Goal: Task Accomplishment & Management: Complete application form

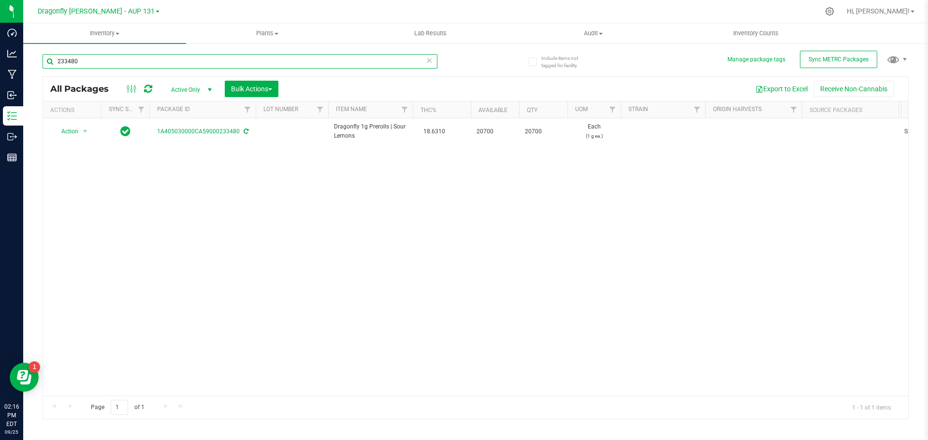
click at [434, 58] on input "233480" at bounding box center [240, 61] width 395 height 15
click at [425, 59] on input "233480" at bounding box center [240, 61] width 395 height 15
click at [426, 59] on icon at bounding box center [429, 60] width 7 height 12
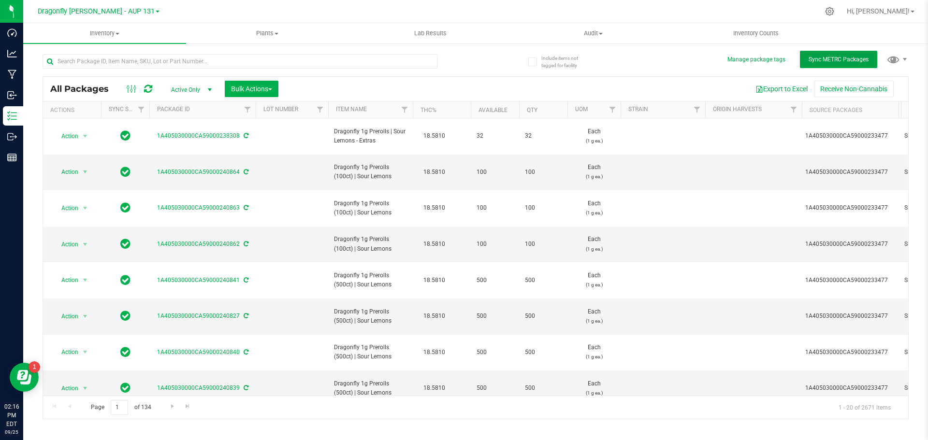
drag, startPoint x: 816, startPoint y: 60, endPoint x: 749, endPoint y: 3, distance: 87.1
click at [816, 60] on span "Sync METRC Packages" at bounding box center [839, 59] width 60 height 7
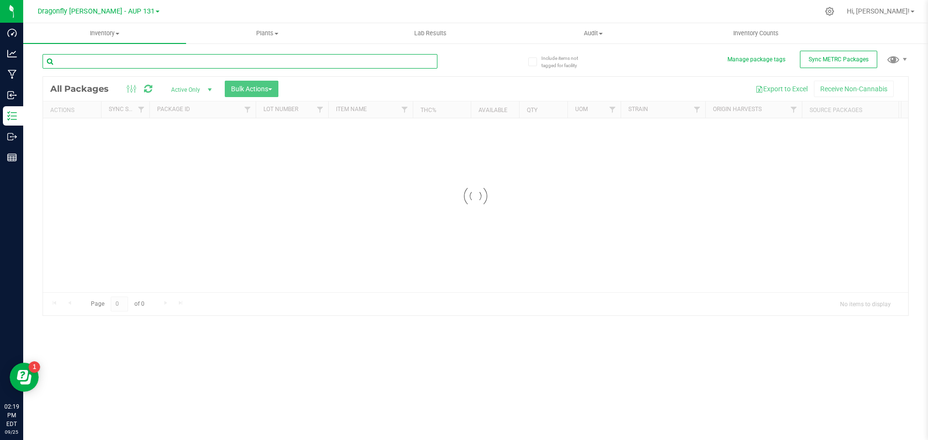
click at [421, 56] on input "text" at bounding box center [240, 61] width 395 height 15
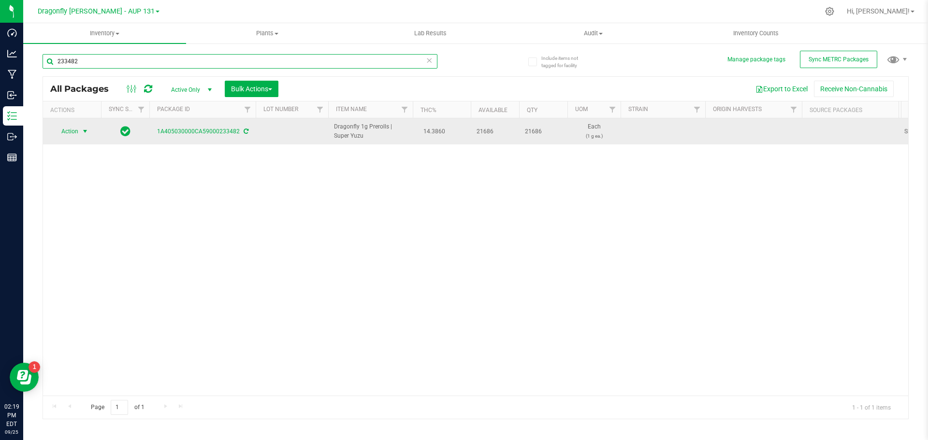
type input "233482"
click at [84, 132] on span "select" at bounding box center [85, 132] width 8 height 8
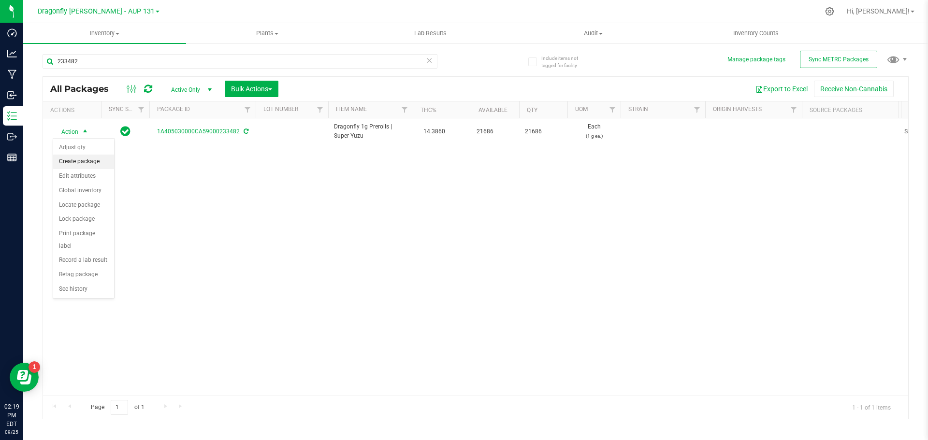
click at [91, 162] on li "Create package" at bounding box center [83, 162] width 61 height 15
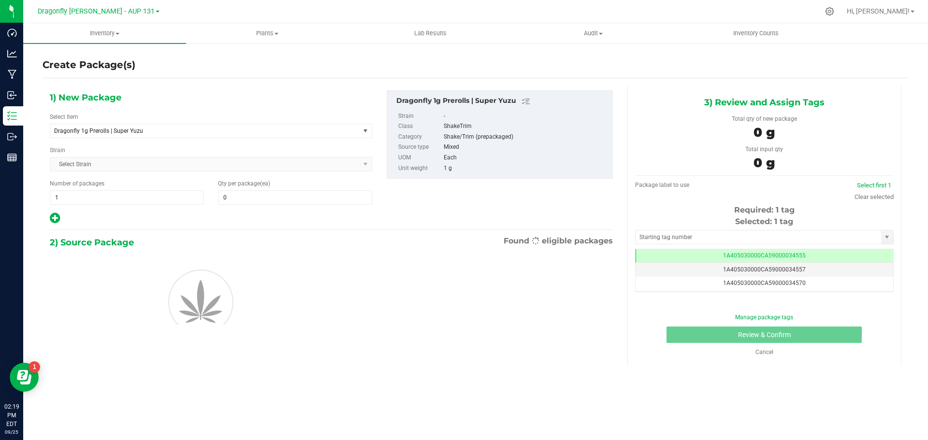
type input "0"
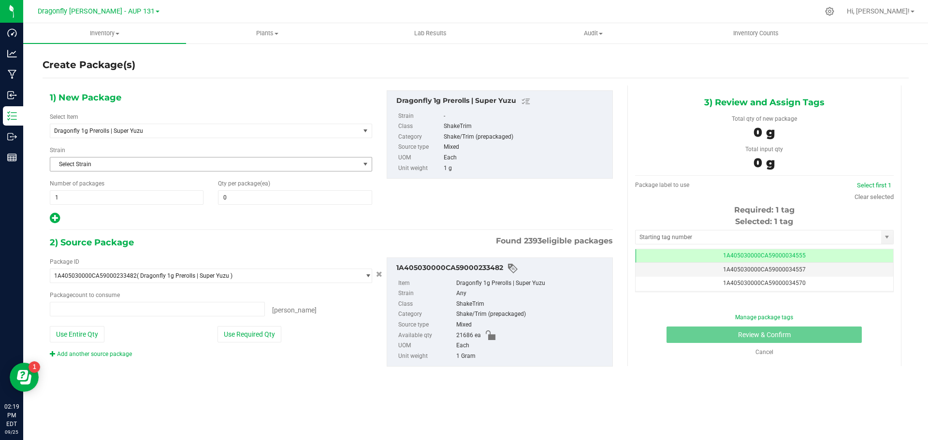
type input "0 ea"
click at [168, 134] on span "Dragonfly 1g Prerolls | Super Yuzu" at bounding box center [199, 131] width 290 height 7
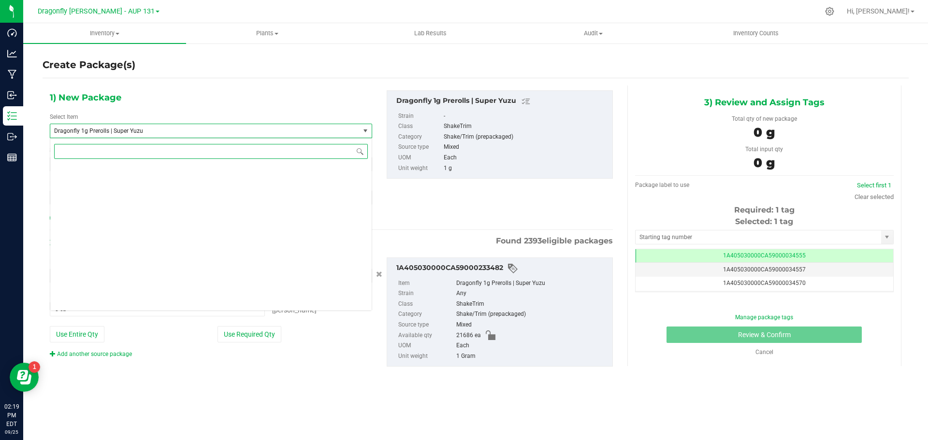
scroll to position [24013, 0]
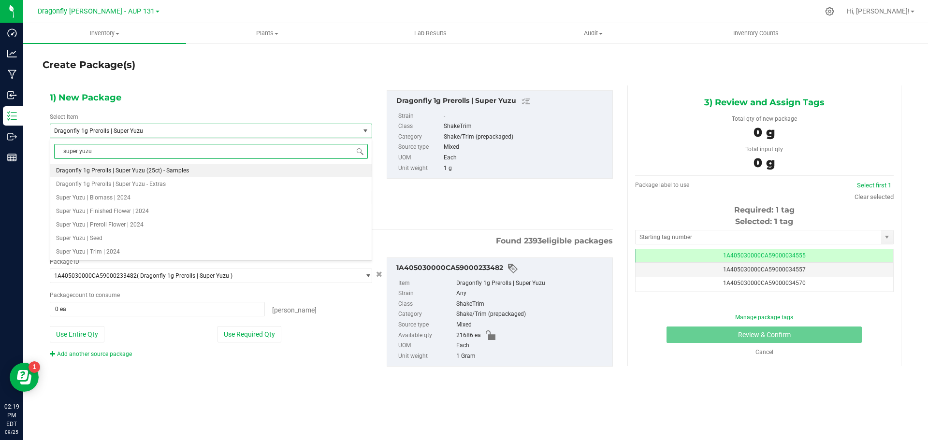
type input "super yuzu"
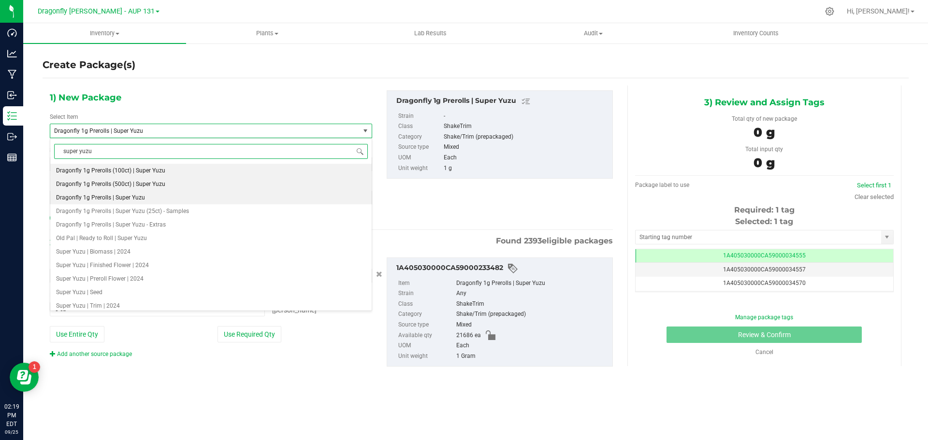
click at [165, 187] on li "Dragonfly 1g Prerolls (500ct) | Super Yuzu" at bounding box center [210, 184] width 321 height 14
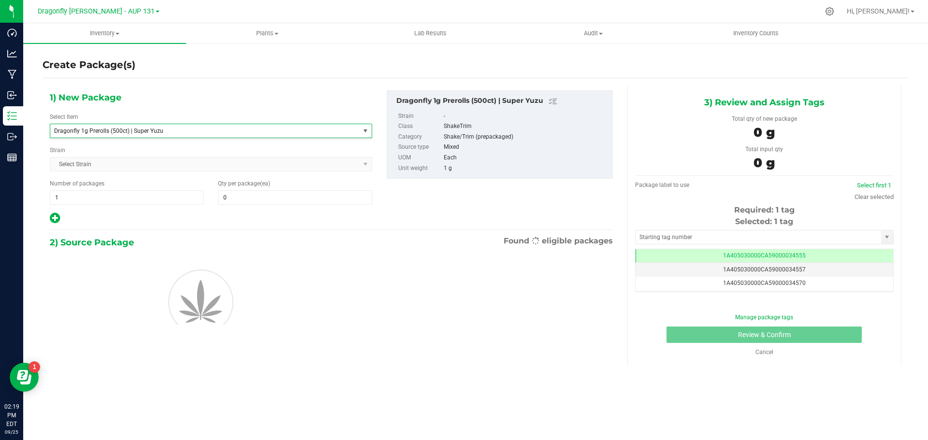
type input "0"
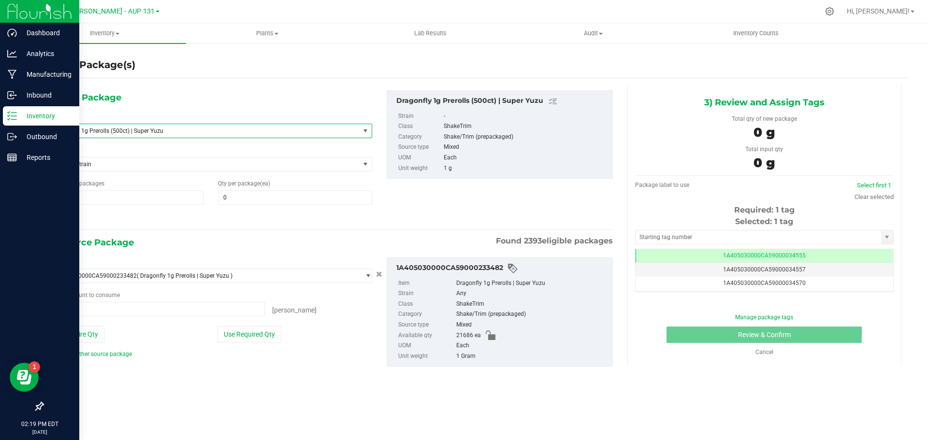
type input "0 ea"
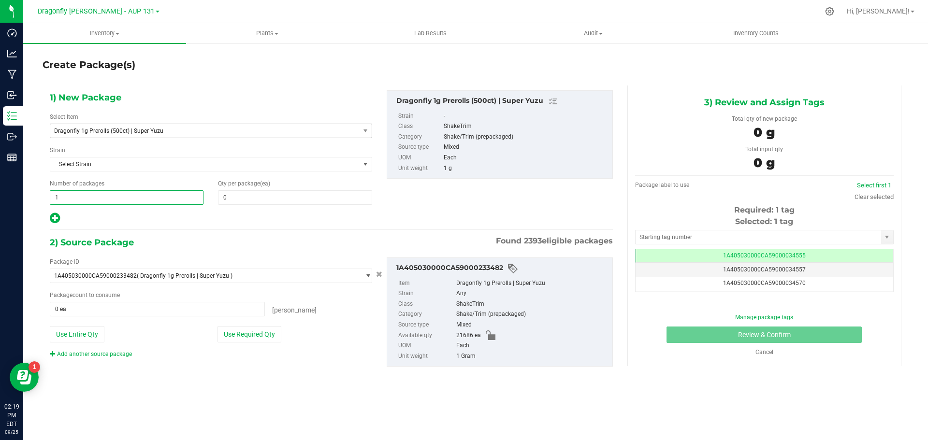
click at [120, 199] on span "1 1" at bounding box center [127, 197] width 154 height 15
click at [120, 199] on input "1" at bounding box center [126, 198] width 153 height 14
type input "43"
click at [254, 197] on span "0 0" at bounding box center [295, 197] width 154 height 15
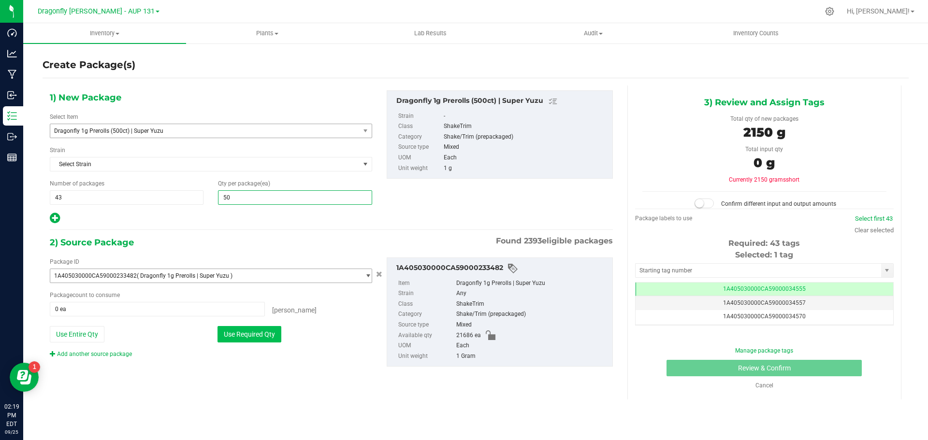
type input "500"
click at [266, 335] on button "Use Required Qty" at bounding box center [250, 334] width 64 height 16
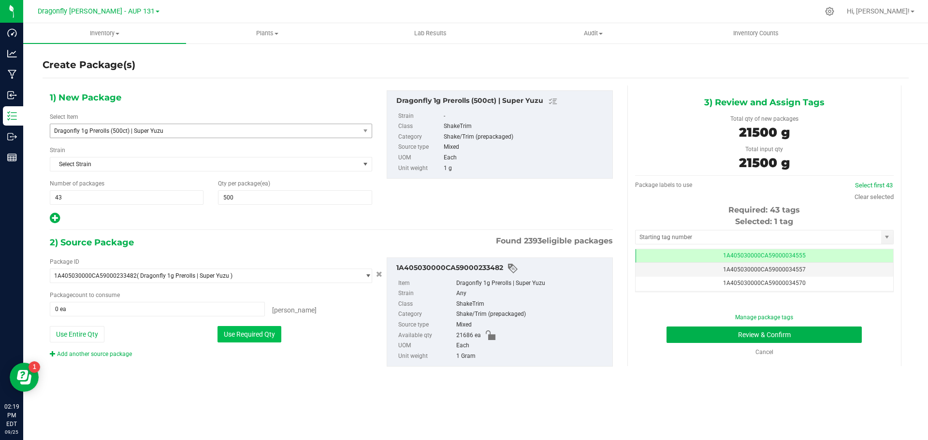
type input "21500 ea"
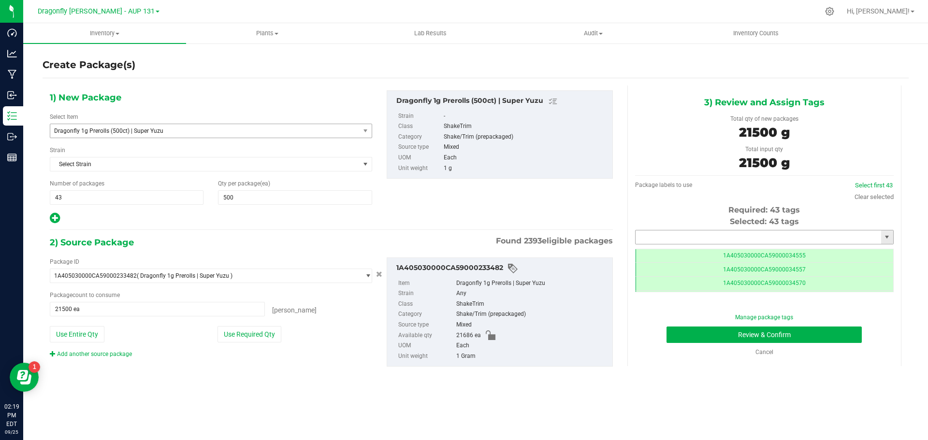
click at [725, 235] on input "text" at bounding box center [759, 238] width 246 height 14
drag, startPoint x: 748, startPoint y: 241, endPoint x: 740, endPoint y: 235, distance: 9.8
click at [747, 241] on input "text" at bounding box center [759, 238] width 246 height 14
click at [749, 254] on li "1A405030000CA59000245501" at bounding box center [765, 254] width 258 height 15
type input "1A405030000CA59000245501"
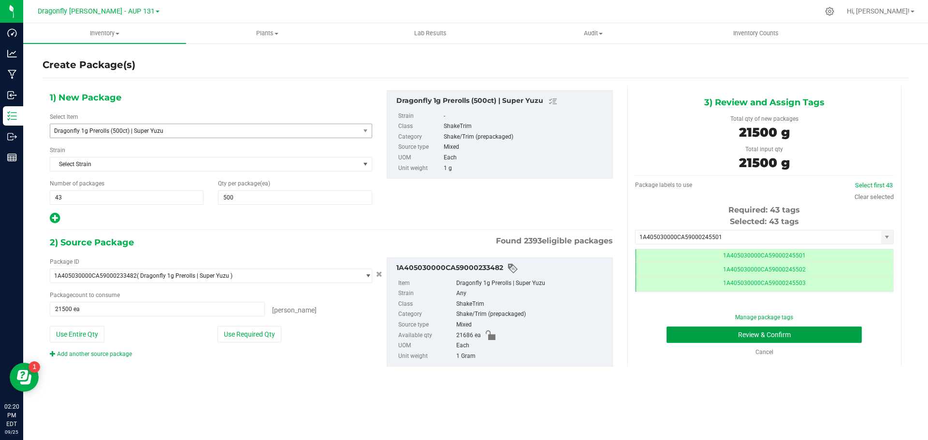
click at [768, 334] on button "Review & Confirm" at bounding box center [764, 335] width 195 height 16
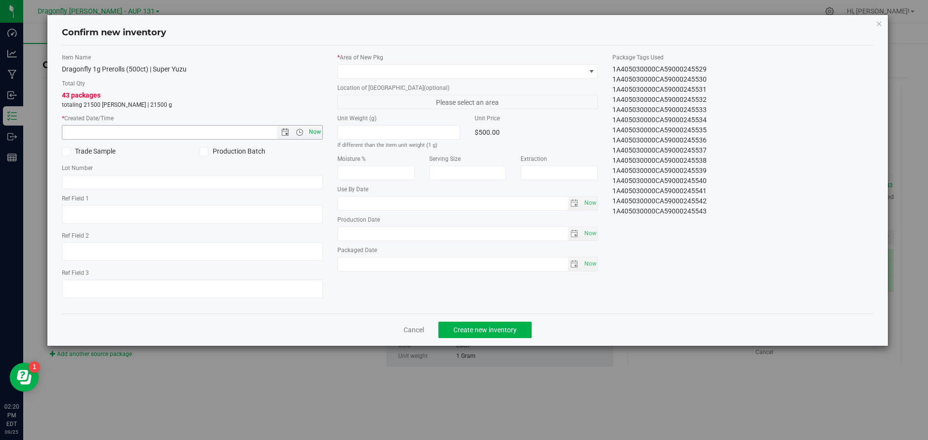
click at [312, 133] on span "Now" at bounding box center [315, 132] width 16 height 14
type input "9/25/2025 2:20 PM"
click at [389, 74] on span at bounding box center [462, 72] width 248 height 14
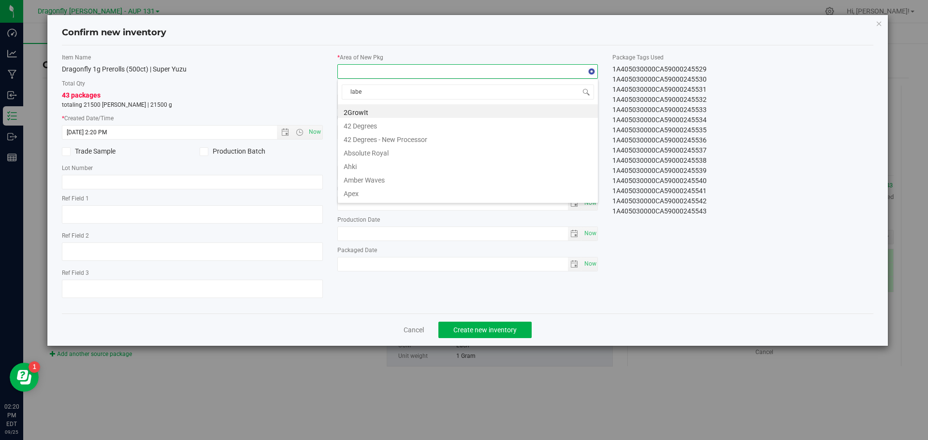
type input "label"
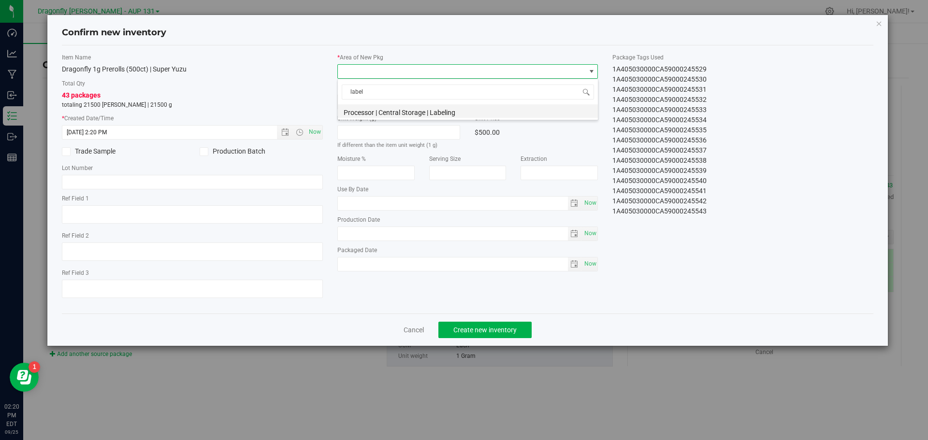
click at [399, 108] on li "Processor | Central Storage | Labeling" at bounding box center [468, 111] width 260 height 14
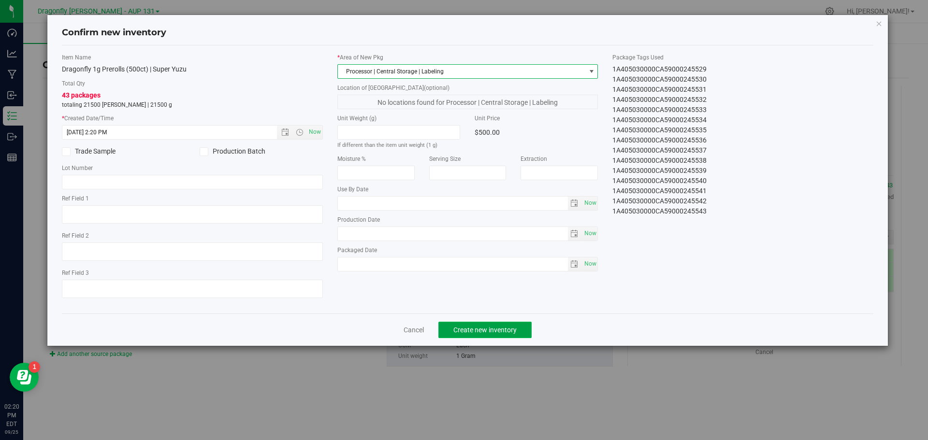
click at [491, 334] on button "Create new inventory" at bounding box center [484, 330] width 93 height 16
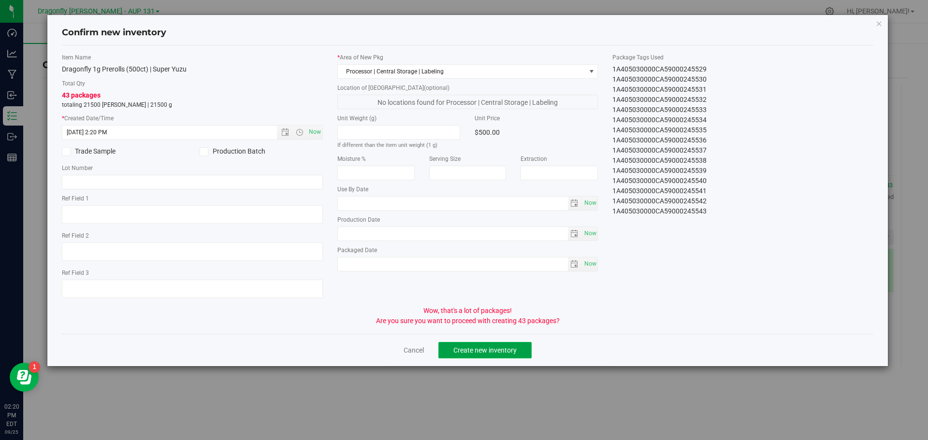
click at [511, 354] on span "Create new inventory" at bounding box center [484, 351] width 63 height 8
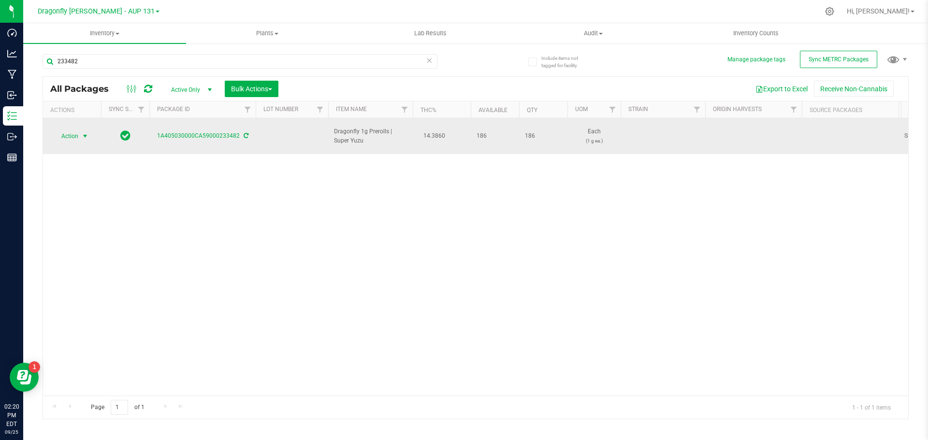
click at [86, 132] on span "select" at bounding box center [85, 136] width 8 height 8
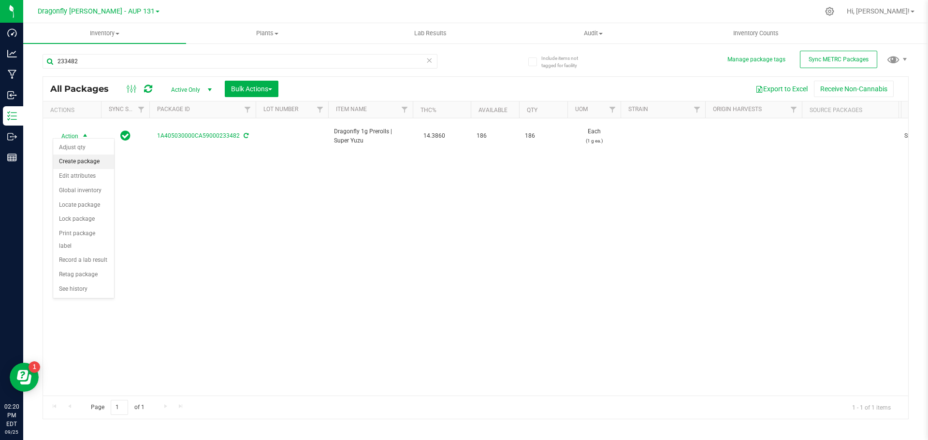
click at [92, 161] on li "Create package" at bounding box center [83, 162] width 61 height 15
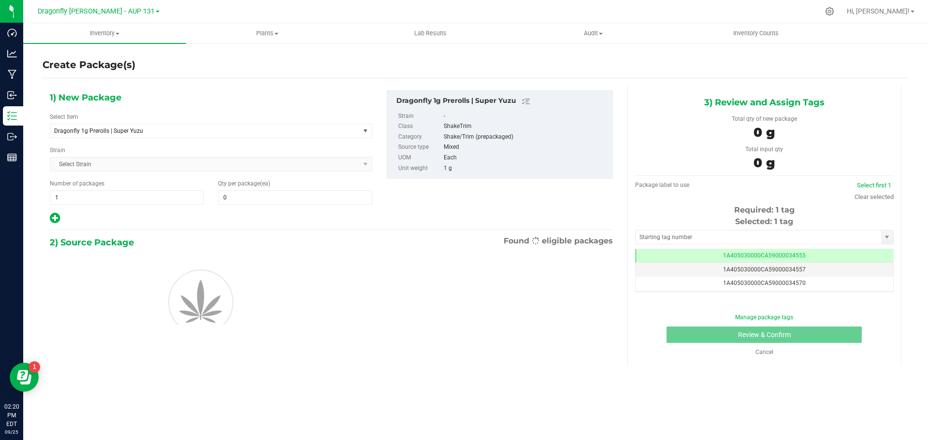
type input "0"
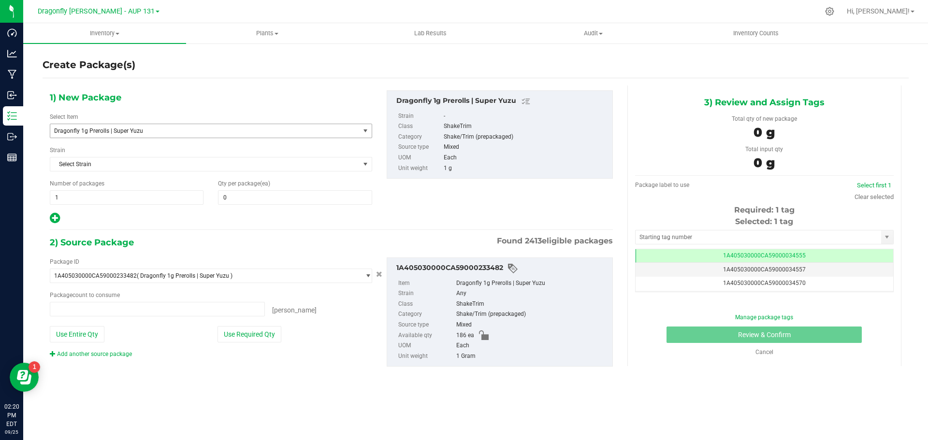
type input "0 ea"
click at [206, 131] on span "Dragonfly 1g Prerolls | Super Yuzu" at bounding box center [199, 131] width 290 height 7
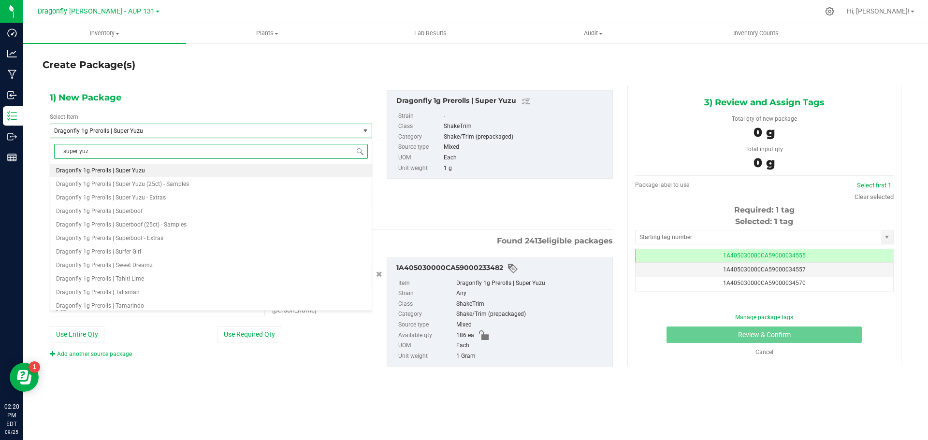
type input "super yuzu"
click at [159, 172] on span "Dragonfly 1g Prerolls (100ct) | Super Yuzu" at bounding box center [110, 170] width 109 height 7
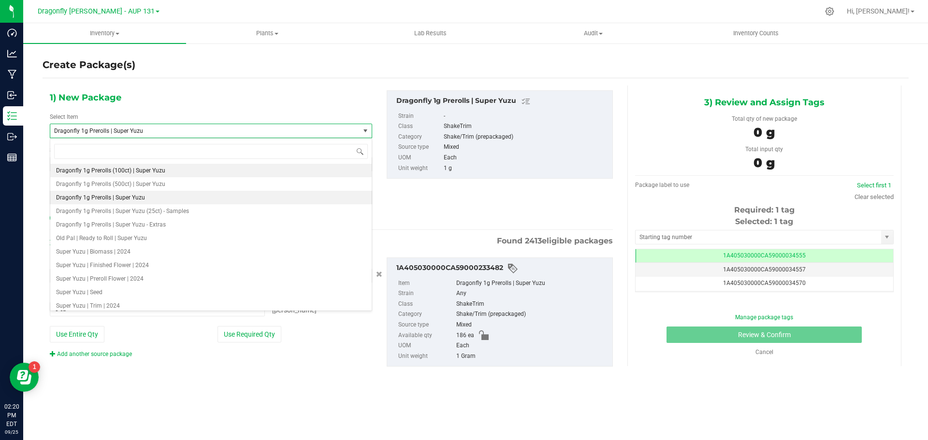
type input "0"
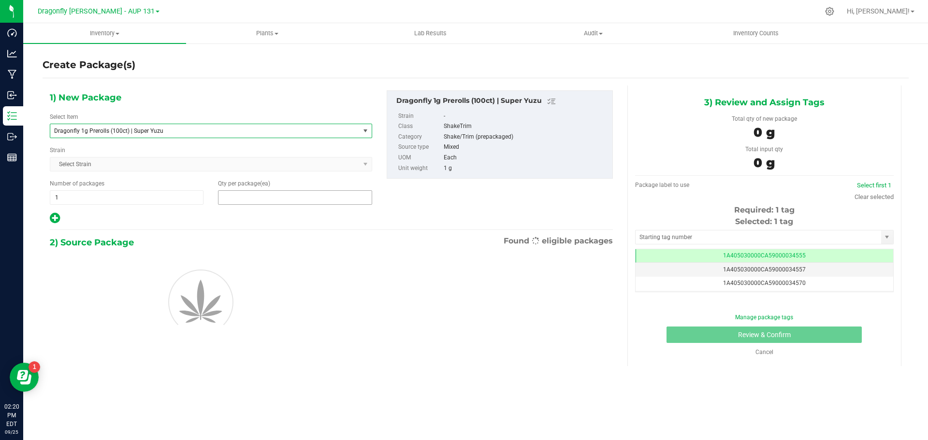
click at [246, 198] on span at bounding box center [295, 197] width 154 height 15
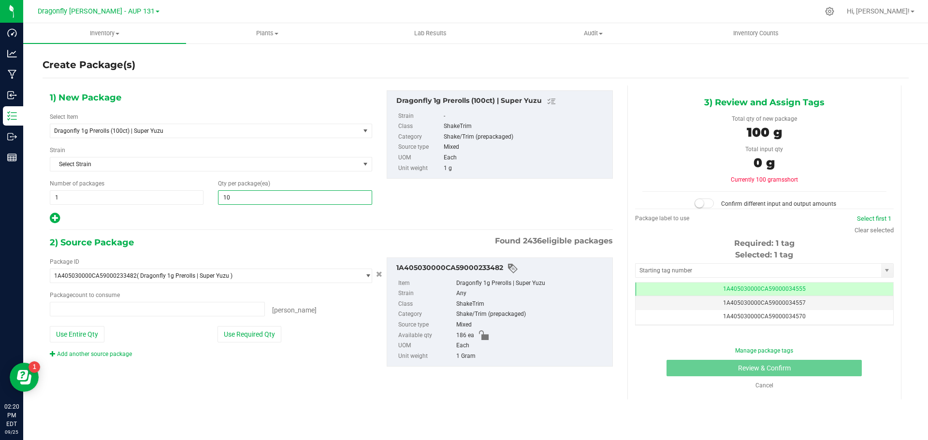
type input "100"
type input "0 ea"
type input "100"
click at [253, 342] on button "Use Required Qty" at bounding box center [250, 334] width 64 height 16
type input "100 ea"
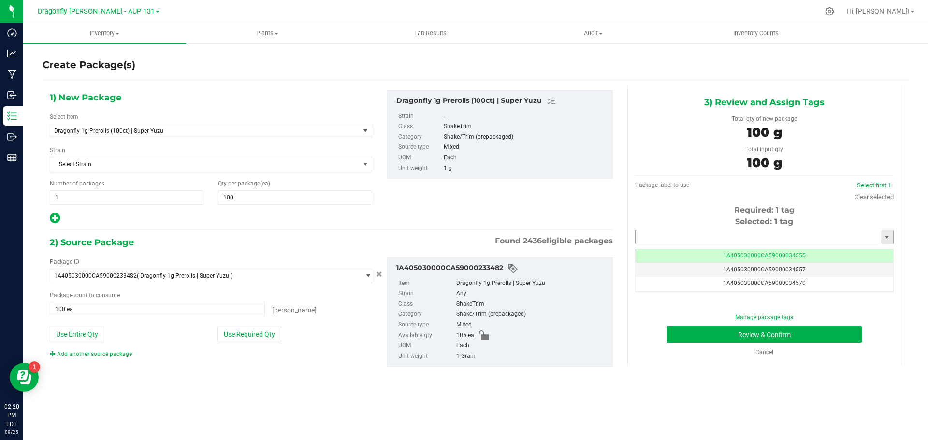
click at [758, 239] on input "text" at bounding box center [759, 238] width 246 height 14
click at [750, 245] on div "1A405030000CA59000245544 No matching tags" at bounding box center [764, 254] width 259 height 19
click at [747, 253] on li "1A405030000CA59000245544" at bounding box center [765, 254] width 258 height 15
type input "1A405030000CA59000245544"
click at [792, 339] on button "Review & Confirm" at bounding box center [764, 335] width 195 height 16
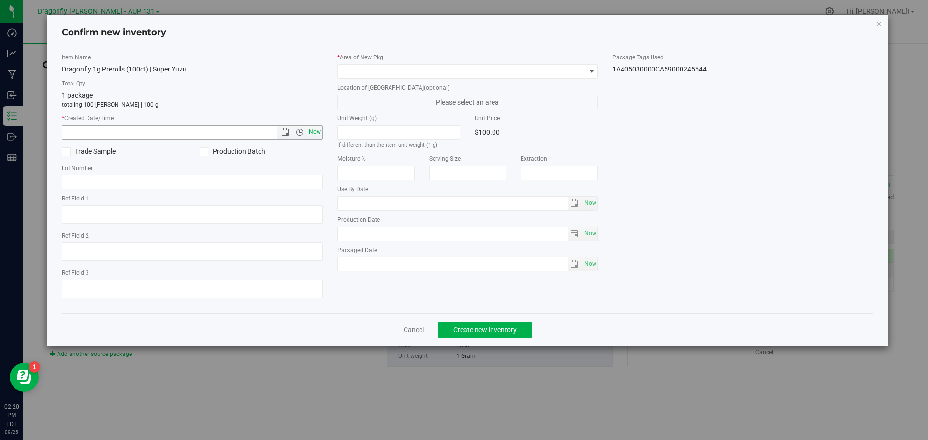
click at [308, 130] on span "Now" at bounding box center [315, 132] width 16 height 14
type input "9/25/2025 2:20 PM"
click at [418, 65] on span at bounding box center [462, 72] width 248 height 14
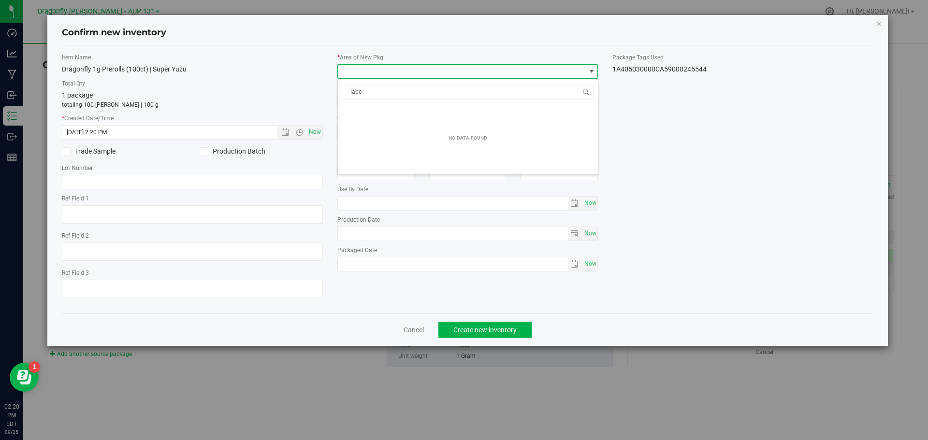
type input "label"
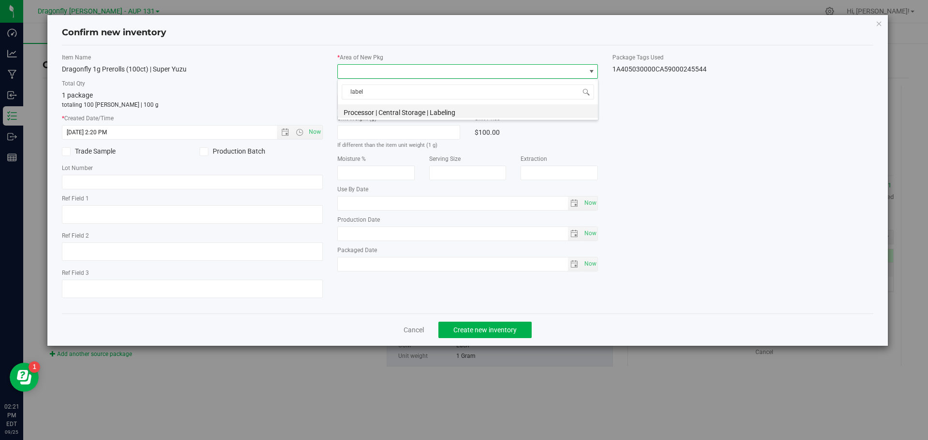
click at [431, 112] on li "Processor | Central Storage | Labeling" at bounding box center [468, 111] width 260 height 14
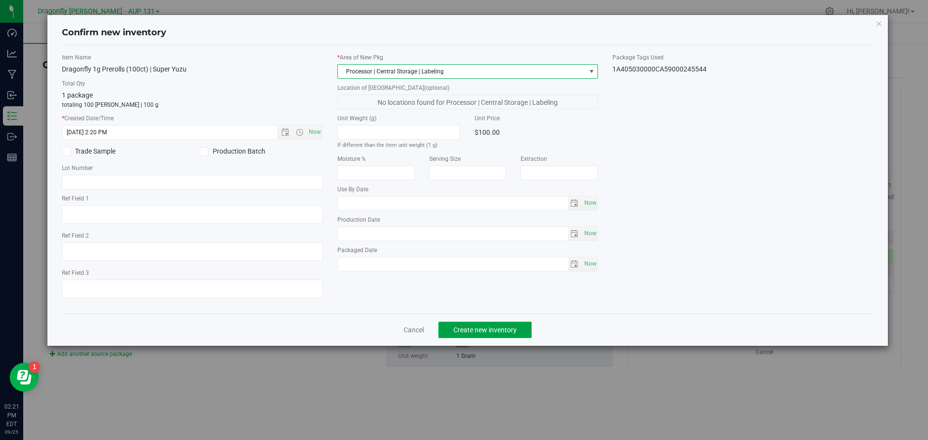
click at [475, 332] on span "Create new inventory" at bounding box center [484, 330] width 63 height 8
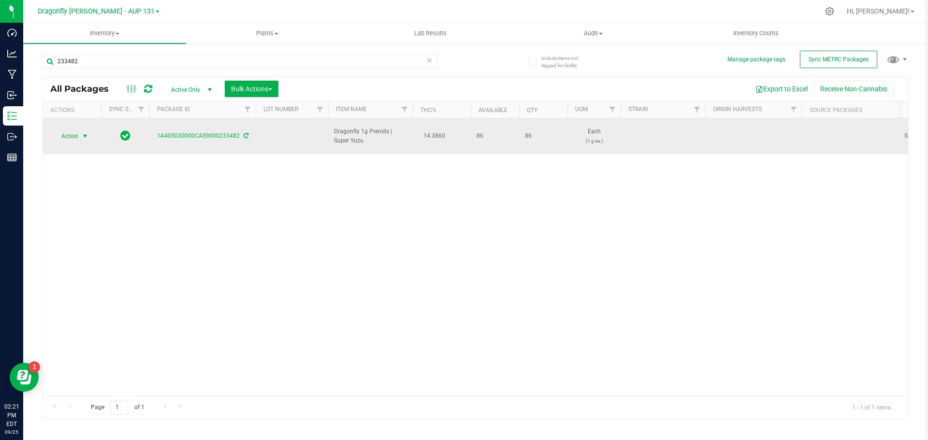
click at [82, 132] on span "select" at bounding box center [85, 136] width 8 height 8
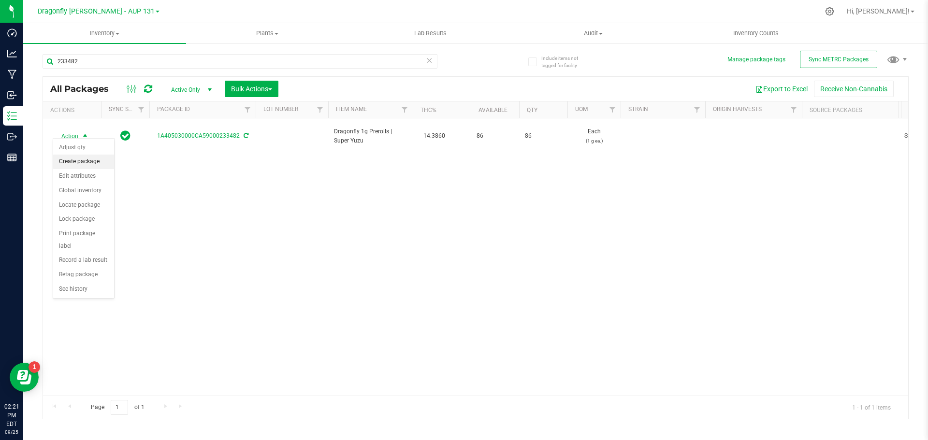
click at [86, 161] on li "Create package" at bounding box center [83, 162] width 61 height 15
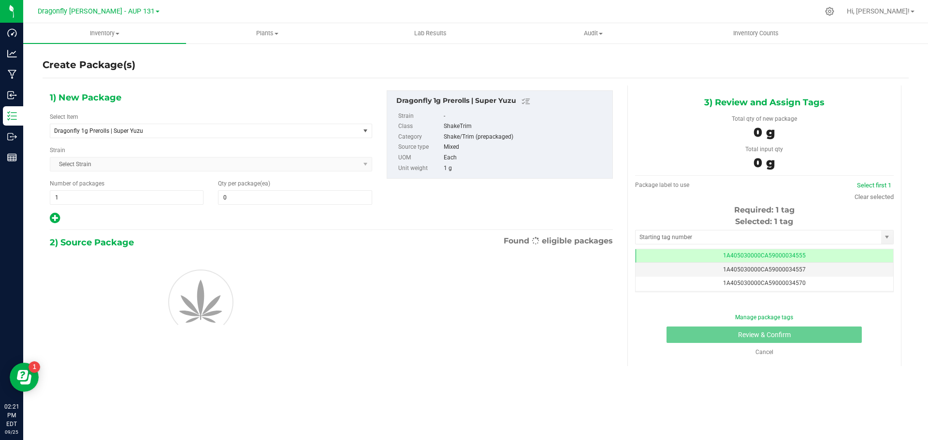
type input "0"
click at [232, 132] on span "Dragonfly 1g Prerolls | Super Yuzu" at bounding box center [199, 131] width 290 height 7
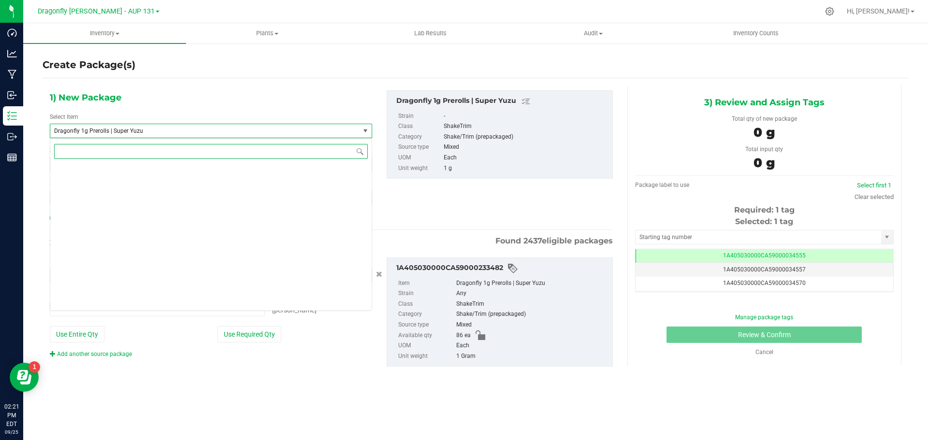
type input "s"
type input "0 ea"
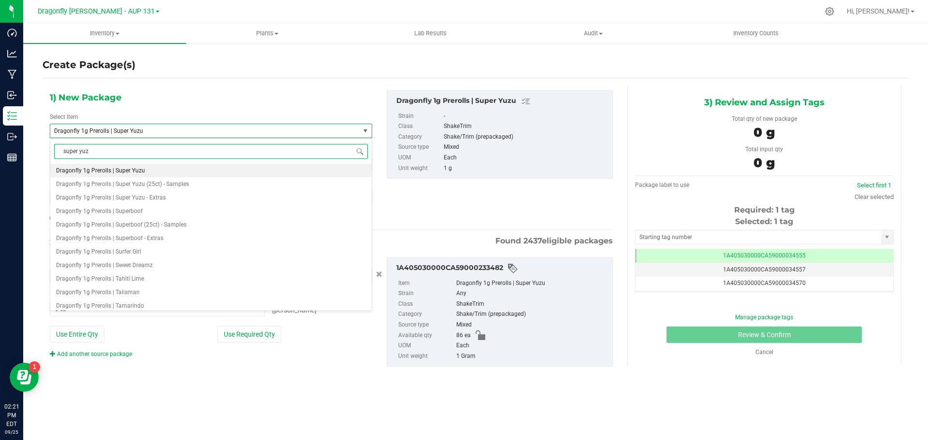
type input "super yuzu"
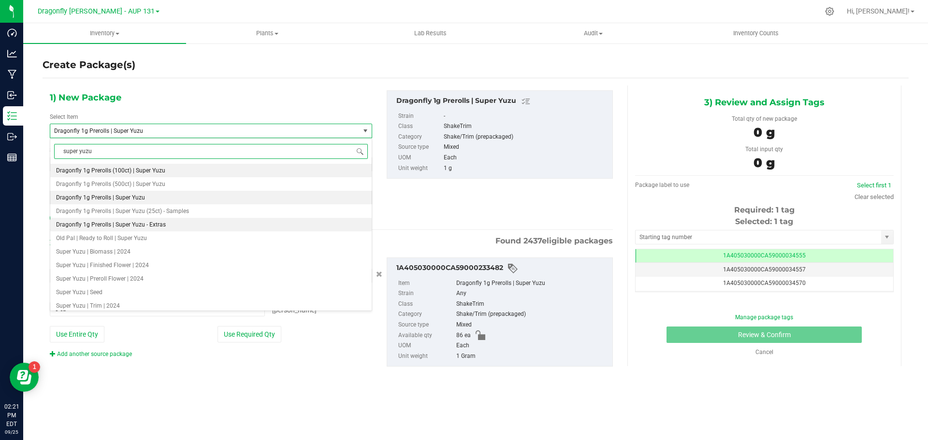
click at [171, 222] on li "Dragonfly 1g Prerolls | Super Yuzu - Extras" at bounding box center [210, 225] width 321 height 14
type input "0"
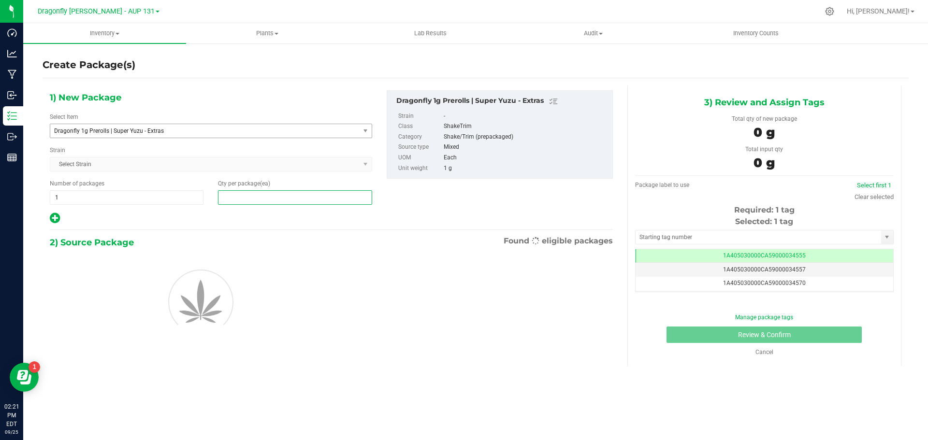
click at [263, 197] on span at bounding box center [295, 197] width 154 height 15
click at [263, 197] on input "text" at bounding box center [295, 198] width 153 height 14
type input "86"
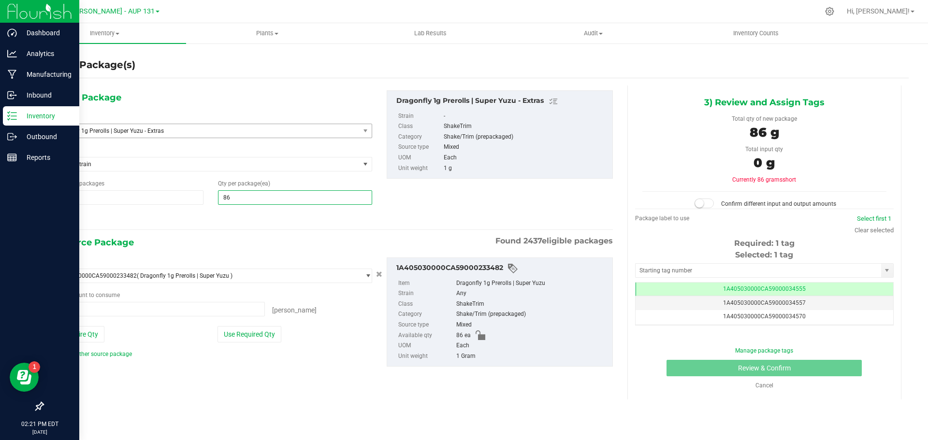
type input "0 ea"
type input "86"
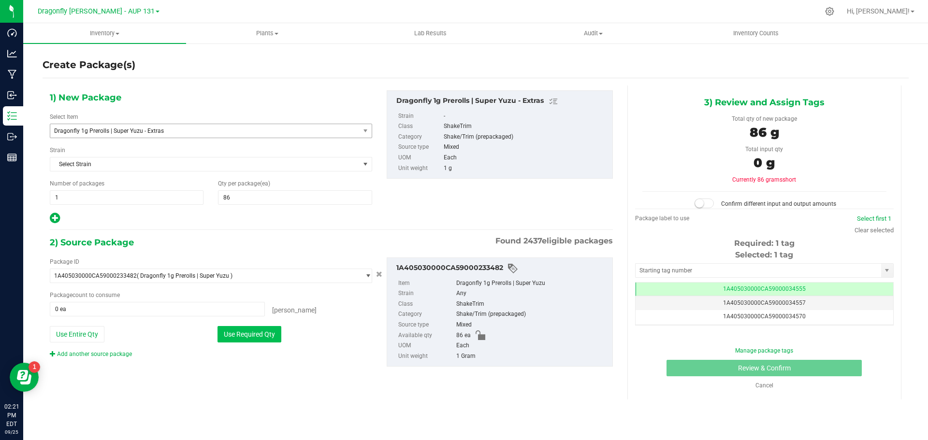
click at [252, 340] on button "Use Required Qty" at bounding box center [250, 334] width 64 height 16
type input "86 ea"
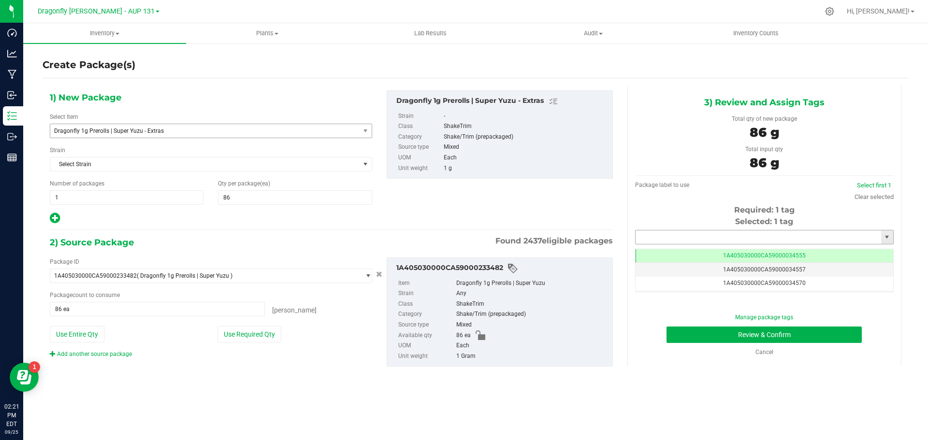
click at [837, 234] on input "text" at bounding box center [759, 238] width 246 height 14
click at [774, 256] on li "1A405030000CA59000245545" at bounding box center [765, 254] width 258 height 15
type input "1A405030000CA59000245545"
click at [808, 336] on button "Review & Confirm" at bounding box center [764, 335] width 195 height 16
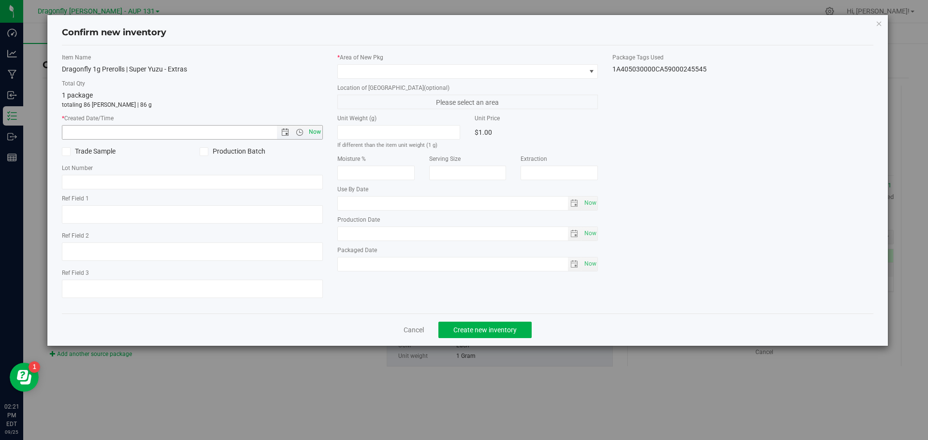
click at [310, 131] on span "Now" at bounding box center [315, 132] width 16 height 14
type input "9/25/2025 2:21 PM"
click at [409, 65] on span at bounding box center [462, 72] width 248 height 14
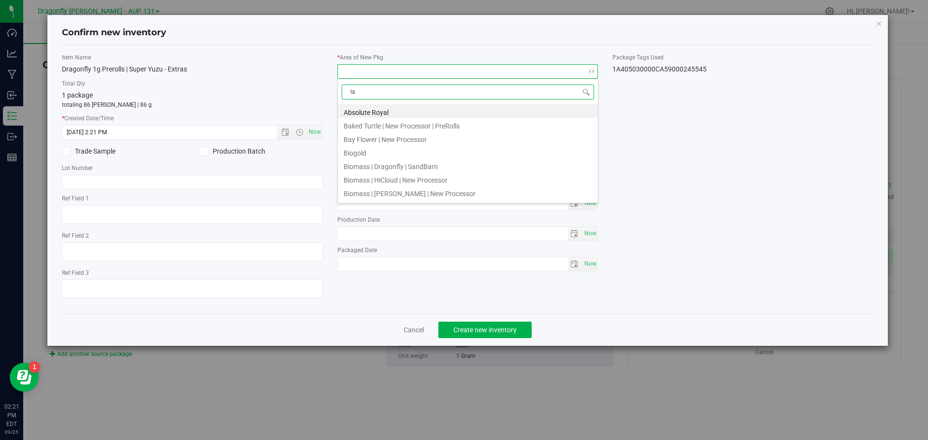
type input "lab"
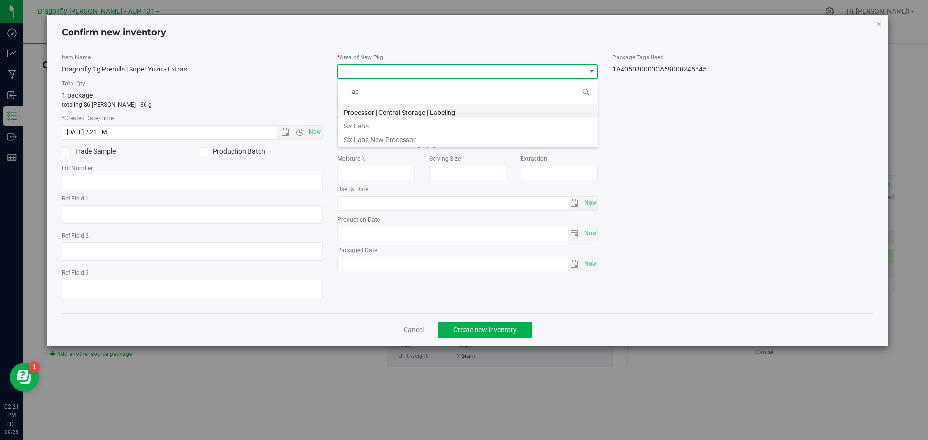
click at [410, 111] on li "Processor | Central Storage | Labeling" at bounding box center [468, 111] width 260 height 14
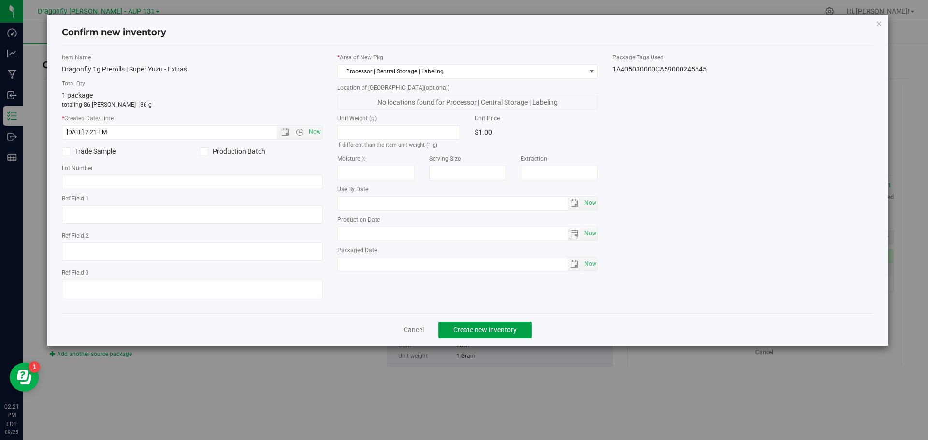
click at [504, 329] on span "Create new inventory" at bounding box center [484, 330] width 63 height 8
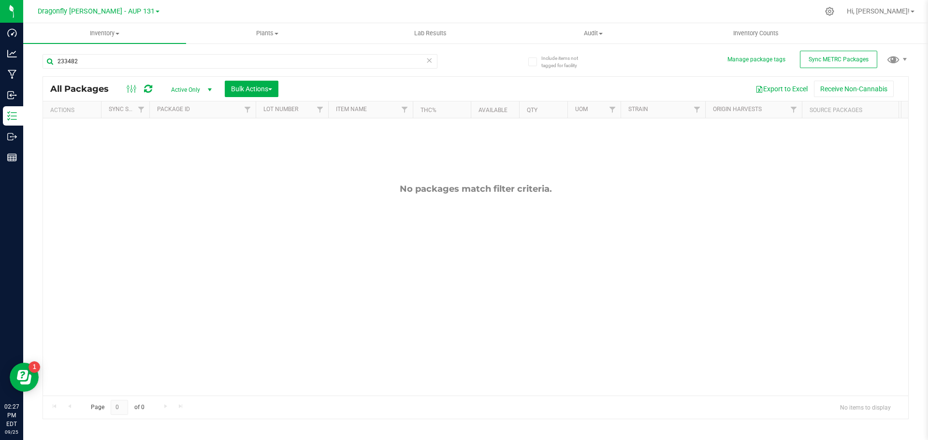
click at [430, 59] on icon at bounding box center [429, 60] width 7 height 12
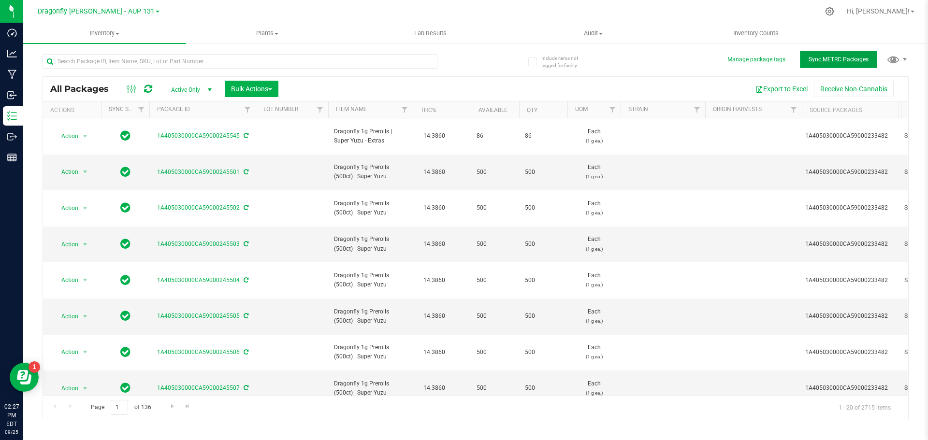
click at [832, 58] on span "Sync METRC Packages" at bounding box center [839, 59] width 60 height 7
click at [221, 58] on input "text" at bounding box center [240, 61] width 395 height 15
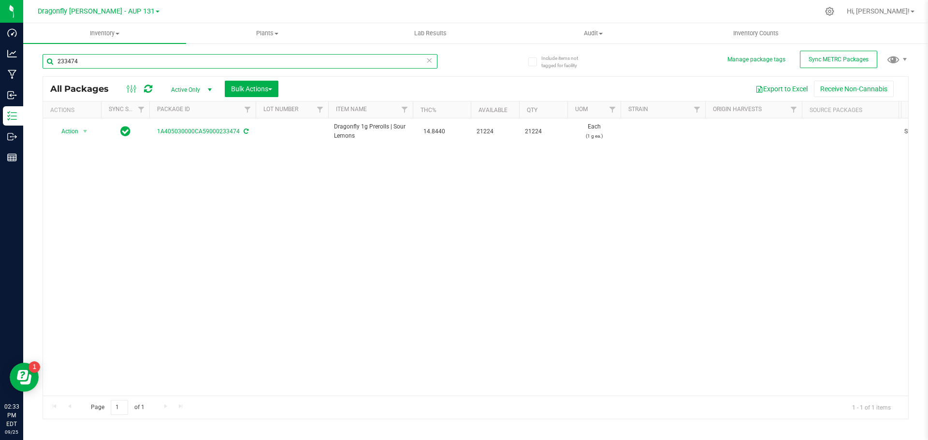
type input "233474"
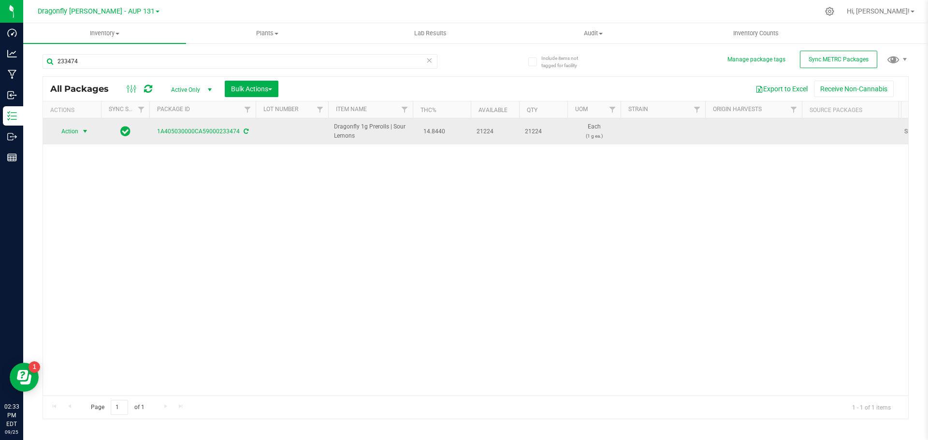
click at [79, 131] on span "select" at bounding box center [85, 132] width 12 height 14
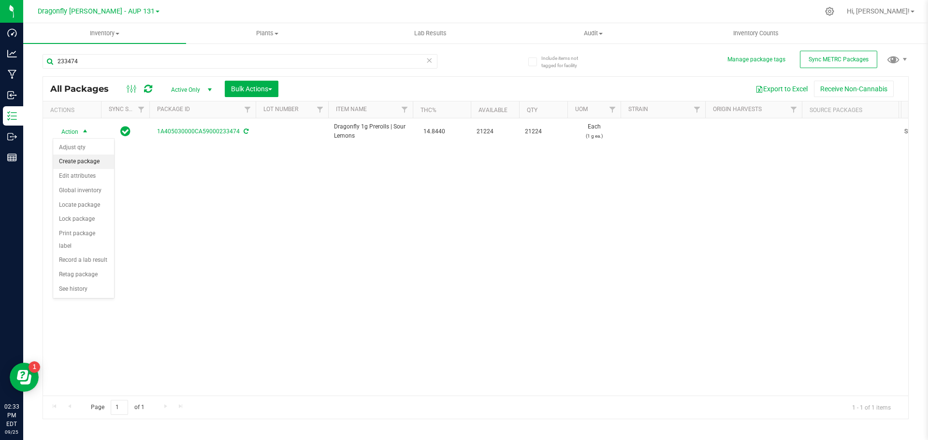
click at [94, 163] on li "Create package" at bounding box center [83, 162] width 61 height 15
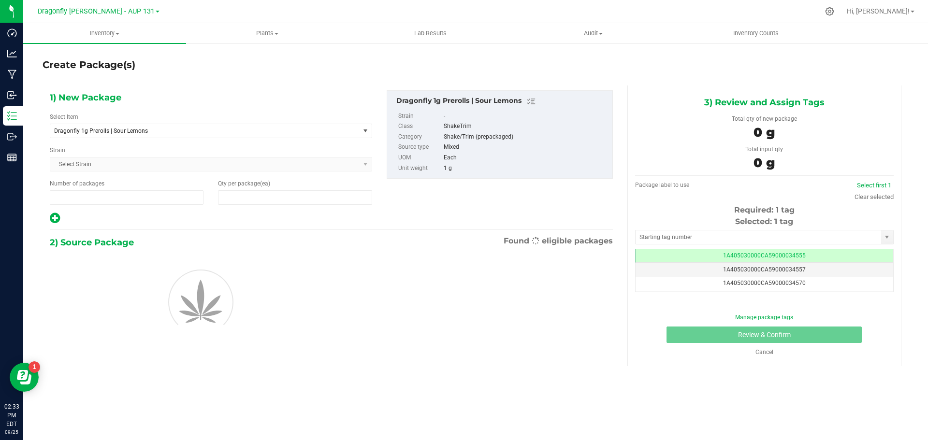
type input "1"
type input "0"
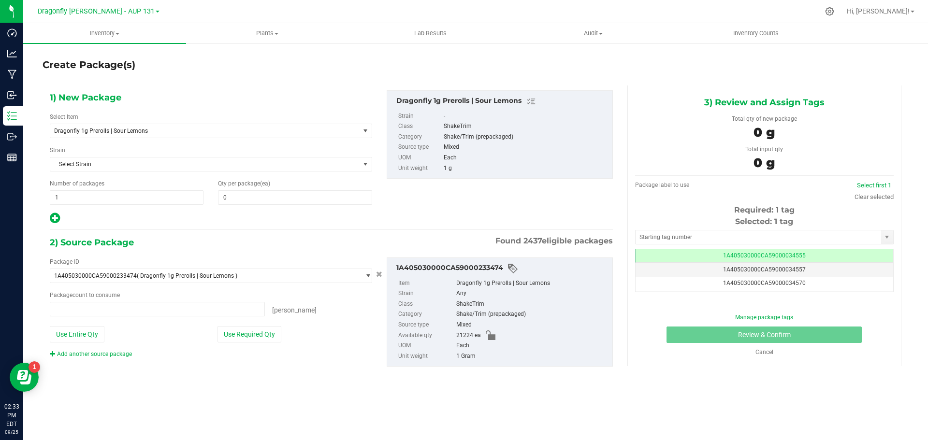
type input "0 ea"
click at [194, 131] on span "Dragonfly 1g Prerolls | Sour Lemons" at bounding box center [199, 131] width 290 height 7
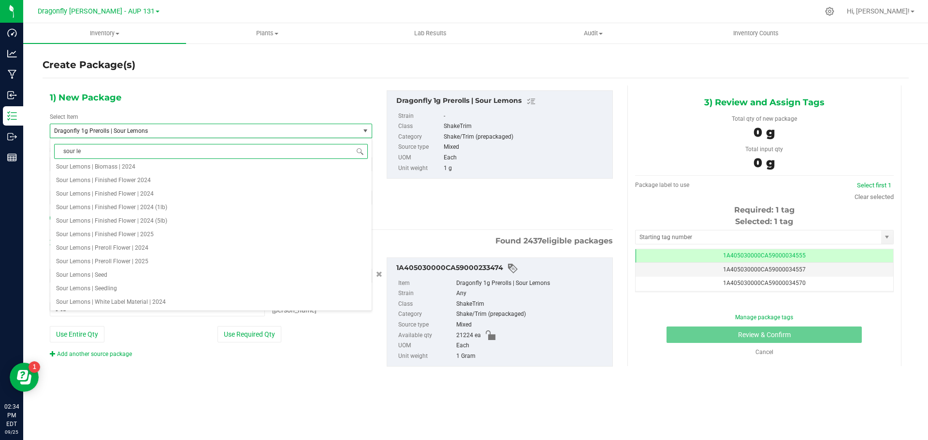
scroll to position [0, 0]
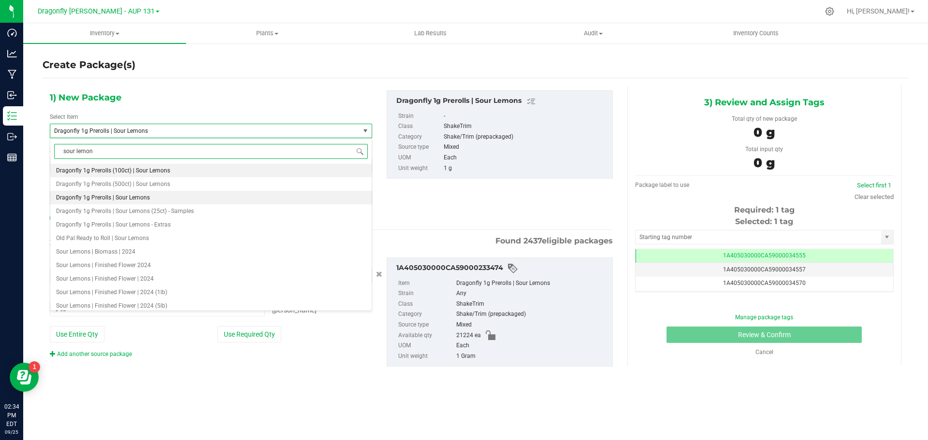
type input "sour lemons"
click at [175, 189] on li "Dragonfly 1g Prerolls (500ct) | Sour Lemons" at bounding box center [210, 184] width 321 height 14
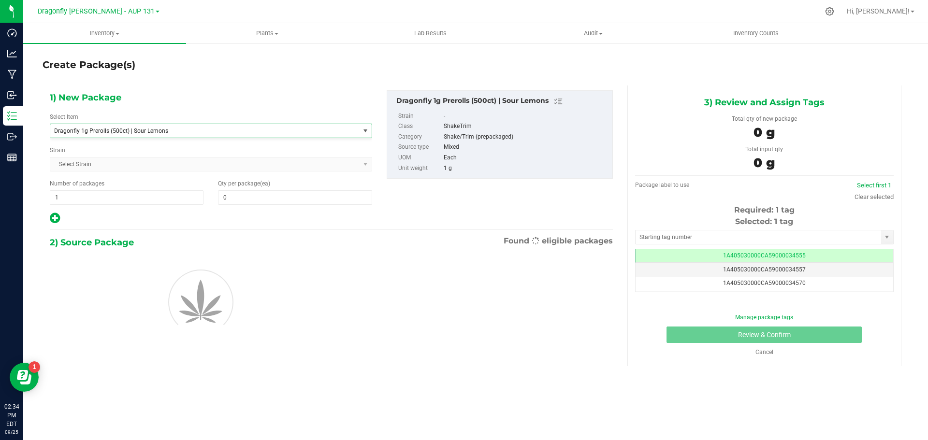
type input "0"
click at [146, 203] on span "1 1" at bounding box center [127, 197] width 154 height 15
click at [146, 203] on input "1" at bounding box center [126, 198] width 153 height 14
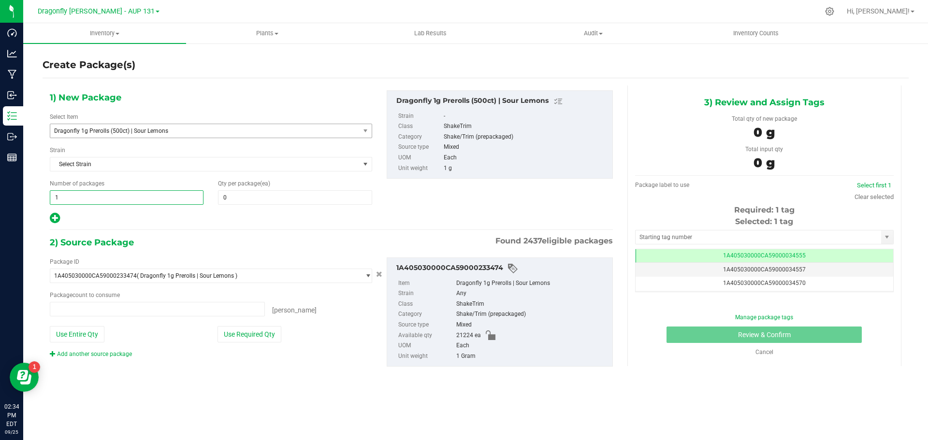
type input "0 ea"
type input "42"
click at [250, 202] on span "0 0" at bounding box center [295, 197] width 154 height 15
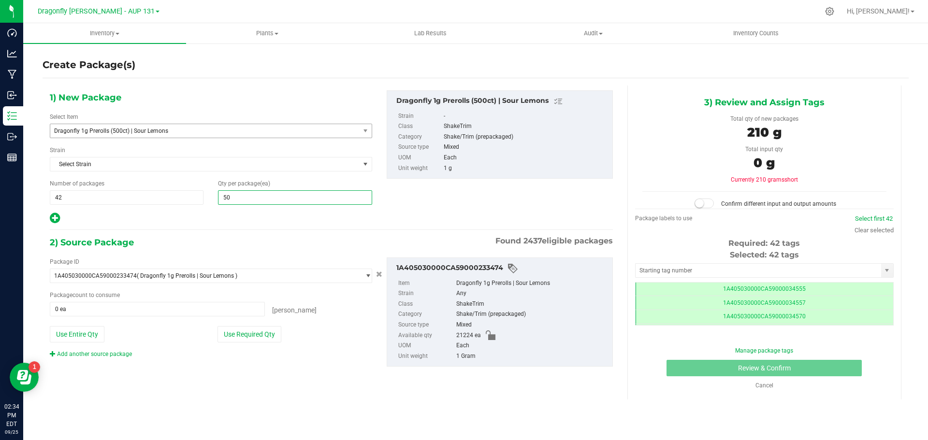
scroll to position [0, 0]
type input "500"
click at [268, 330] on button "Use Required Qty" at bounding box center [250, 334] width 64 height 16
type input "21000 ea"
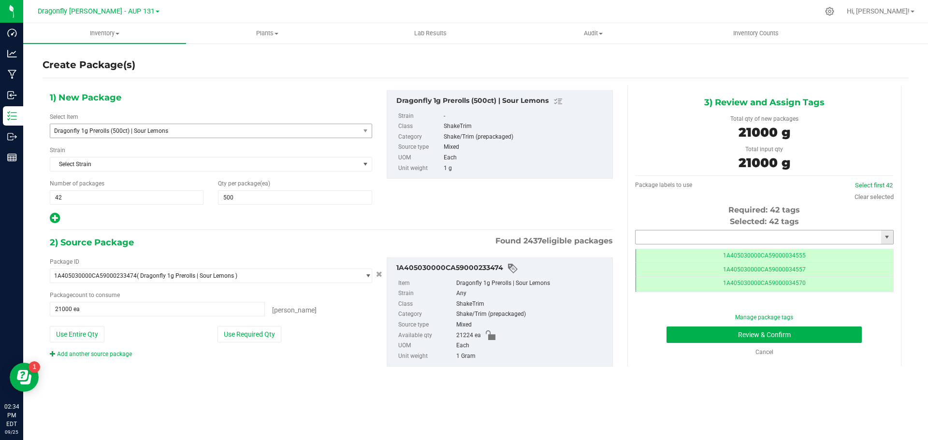
click at [703, 235] on input "text" at bounding box center [759, 238] width 246 height 14
drag, startPoint x: 703, startPoint y: 256, endPoint x: 708, endPoint y: 250, distance: 7.9
click at [705, 250] on li "1A405030000CA59000240769" at bounding box center [765, 254] width 258 height 15
type input "1A405030000CA59000240769"
click at [770, 335] on button "Review & Confirm" at bounding box center [764, 335] width 195 height 16
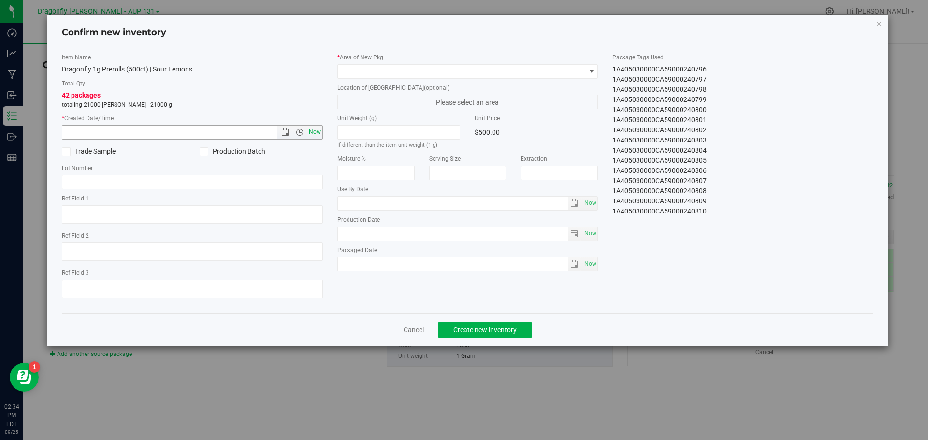
click at [313, 130] on span "Now" at bounding box center [315, 132] width 16 height 14
type input "9/25/2025 2:34 PM"
click at [395, 61] on label "* Area of New Pkg" at bounding box center [467, 57] width 261 height 9
click at [395, 70] on span at bounding box center [462, 72] width 248 height 14
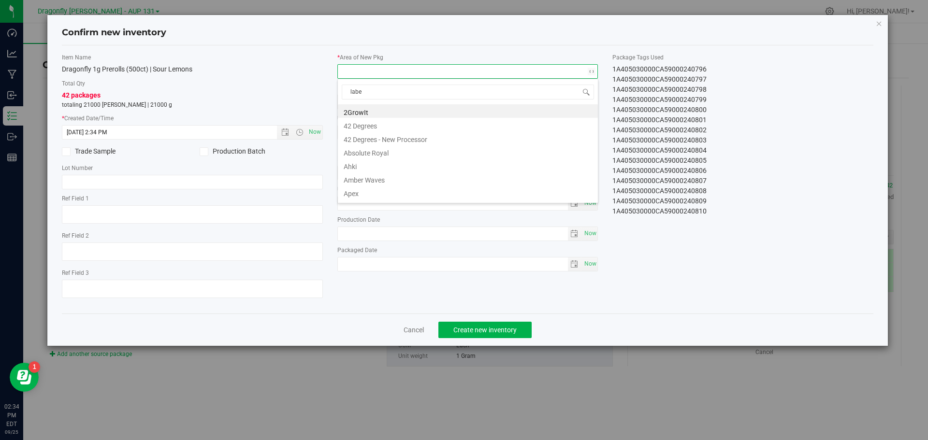
type input "label"
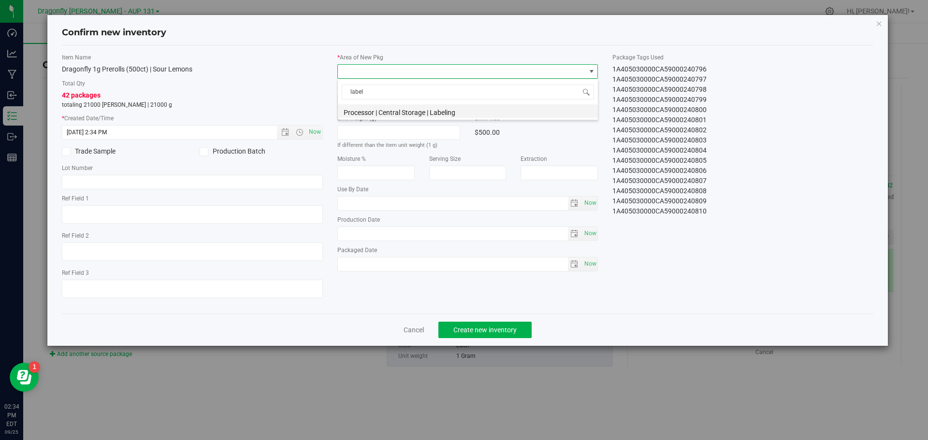
click at [406, 108] on li "Processor | Central Storage | Labeling" at bounding box center [468, 111] width 260 height 14
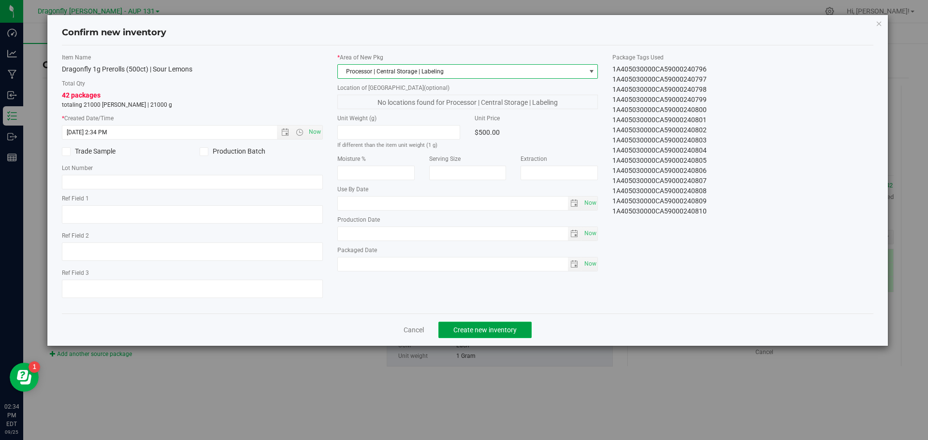
click at [489, 327] on span "Create new inventory" at bounding box center [484, 330] width 63 height 8
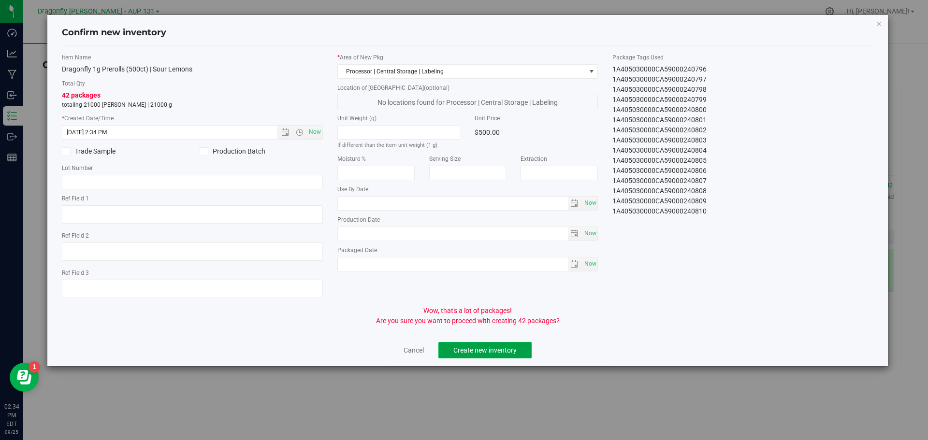
click at [512, 344] on button "Create new inventory" at bounding box center [484, 350] width 93 height 16
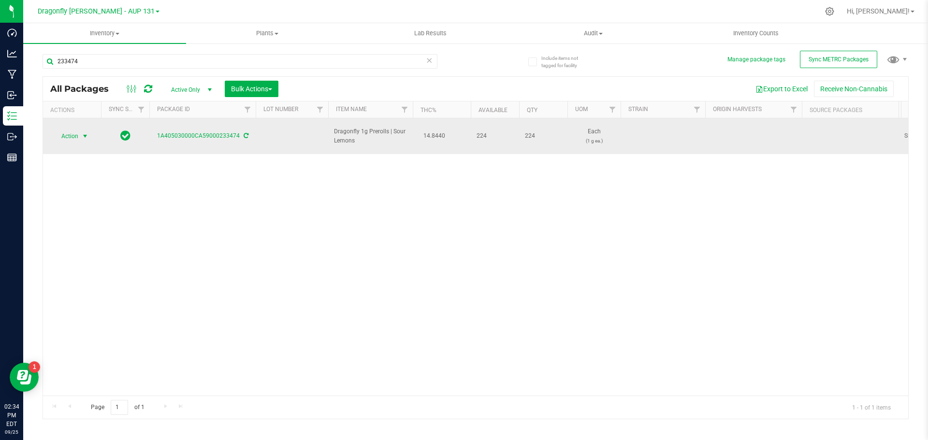
click at [83, 132] on span "select" at bounding box center [85, 136] width 8 height 8
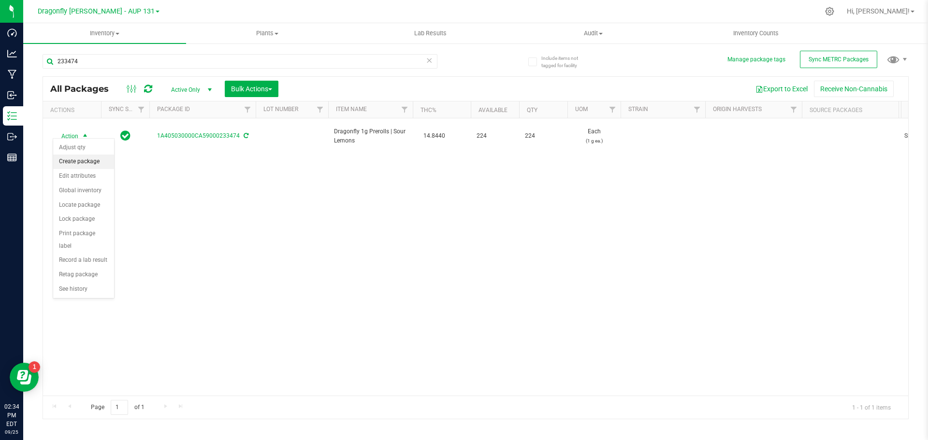
click at [94, 161] on li "Create package" at bounding box center [83, 162] width 61 height 15
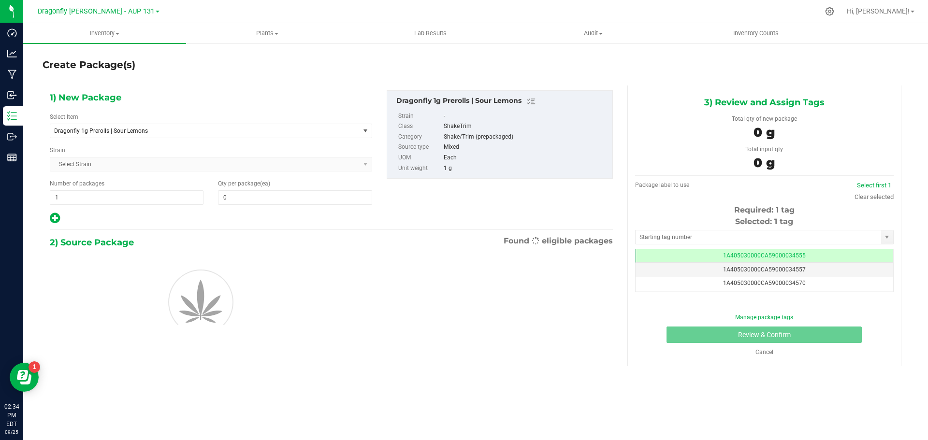
type input "0"
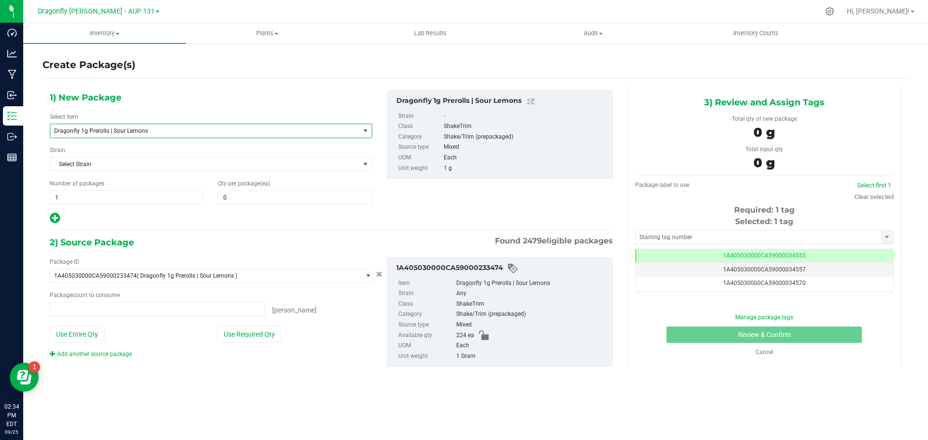
click at [160, 129] on span "Dragonfly 1g Prerolls | Sour Lemons" at bounding box center [199, 131] width 290 height 7
type input "0 ea"
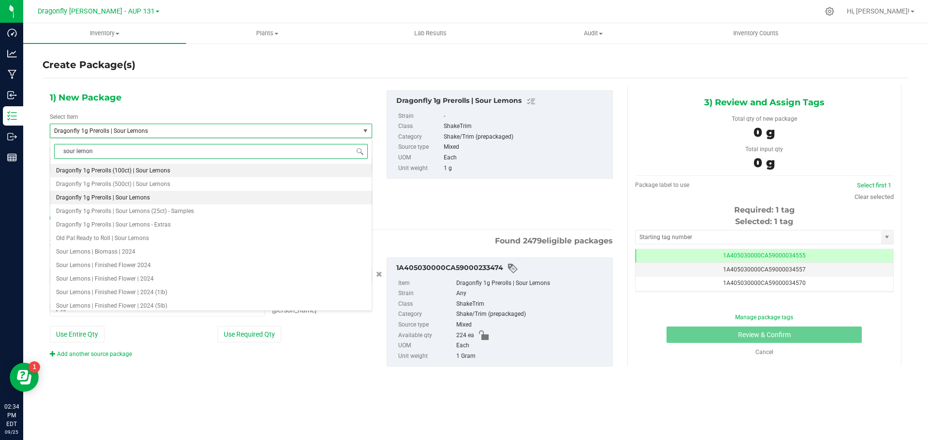
type input "sour lemons"
click at [186, 168] on li "Dragonfly 1g Prerolls (100ct) | Sour Lemons" at bounding box center [210, 171] width 321 height 14
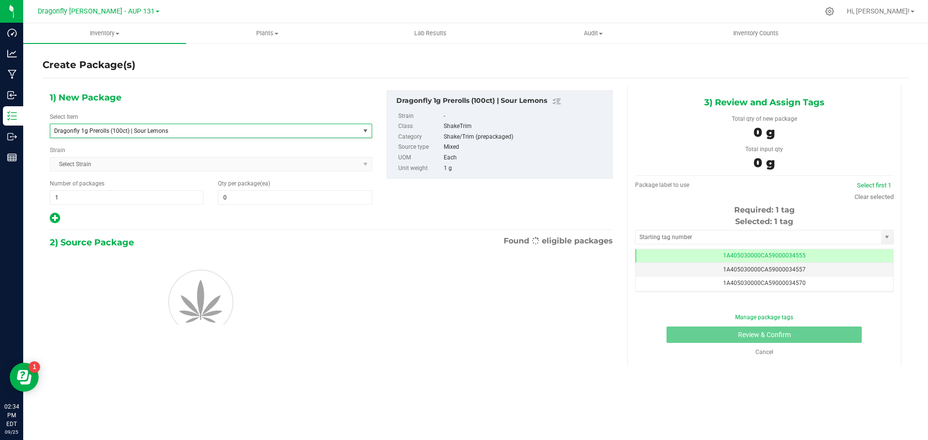
type input "0"
click at [322, 200] on span at bounding box center [295, 197] width 154 height 15
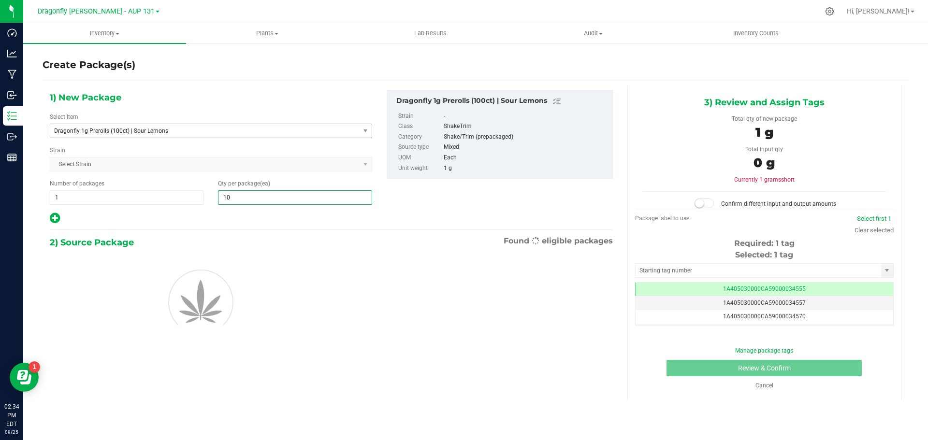
type input "100"
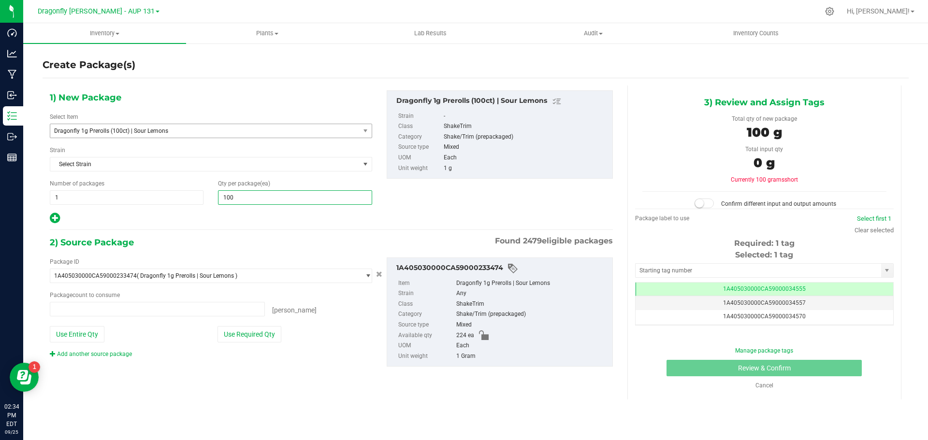
type input "0 ea"
type input "100"
click at [259, 334] on button "Use Required Qty" at bounding box center [250, 334] width 64 height 16
type input "100 ea"
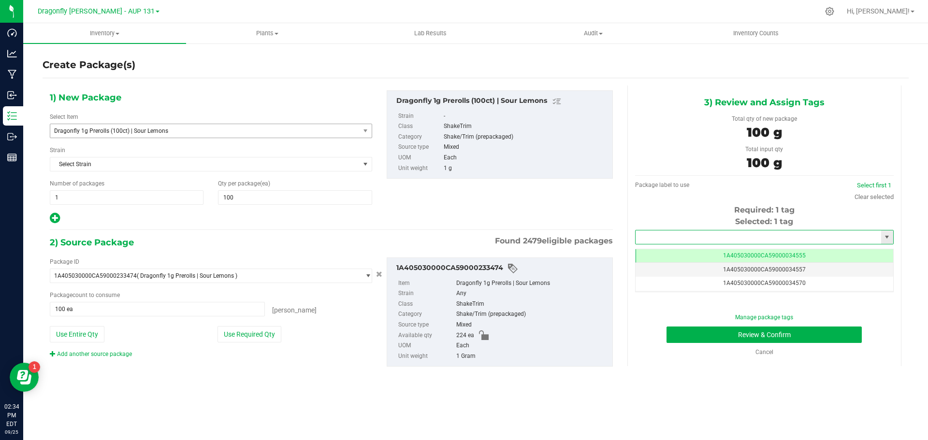
click at [712, 235] on input "text" at bounding box center [759, 238] width 246 height 14
click at [724, 251] on li "1A405030000CA59000240811" at bounding box center [765, 254] width 258 height 15
type input "1A405030000CA59000240811"
click at [801, 339] on button "Review & Confirm" at bounding box center [764, 335] width 195 height 16
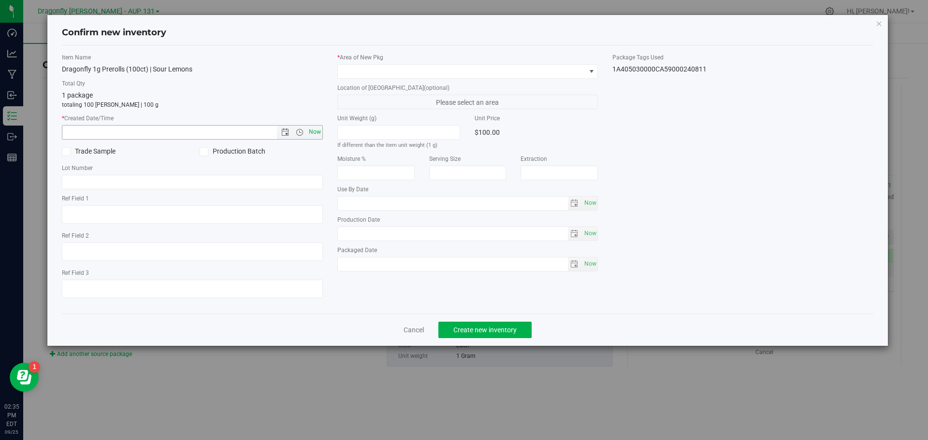
click at [316, 131] on span "Now" at bounding box center [315, 132] width 16 height 14
type input "9/25/2025 2:35 PM"
click at [419, 80] on div "* Area of New Pkg Location of New Pkg (optional) Please select an area Unit Wei…" at bounding box center [468, 164] width 276 height 223
click at [423, 70] on span at bounding box center [462, 72] width 248 height 14
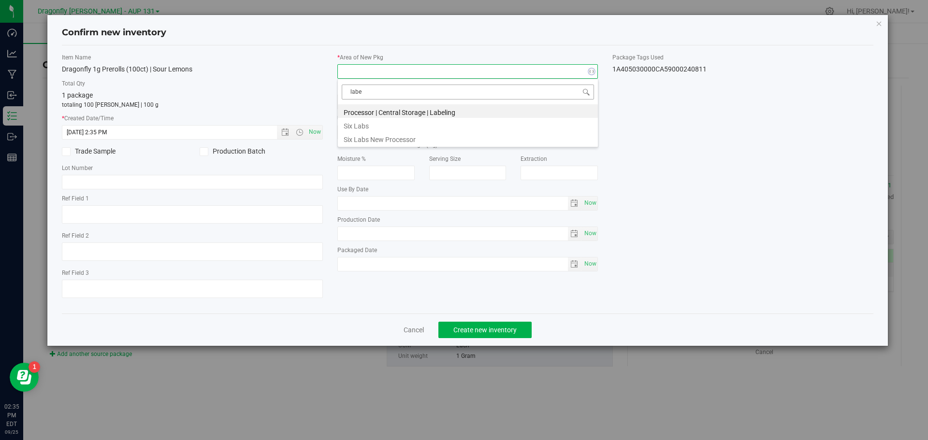
type input "label"
click at [423, 109] on li "Processor | Central Storage | Labeling" at bounding box center [468, 111] width 260 height 14
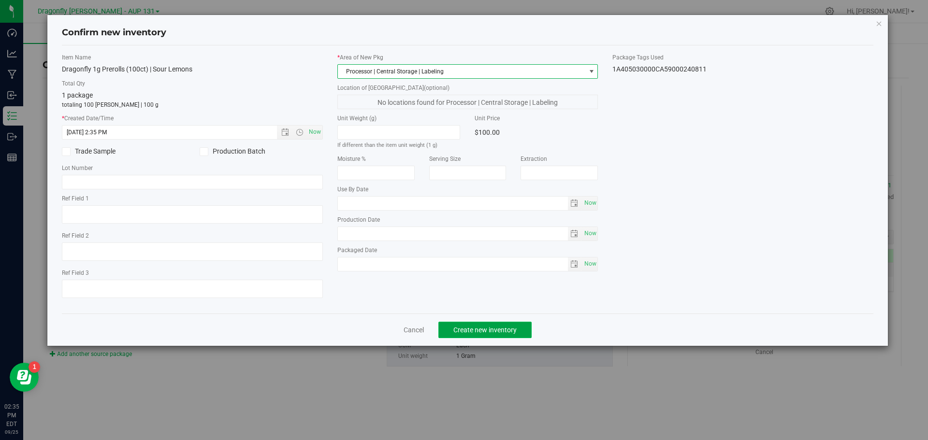
click at [500, 329] on span "Create new inventory" at bounding box center [484, 330] width 63 height 8
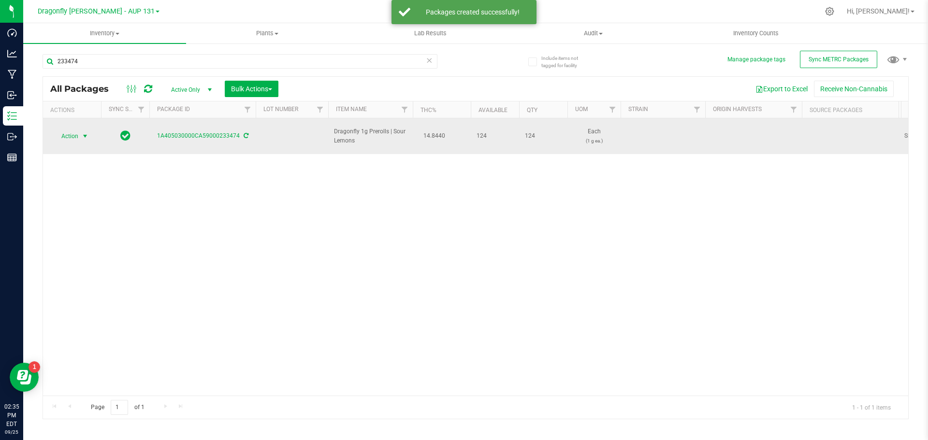
click at [78, 130] on span "Action" at bounding box center [66, 137] width 26 height 14
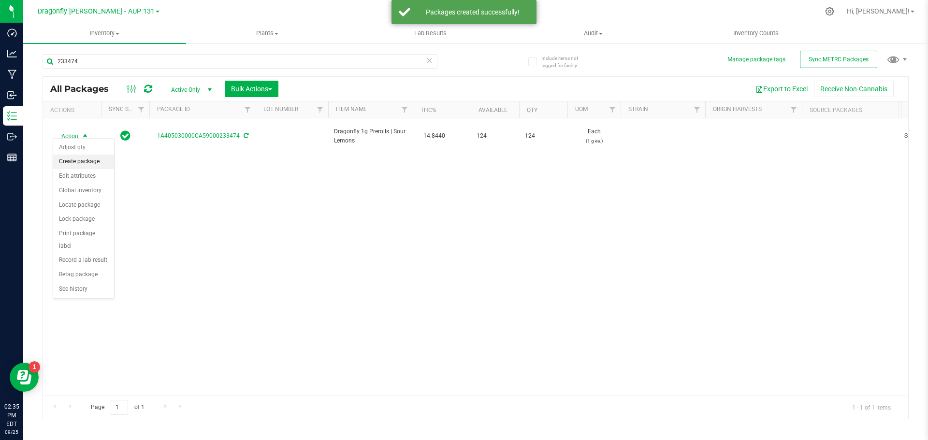
click at [93, 161] on li "Create package" at bounding box center [83, 162] width 61 height 15
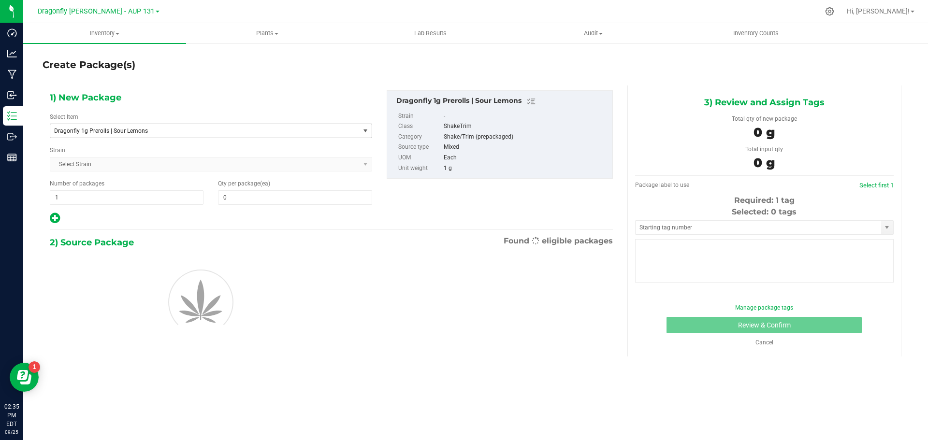
type input "0"
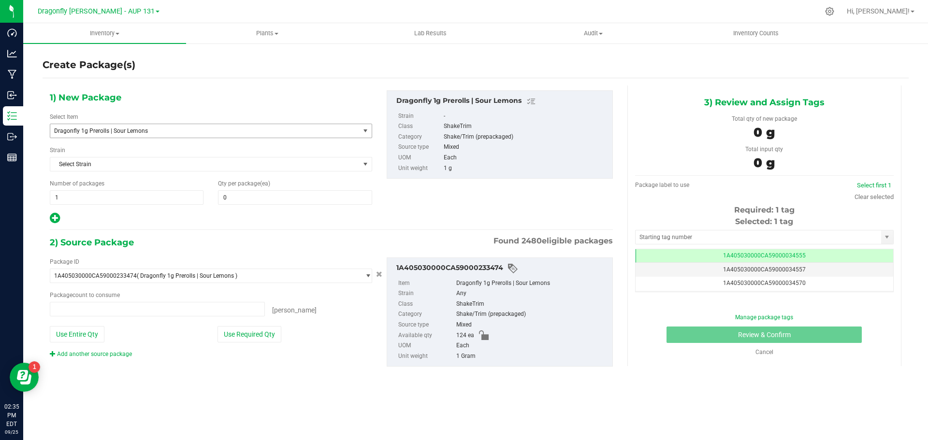
type input "0 ea"
click at [161, 131] on span "Dragonfly 1g Prerolls | Sour Lemons" at bounding box center [199, 131] width 290 height 7
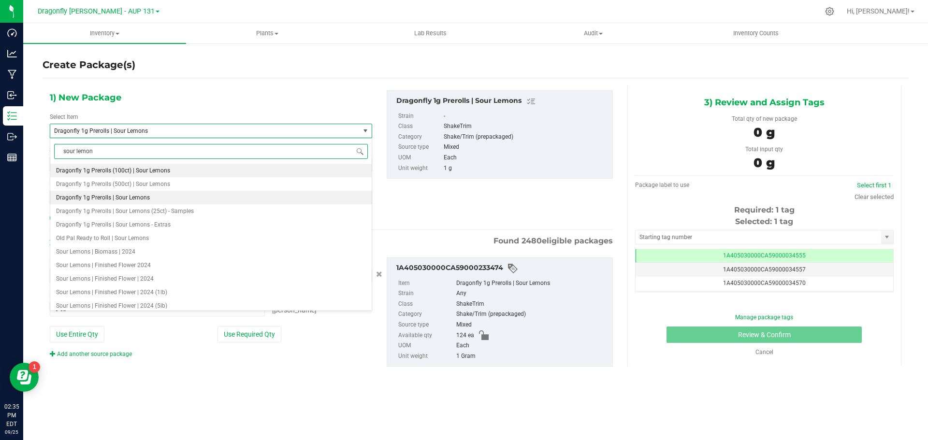
type input "sour lemons"
click at [150, 167] on span "Dragonfly 1g Prerolls (100ct) | Sour Lemons" at bounding box center [113, 170] width 114 height 7
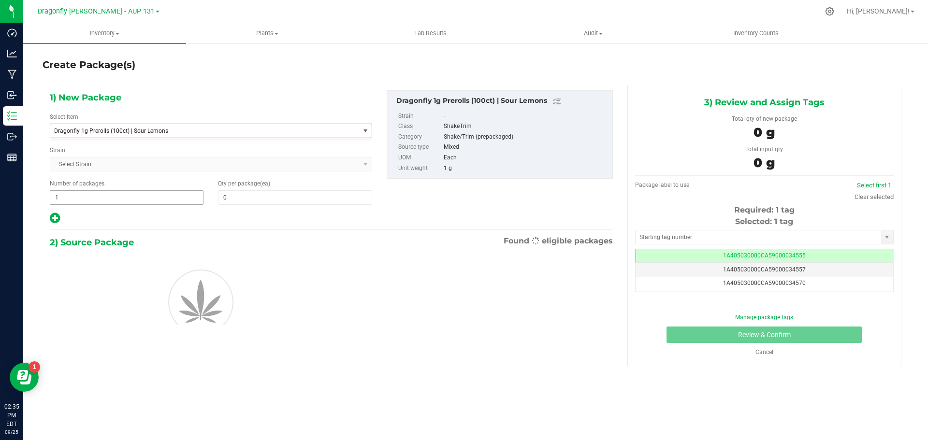
type input "0"
click at [266, 195] on span at bounding box center [295, 197] width 154 height 15
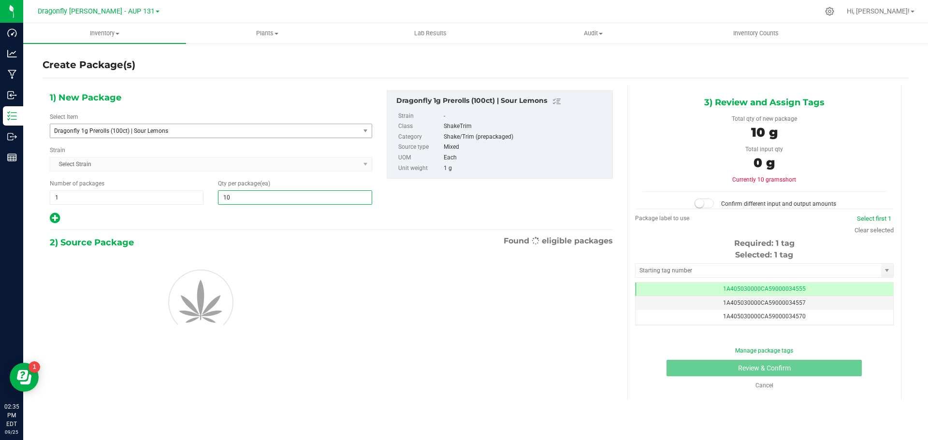
type input "100"
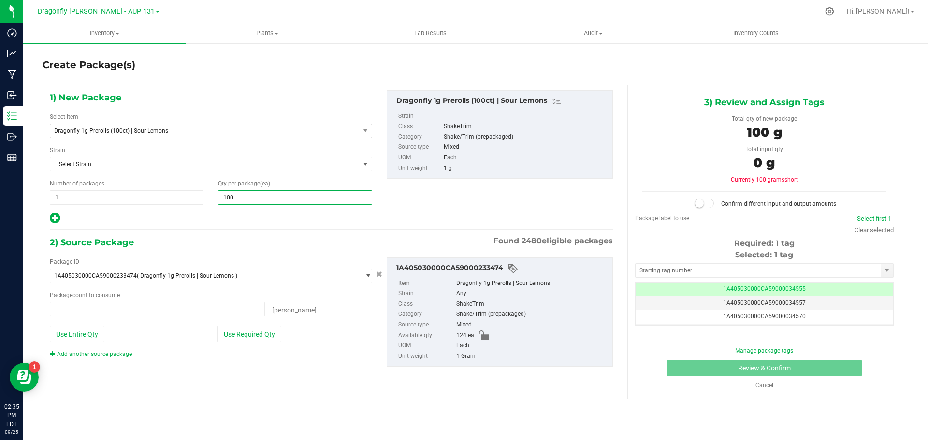
type input "0 ea"
type input "100"
click at [234, 336] on button "Use Required Qty" at bounding box center [250, 334] width 64 height 16
type input "100 ea"
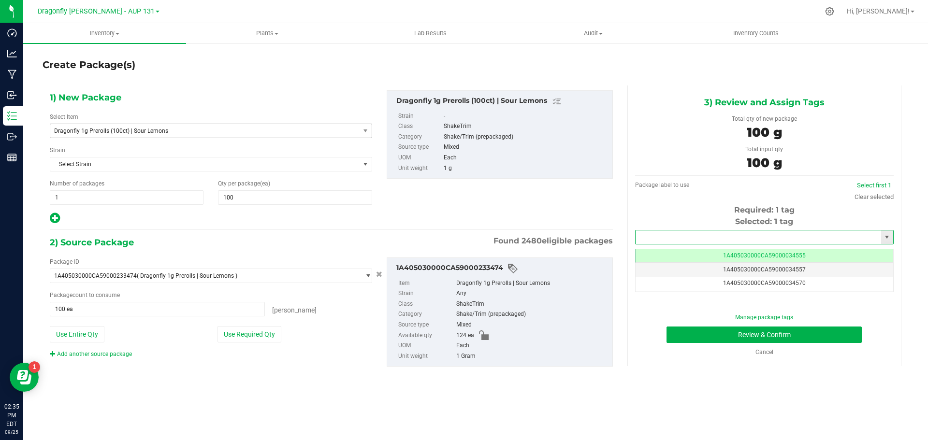
click at [701, 232] on input "text" at bounding box center [759, 238] width 246 height 14
click at [665, 250] on li "1A405030000CA59000144499" at bounding box center [765, 254] width 258 height 15
type input "1A405030000CA59000144499"
click at [757, 334] on button "Review & Confirm" at bounding box center [764, 335] width 195 height 16
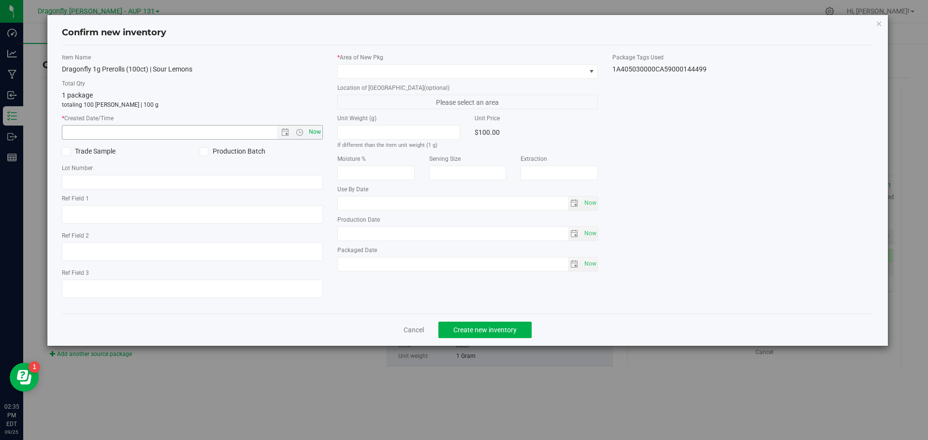
click at [316, 131] on span "Now" at bounding box center [315, 132] width 16 height 14
type input "9/25/2025 2:35 PM"
click at [381, 60] on label "* Area of New Pkg" at bounding box center [467, 57] width 261 height 9
click at [382, 75] on span at bounding box center [462, 72] width 248 height 14
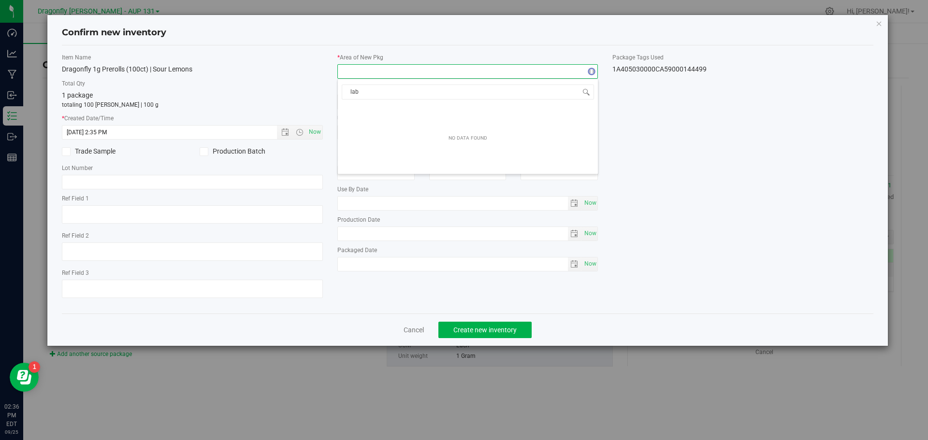
type input "labe"
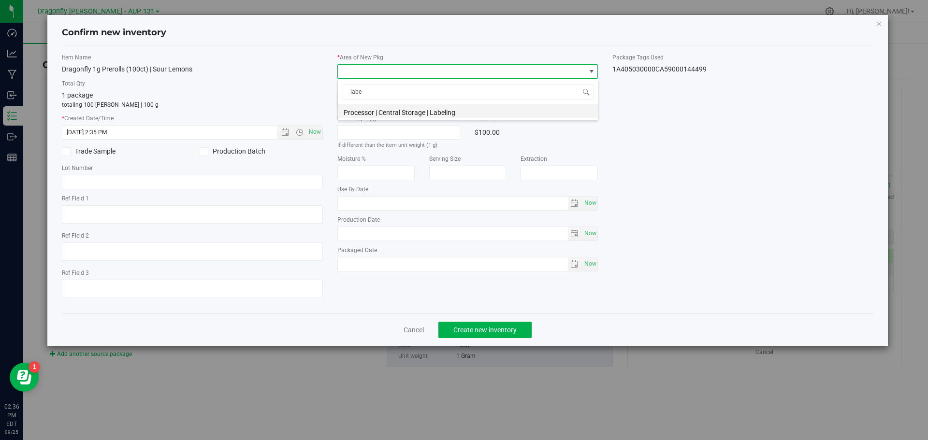
click at [430, 114] on li "Processor | Central Storage | Labeling" at bounding box center [468, 111] width 260 height 14
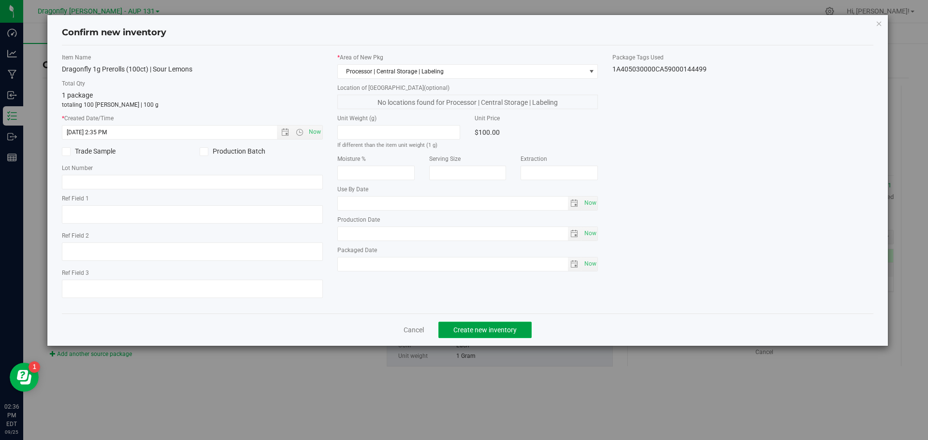
click at [491, 334] on span "Create new inventory" at bounding box center [484, 330] width 63 height 8
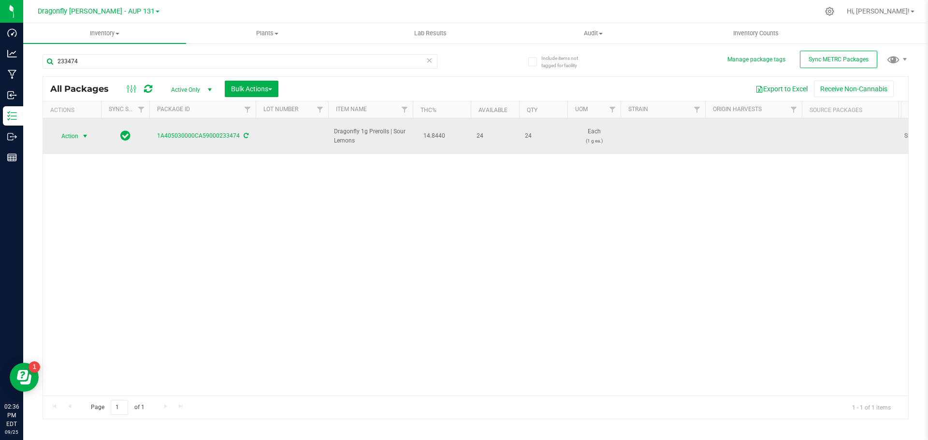
click at [80, 135] on span "select" at bounding box center [85, 137] width 12 height 14
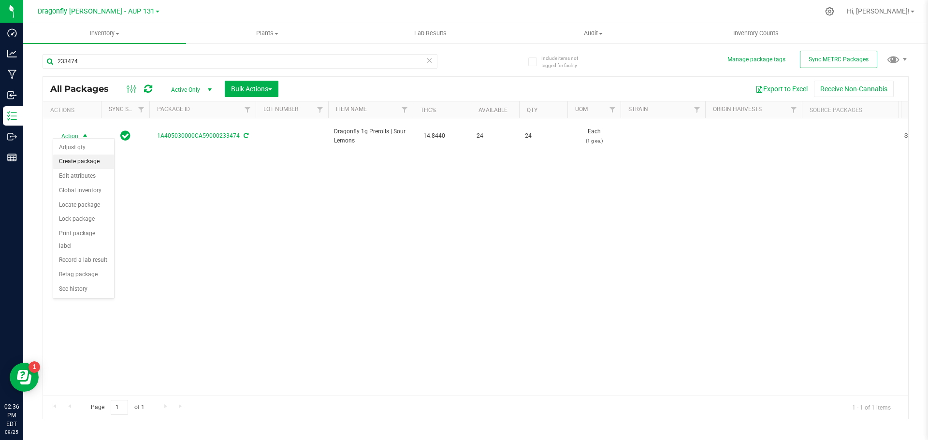
click at [96, 161] on li "Create package" at bounding box center [83, 162] width 61 height 15
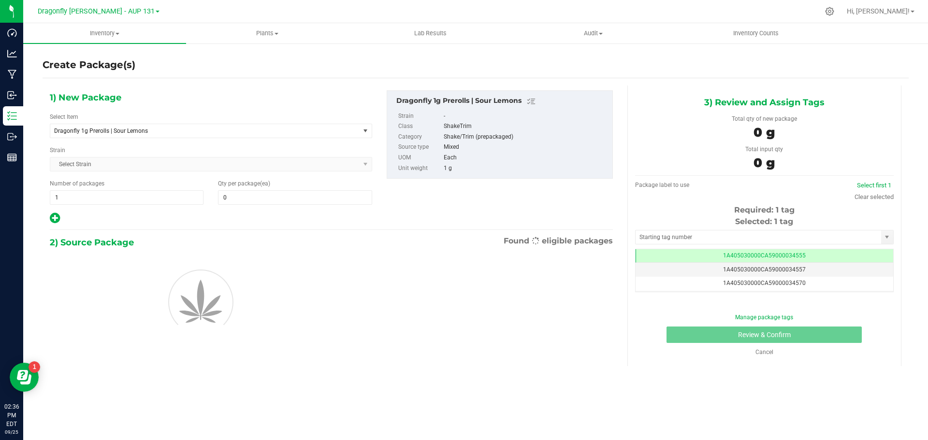
type input "0"
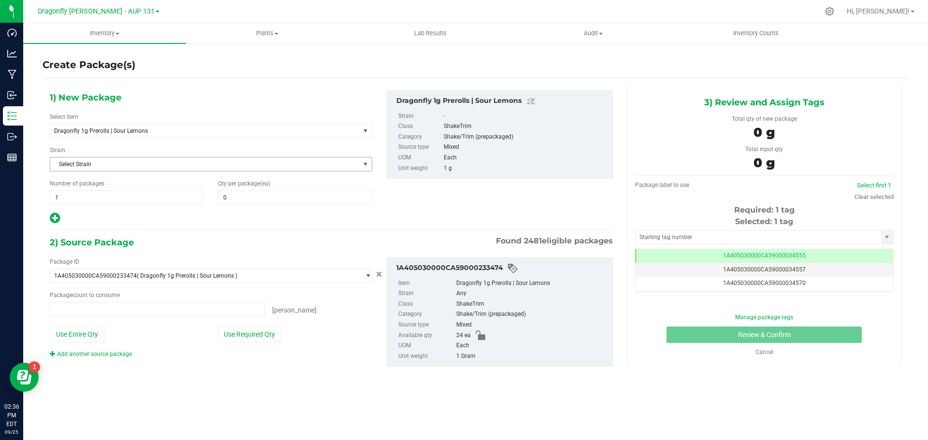
type input "0 ea"
click at [266, 129] on span "Dragonfly 1g Prerolls | Sour Lemons" at bounding box center [199, 131] width 290 height 7
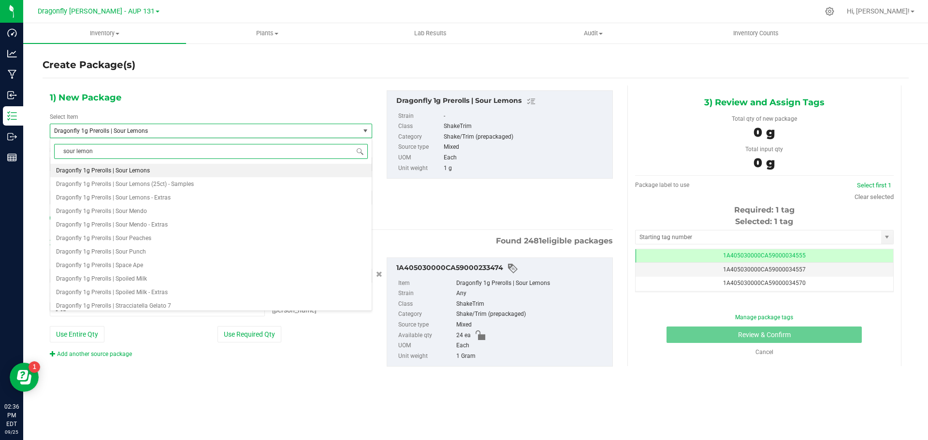
type input "sour lemons"
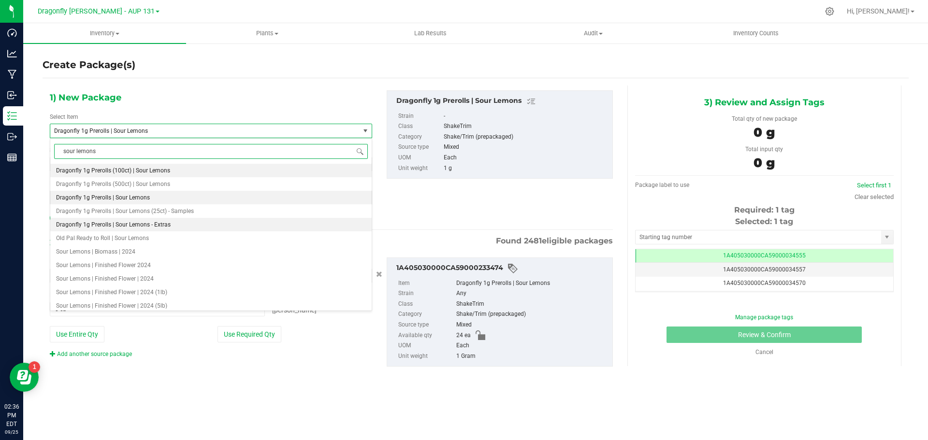
click at [169, 226] on li "Dragonfly 1g Prerolls | Sour Lemons - Extras" at bounding box center [210, 225] width 321 height 14
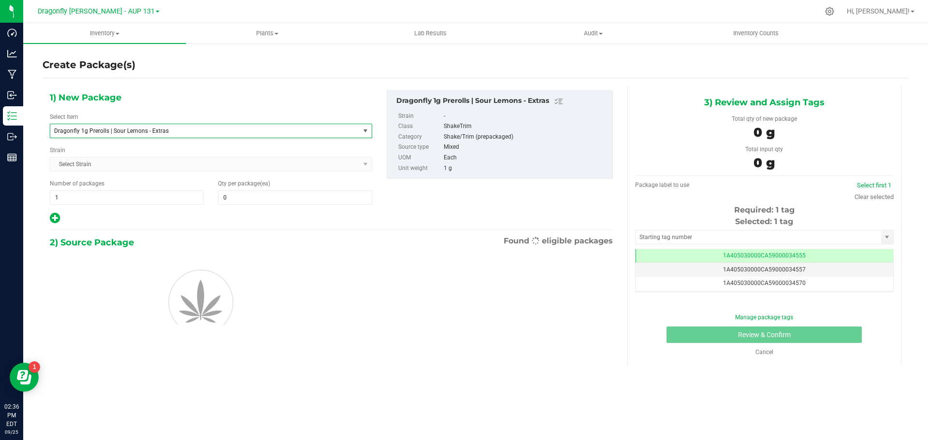
type input "0"
click at [293, 200] on span at bounding box center [295, 197] width 154 height 15
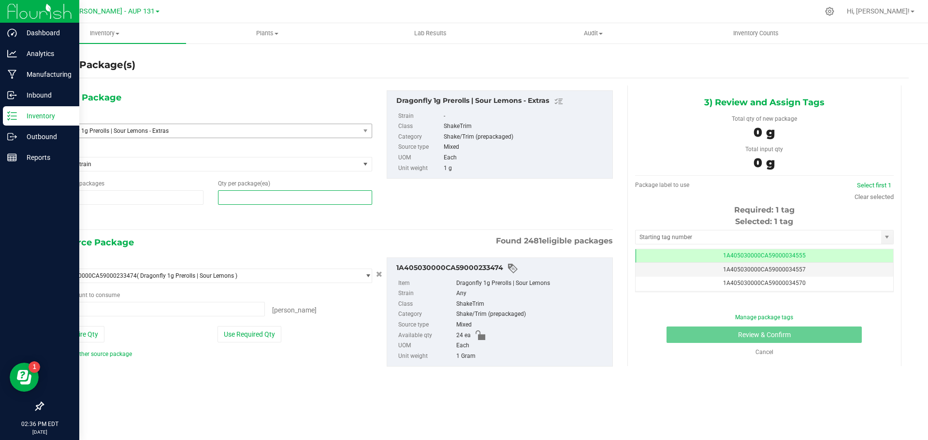
type input "0 ea"
type input "0"
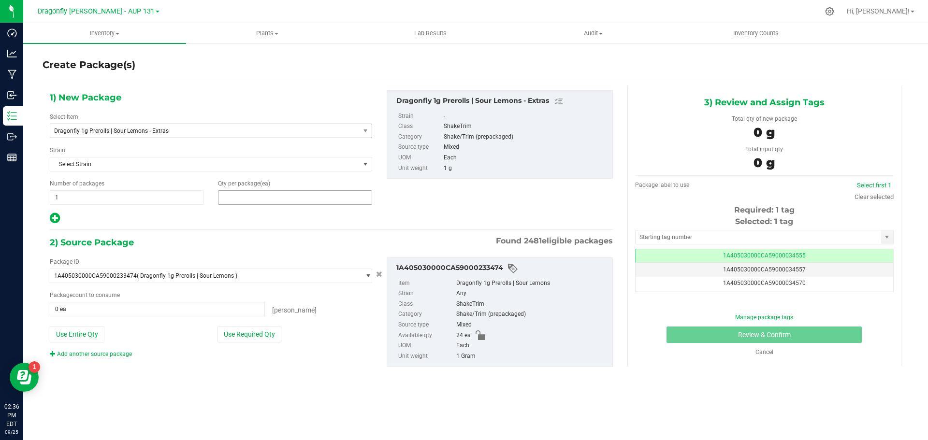
click at [282, 196] on span at bounding box center [295, 197] width 154 height 15
type input "24"
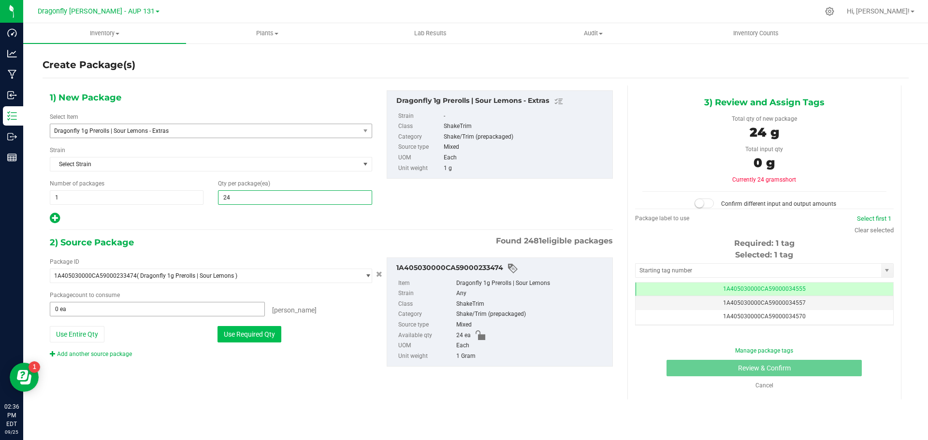
type input "24"
click at [252, 335] on button "Use Required Qty" at bounding box center [250, 334] width 64 height 16
type input "24 ea"
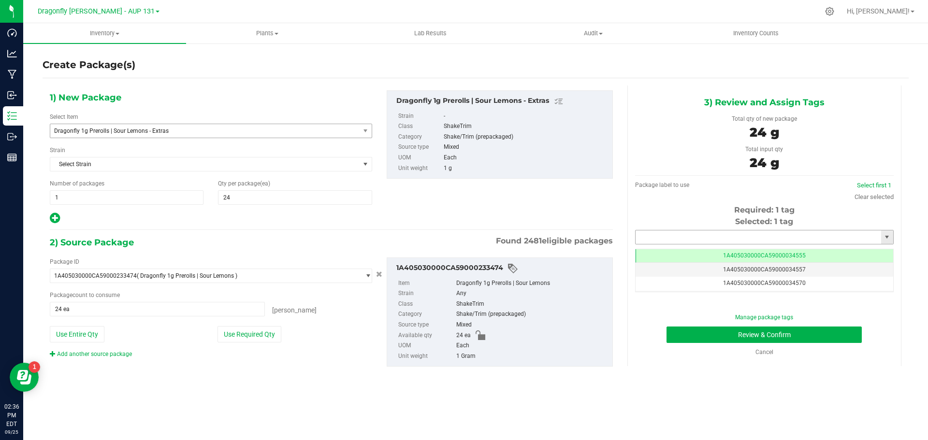
click at [803, 241] on input "text" at bounding box center [759, 238] width 246 height 14
click at [670, 237] on input "text" at bounding box center [759, 238] width 246 height 14
click at [751, 250] on li "1A405030000CA59000144500" at bounding box center [765, 254] width 258 height 15
type input "1A405030000CA59000144500"
click at [776, 332] on button "Review & Confirm" at bounding box center [764, 335] width 195 height 16
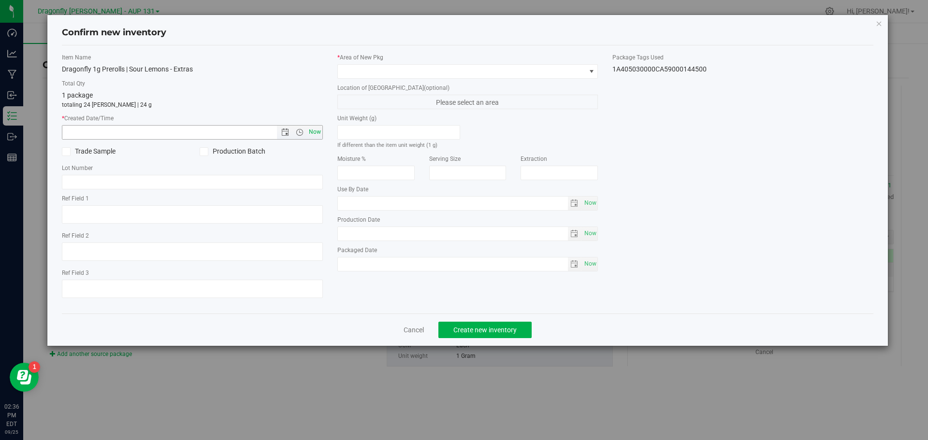
click at [313, 130] on span "Now" at bounding box center [315, 132] width 16 height 14
type input "9/25/2025 2:36 PM"
drag, startPoint x: 380, startPoint y: 59, endPoint x: 382, endPoint y: 68, distance: 9.5
click at [380, 59] on label "* Area of New Pkg" at bounding box center [467, 57] width 261 height 9
click at [384, 75] on span at bounding box center [462, 72] width 248 height 14
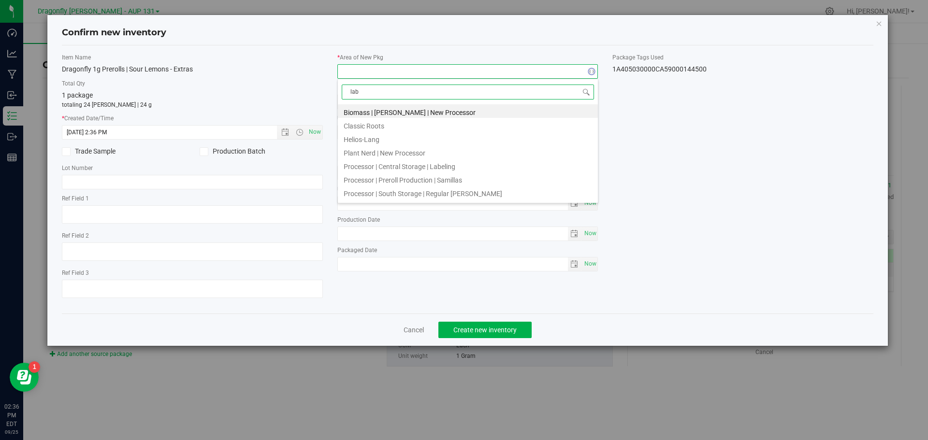
type input "labe"
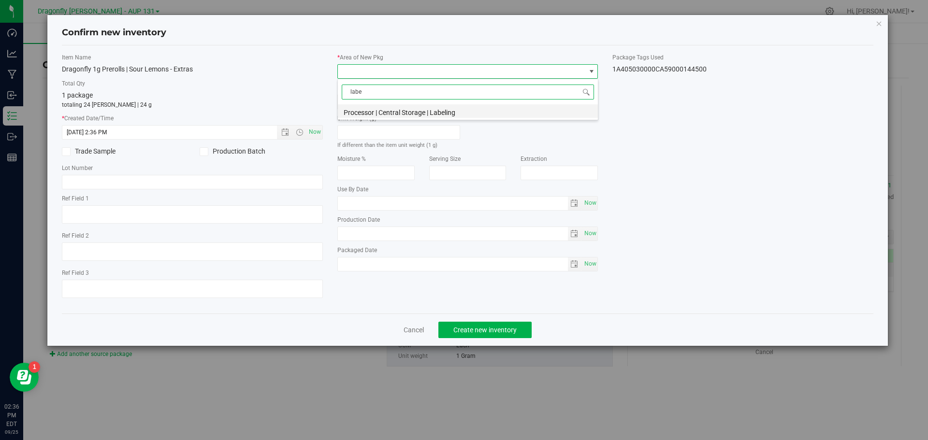
click at [512, 105] on li "Processor | Central Storage | Labeling" at bounding box center [468, 111] width 260 height 14
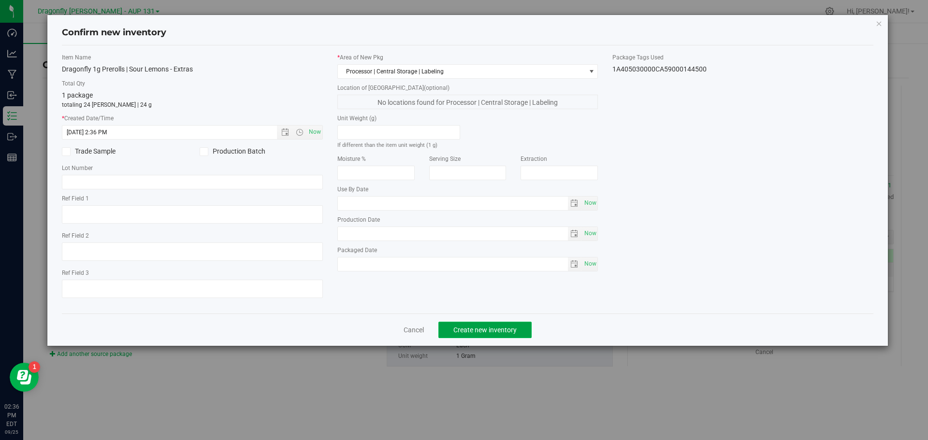
click at [496, 327] on span "Create new inventory" at bounding box center [484, 330] width 63 height 8
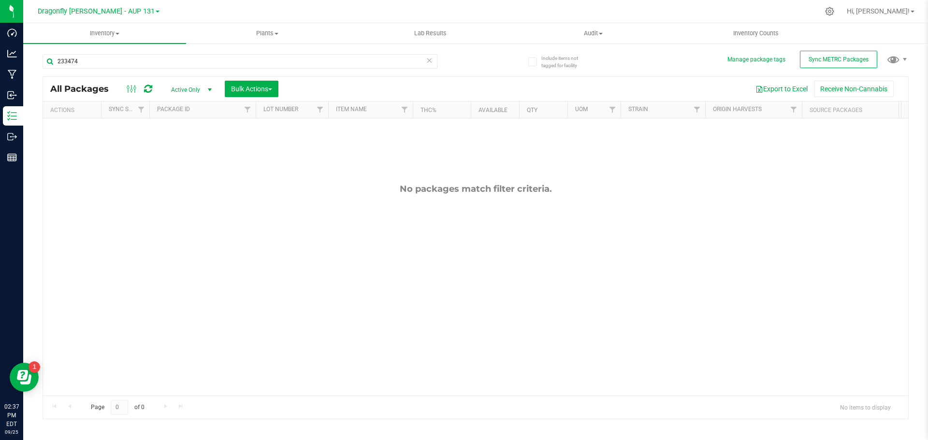
click at [428, 59] on icon at bounding box center [429, 60] width 7 height 12
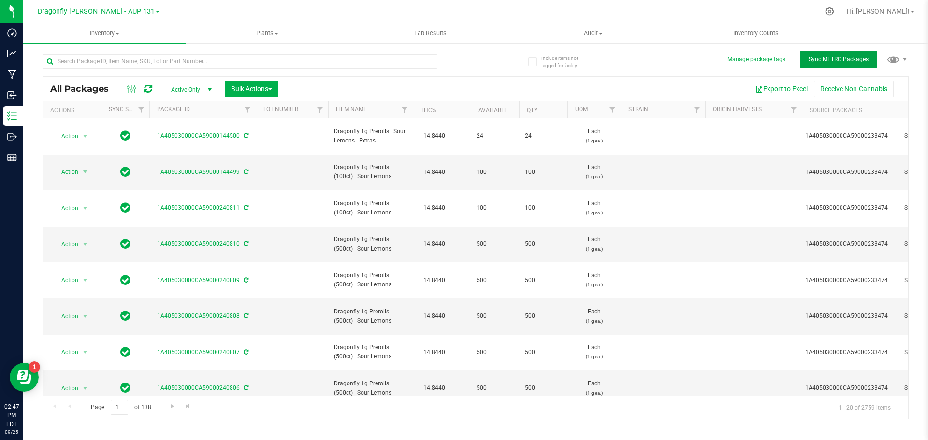
click at [852, 59] on span "Sync METRC Packages" at bounding box center [839, 59] width 60 height 7
click at [403, 65] on input "text" at bounding box center [240, 61] width 395 height 15
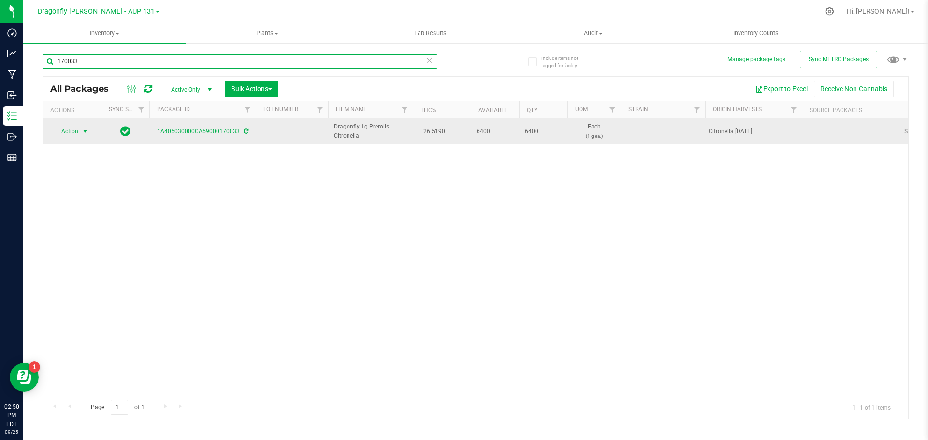
type input "170033"
click at [71, 129] on span "Action" at bounding box center [66, 132] width 26 height 14
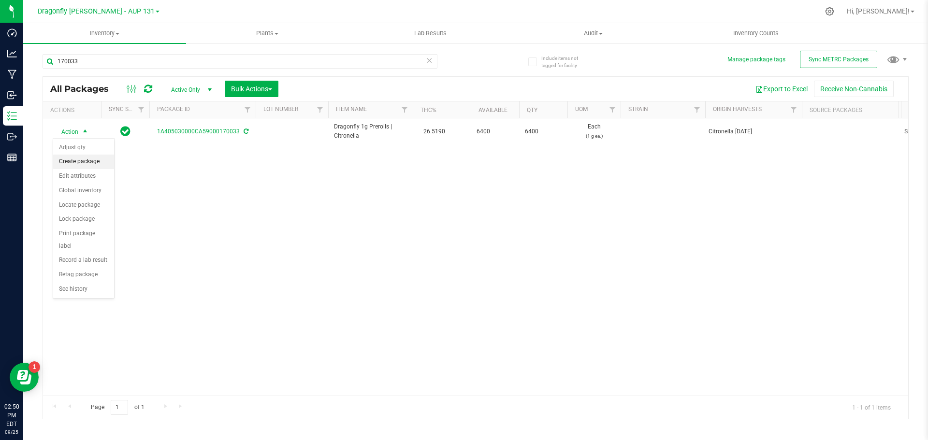
click at [87, 159] on li "Create package" at bounding box center [83, 162] width 61 height 15
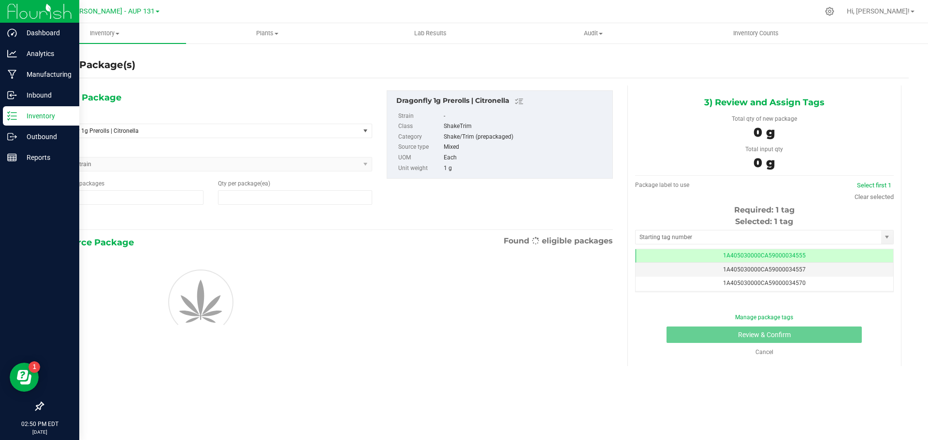
type input "0"
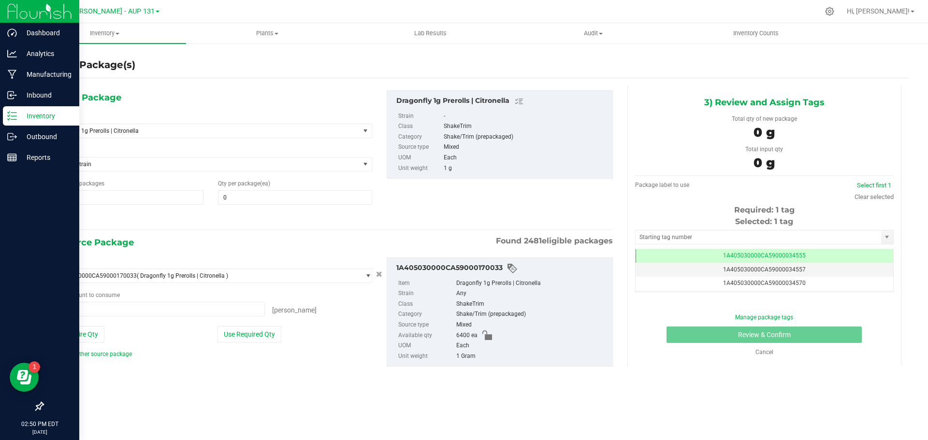
type input "0 ea"
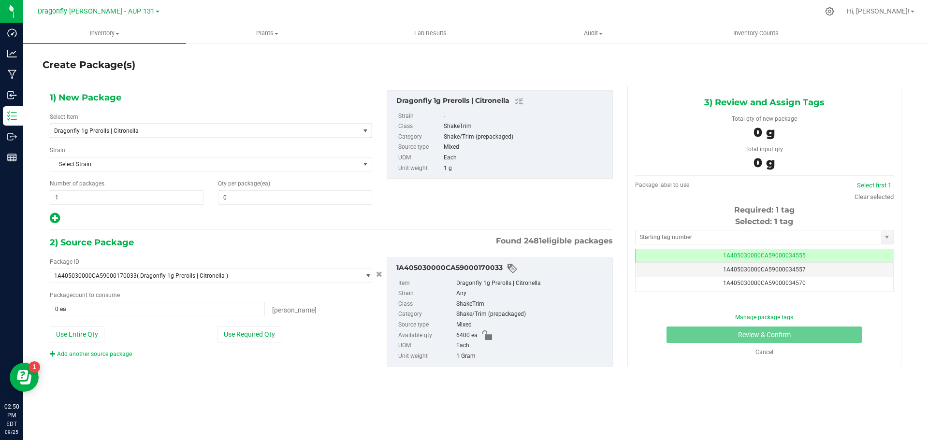
click at [238, 130] on span "Dragonfly 1g Prerolls | Citronella" at bounding box center [199, 131] width 290 height 7
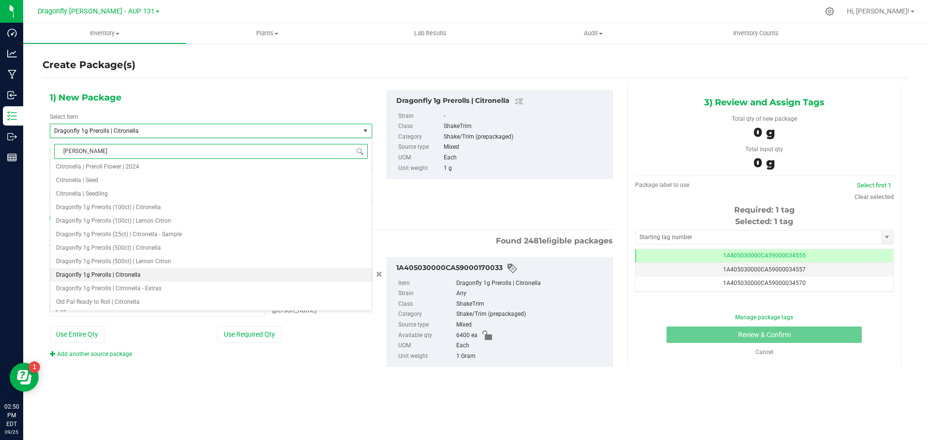
scroll to position [0, 0]
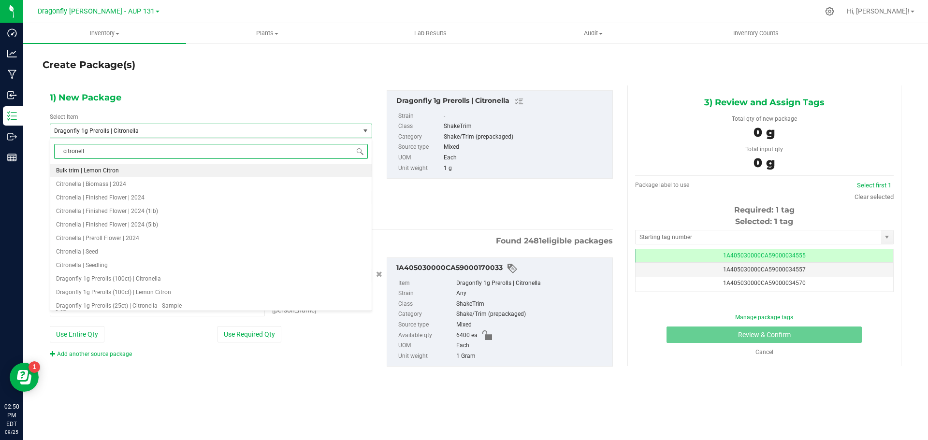
type input "citronella"
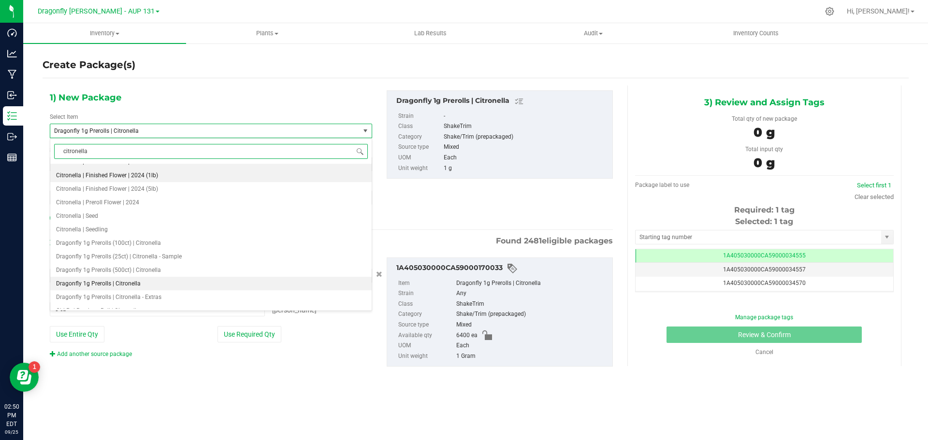
scroll to position [31, 0]
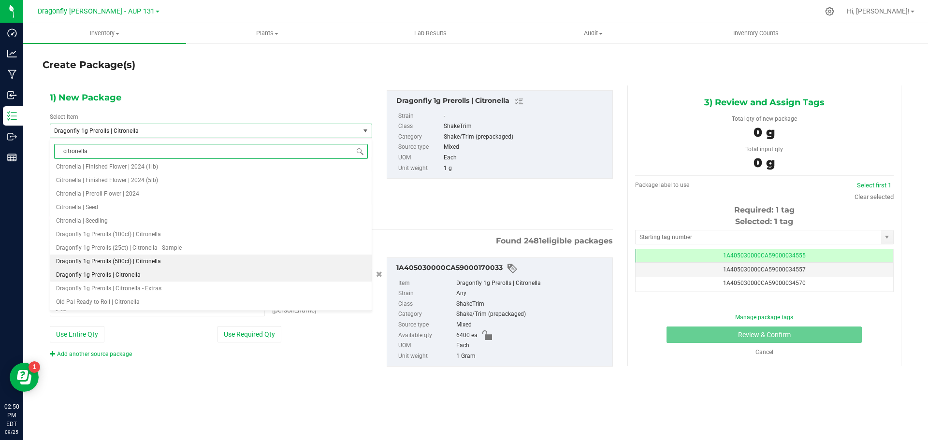
click at [156, 262] on span "Dragonfly 1g Prerolls (500ct) | Citronella" at bounding box center [108, 261] width 105 height 7
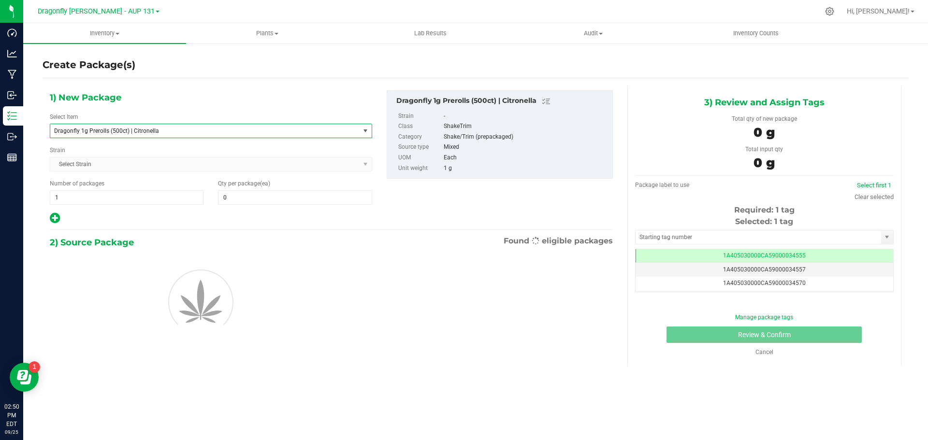
type input "0"
click at [136, 196] on span "1 1" at bounding box center [127, 197] width 154 height 15
click at [136, 196] on input "1" at bounding box center [126, 198] width 153 height 14
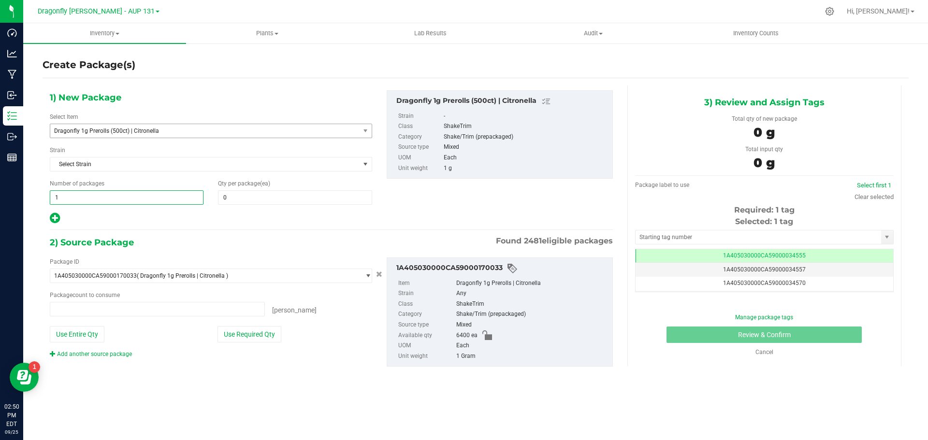
type input "0 ea"
type input "12"
click at [263, 200] on span "0 0" at bounding box center [295, 197] width 154 height 15
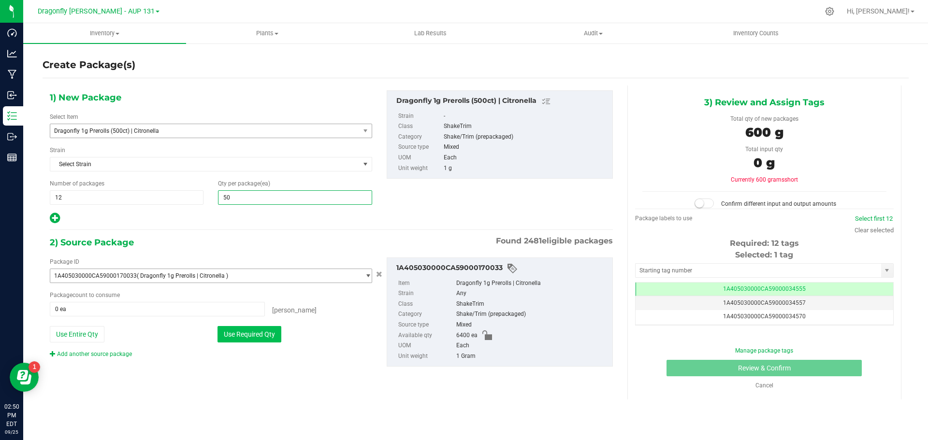
type input "500"
click at [256, 331] on button "Use Required Qty" at bounding box center [250, 334] width 64 height 16
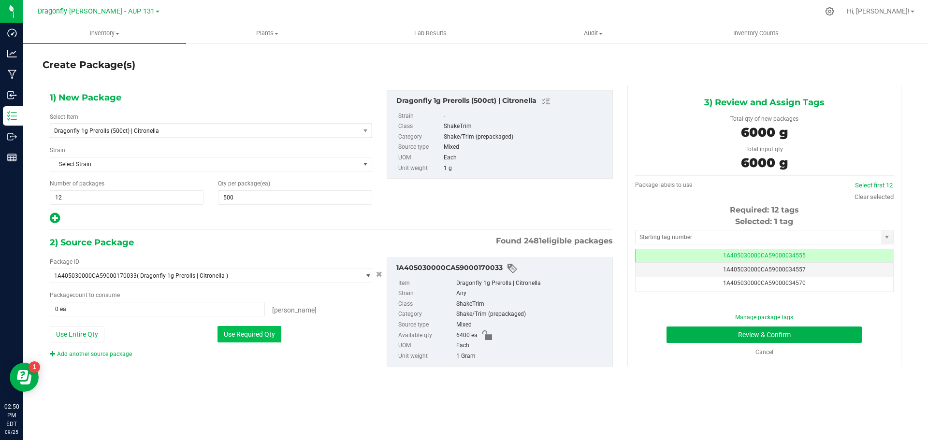
type input "6000 ea"
click at [710, 235] on input "text" at bounding box center [759, 238] width 246 height 14
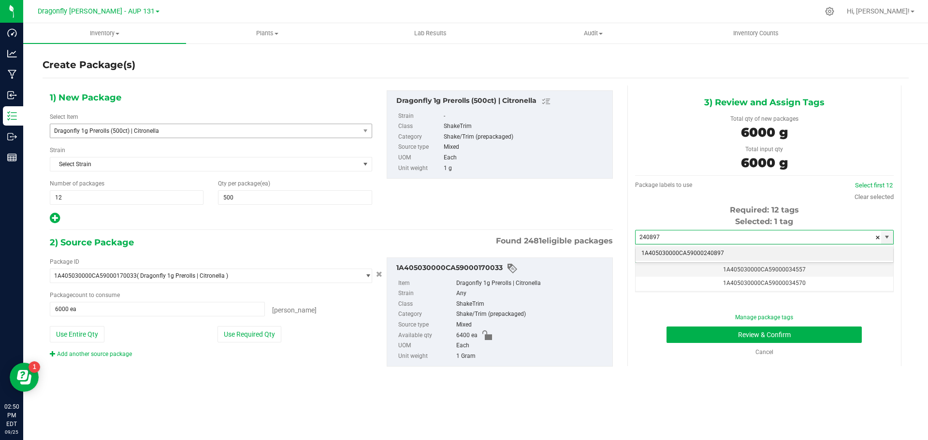
click at [711, 250] on li "1A405030000CA59000240897" at bounding box center [765, 254] width 258 height 15
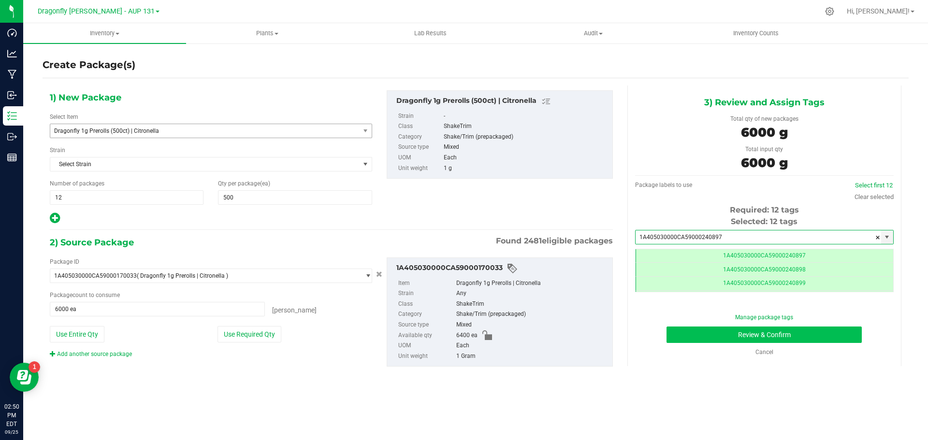
type input "1A405030000CA59000240897"
click at [732, 336] on button "Review & Confirm" at bounding box center [764, 335] width 195 height 16
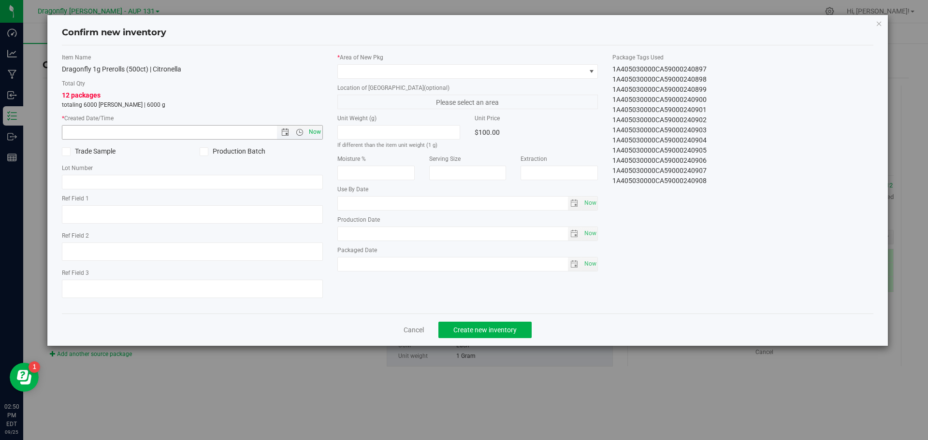
click at [312, 131] on span "Now" at bounding box center [315, 132] width 16 height 14
type input "9/25/2025 2:50 PM"
click at [375, 68] on span at bounding box center [462, 72] width 248 height 14
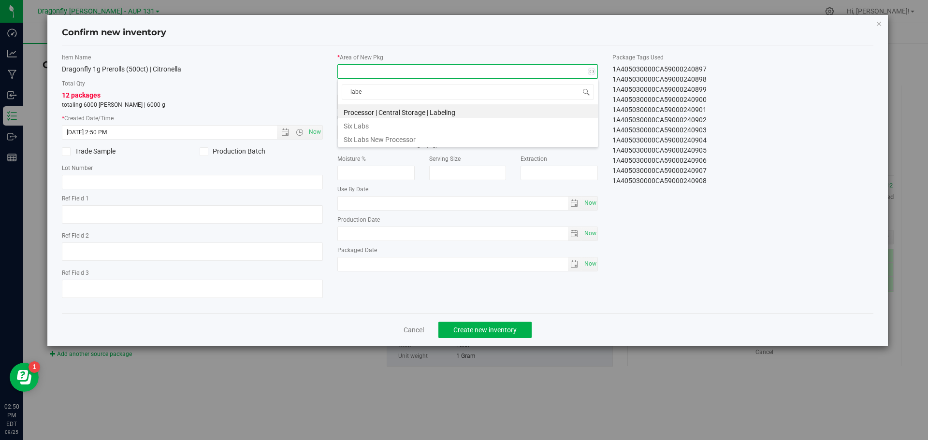
type input "label"
click at [404, 111] on li "Processor | Central Storage | Labeling" at bounding box center [468, 111] width 260 height 14
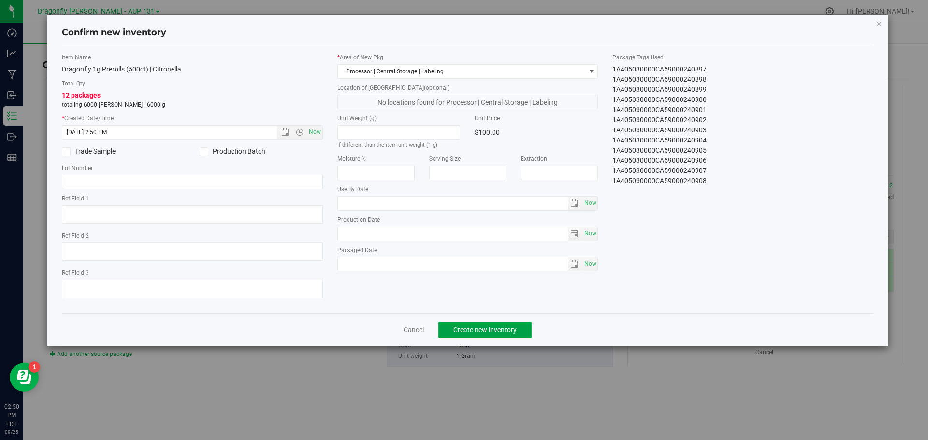
click at [483, 334] on span "Create new inventory" at bounding box center [484, 330] width 63 height 8
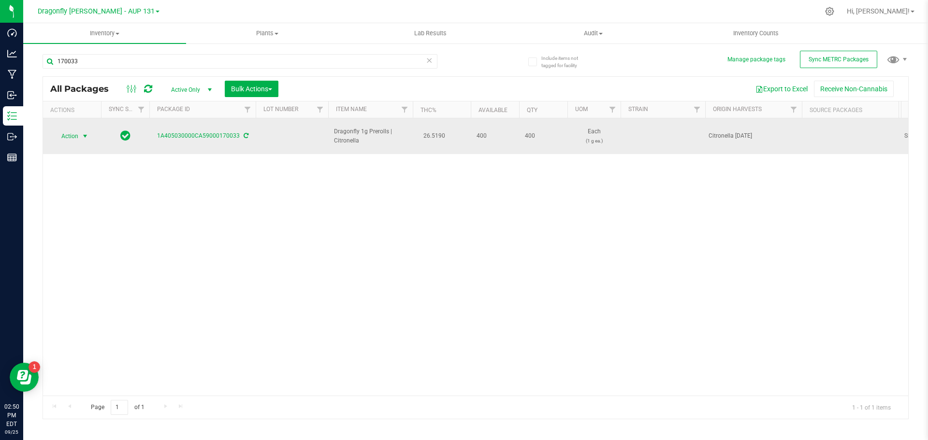
click at [78, 133] on span "Action" at bounding box center [66, 137] width 26 height 14
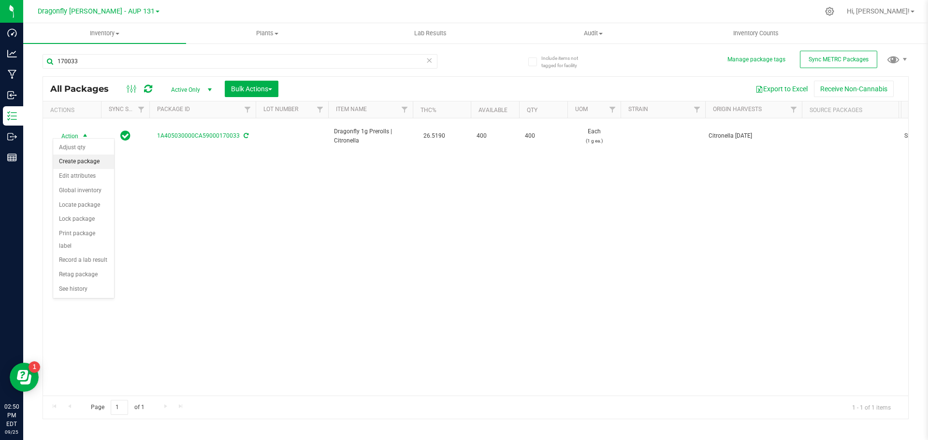
click at [84, 161] on li "Create package" at bounding box center [83, 162] width 61 height 15
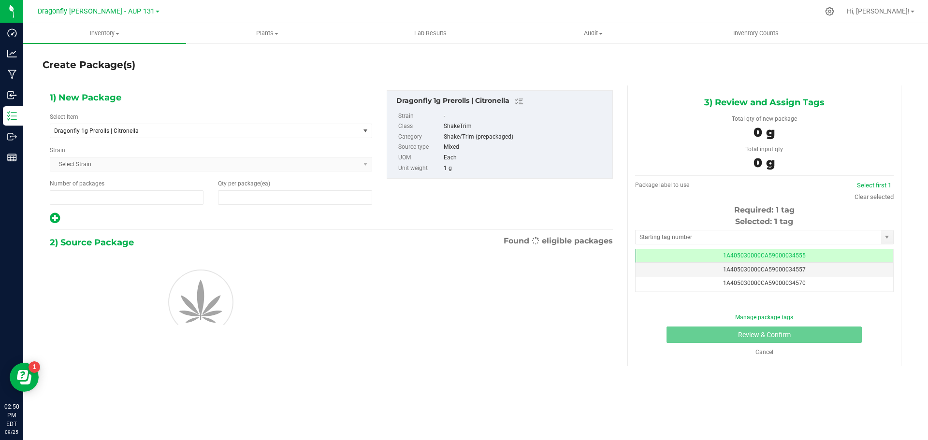
type input "1"
type input "0"
click at [198, 137] on span "Dragonfly 1g Prerolls | Citronella" at bounding box center [204, 131] width 309 height 14
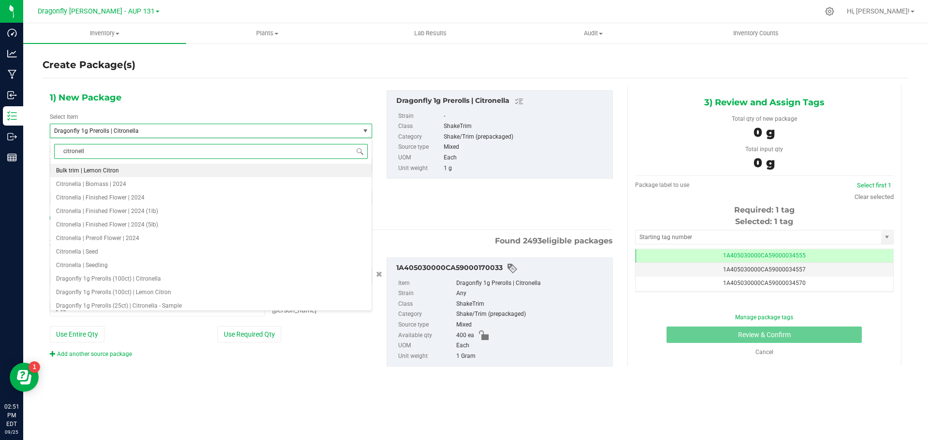
type input "citronella"
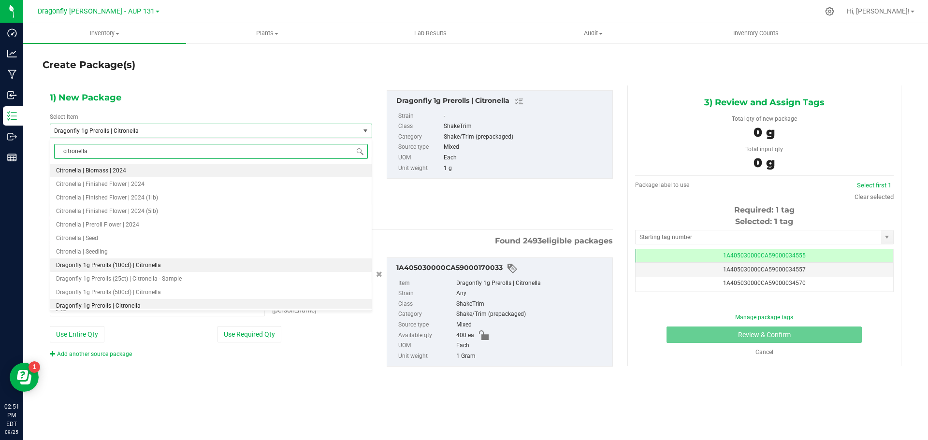
click at [139, 262] on li "Dragonfly 1g Prerolls (100ct) | Citronella" at bounding box center [210, 266] width 321 height 14
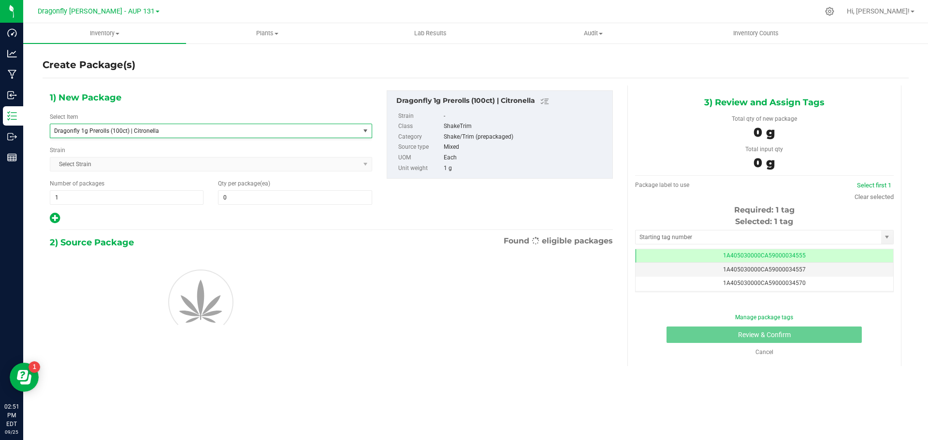
type input "0"
click at [141, 195] on span "1 1" at bounding box center [127, 197] width 154 height 15
click at [0, 0] on input "1" at bounding box center [0, 0] width 0 height 0
type input "4"
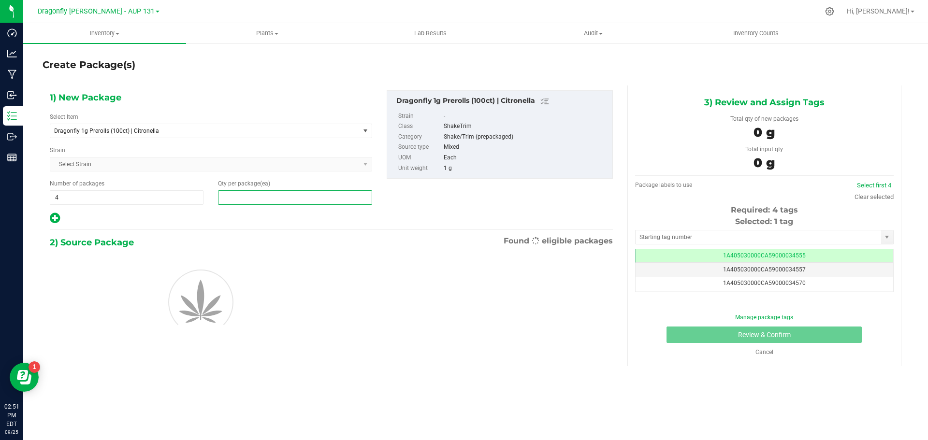
click at [291, 194] on span at bounding box center [295, 197] width 154 height 15
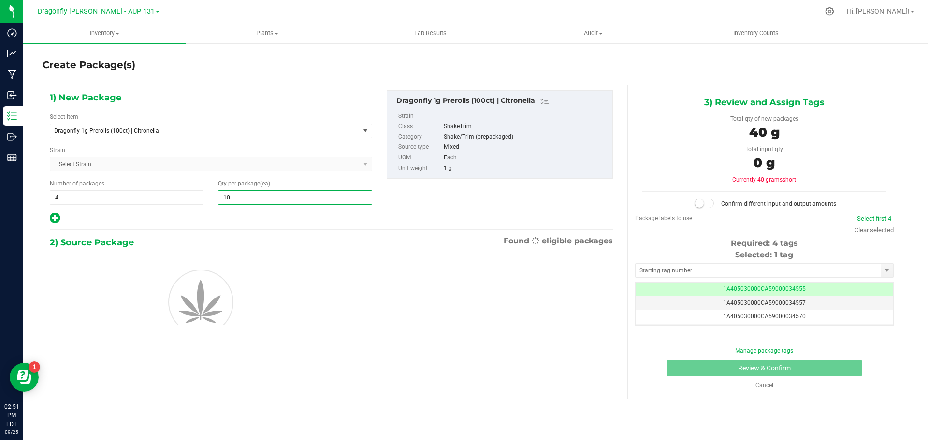
type input "100"
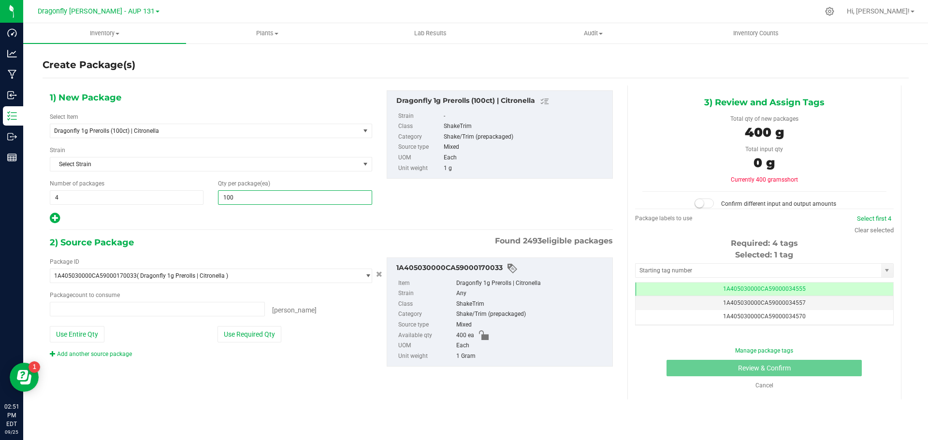
type input "0 ea"
type input "100"
click at [238, 332] on button "Use Required Qty" at bounding box center [250, 334] width 64 height 16
type input "400 ea"
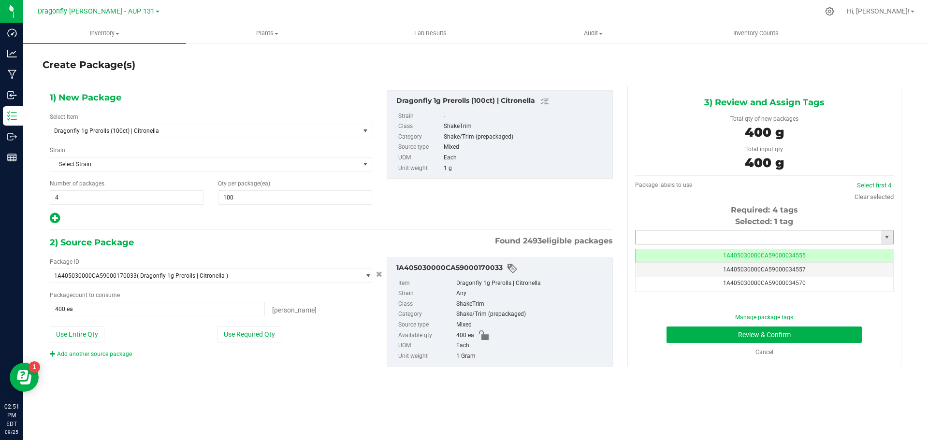
click at [751, 237] on input "text" at bounding box center [759, 238] width 246 height 14
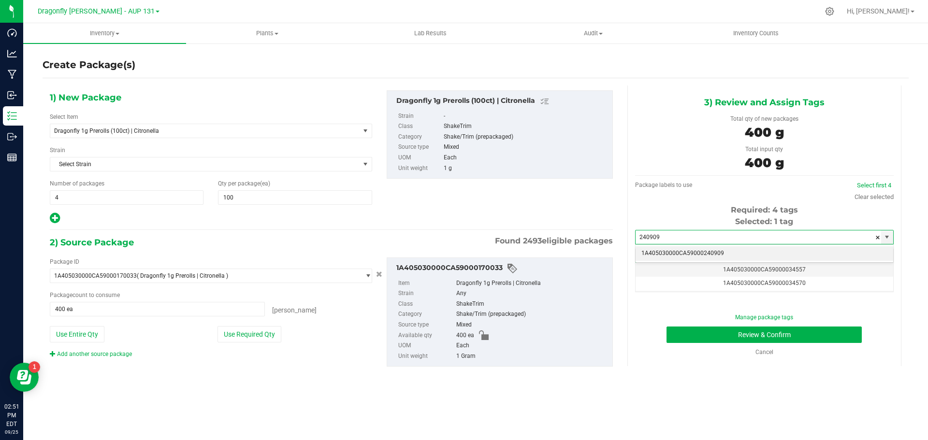
click at [751, 248] on li "1A405030000CA59000240909" at bounding box center [765, 254] width 258 height 15
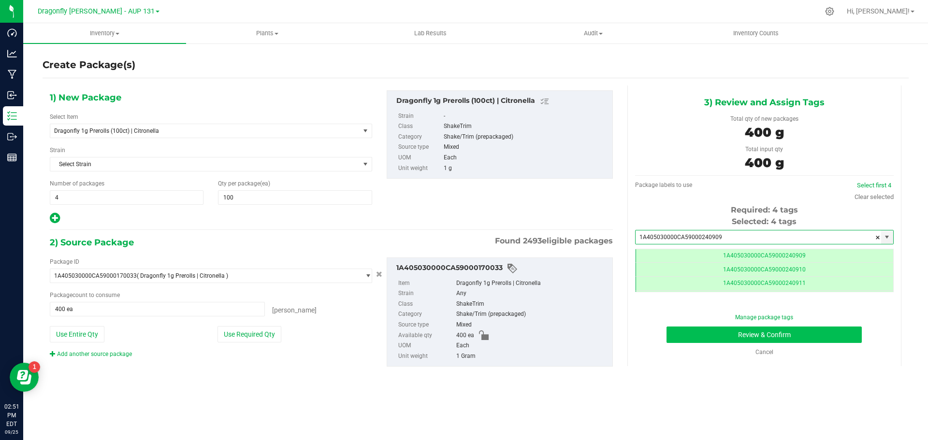
type input "1A405030000CA59000240909"
click at [791, 329] on button "Review & Confirm" at bounding box center [764, 335] width 195 height 16
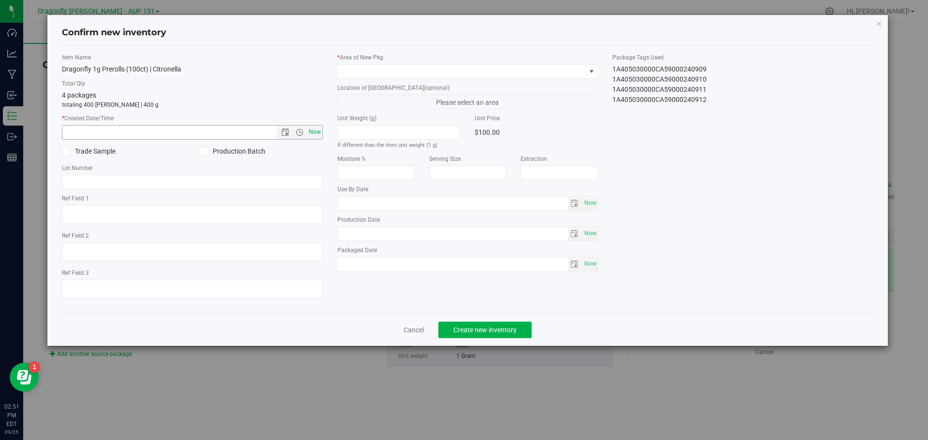
click at [310, 133] on span "Now" at bounding box center [315, 132] width 16 height 14
type input "9/25/2025 2:51 PM"
click at [406, 73] on span at bounding box center [462, 72] width 248 height 14
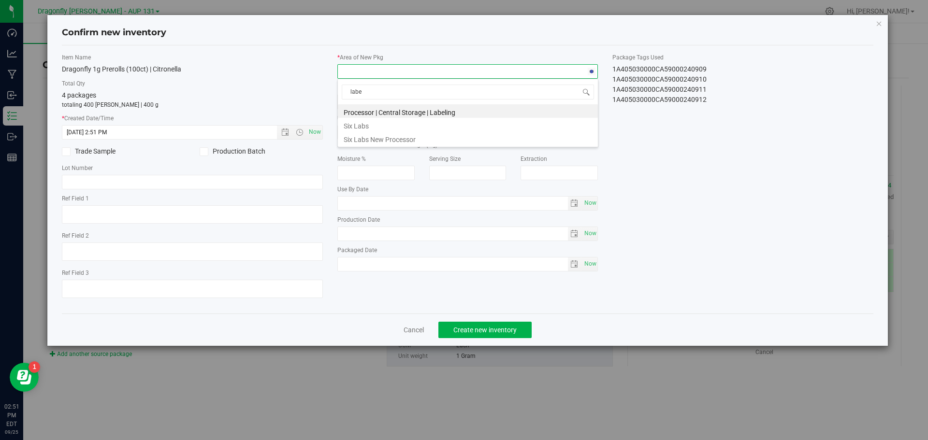
type input "label"
click at [442, 106] on li "Processor | Central Storage | Labeling" at bounding box center [468, 111] width 260 height 14
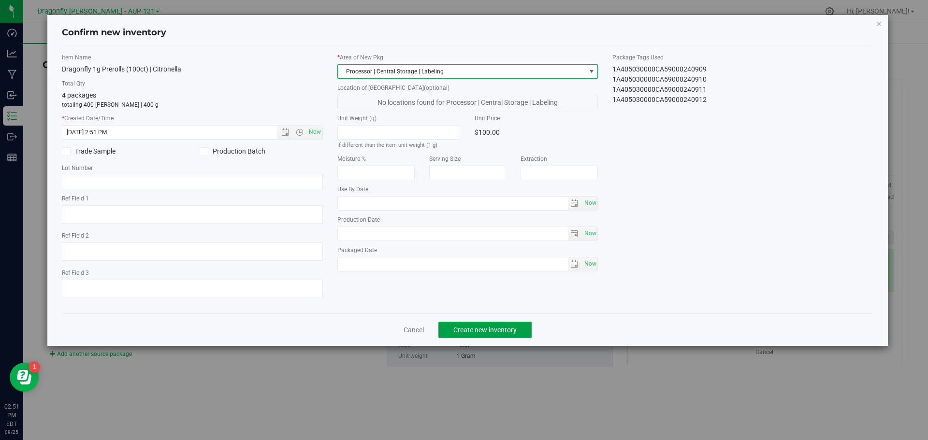
click at [496, 327] on span "Create new inventory" at bounding box center [484, 330] width 63 height 8
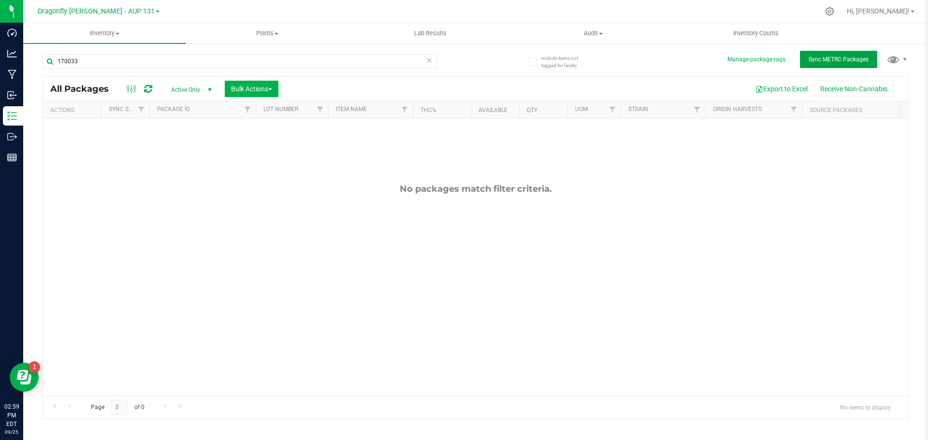
click at [860, 58] on span "Sync METRC Packages" at bounding box center [839, 59] width 60 height 7
click at [427, 62] on icon at bounding box center [429, 60] width 7 height 12
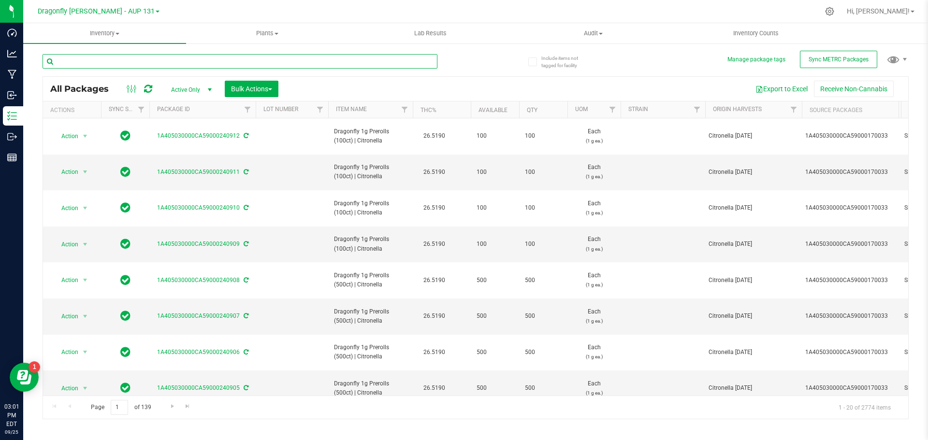
click at [240, 61] on input "text" at bounding box center [240, 61] width 395 height 15
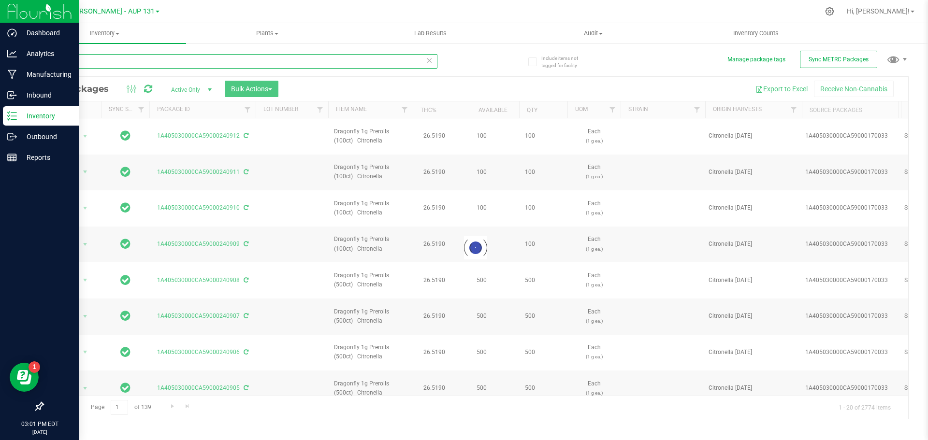
type input "170032"
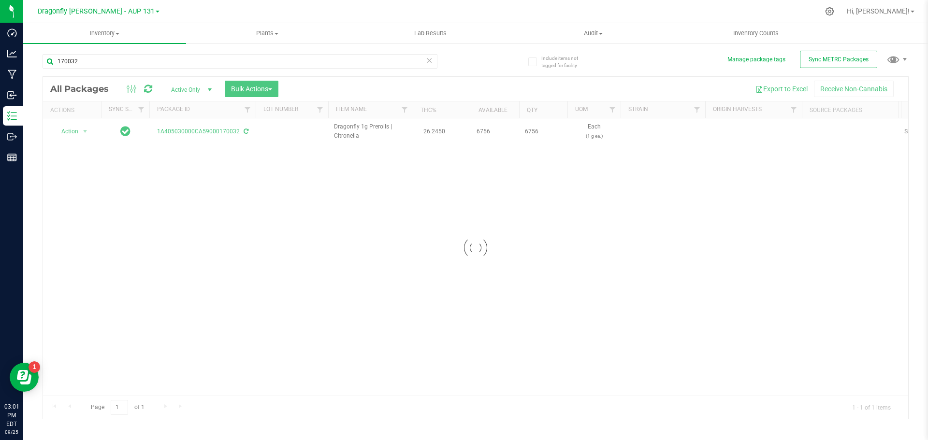
click at [76, 134] on div at bounding box center [475, 248] width 865 height 342
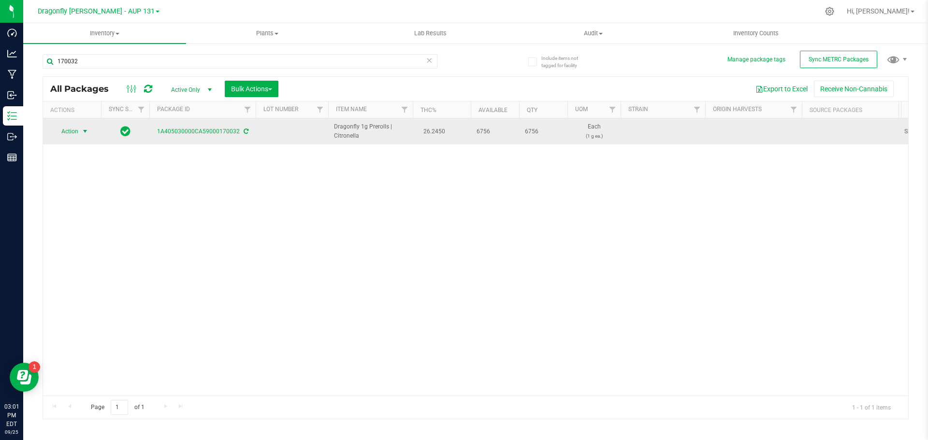
click at [84, 131] on span "select" at bounding box center [85, 132] width 8 height 8
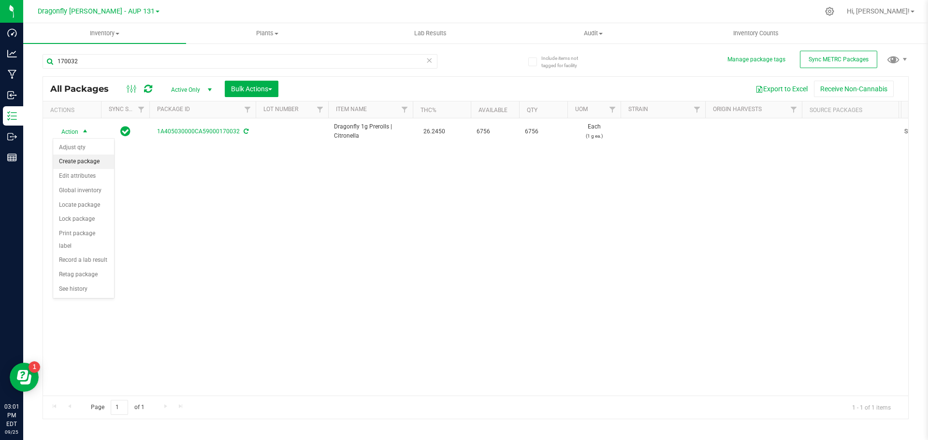
click at [100, 161] on li "Create package" at bounding box center [83, 162] width 61 height 15
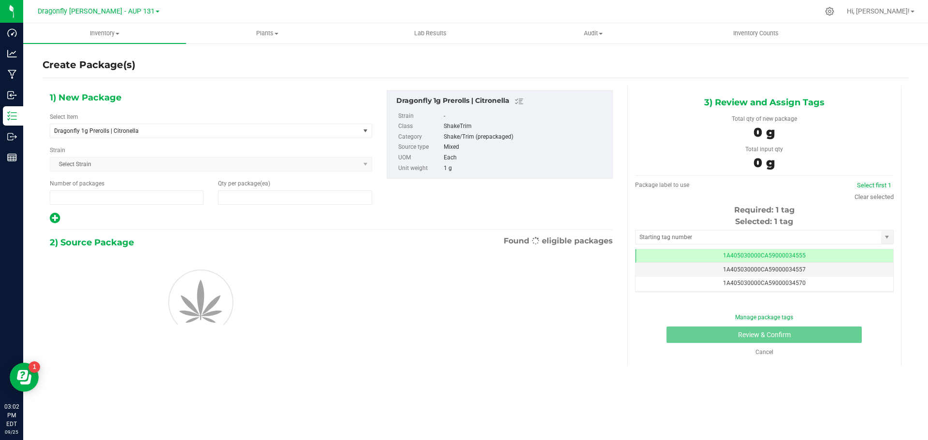
type input "1"
type input "0"
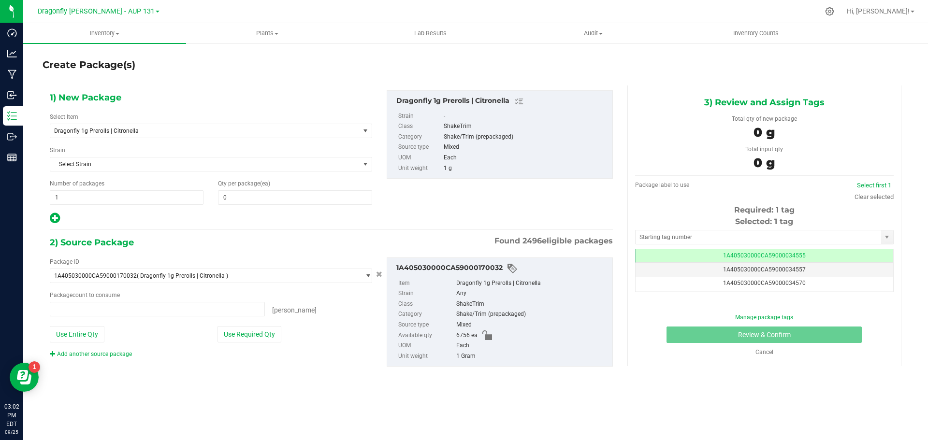
type input "0 ea"
click at [149, 131] on span "Dragonfly 1g Prerolls | Citronella" at bounding box center [199, 131] width 290 height 7
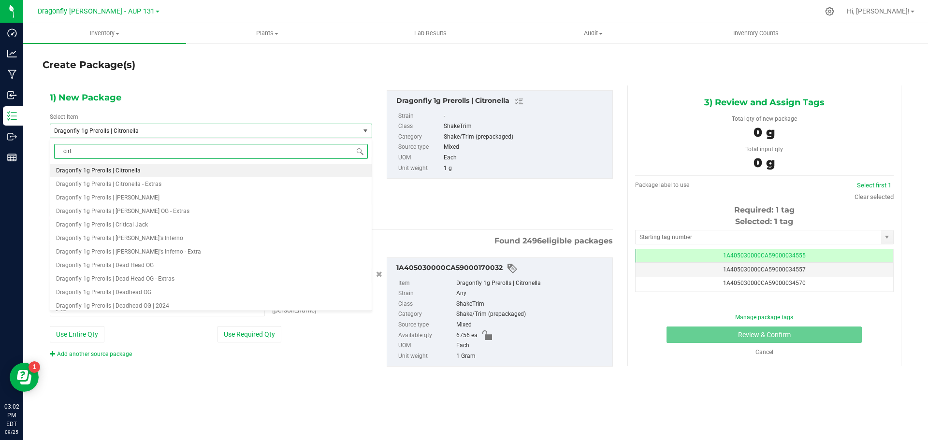
scroll to position [0, 0]
type input "citronella"
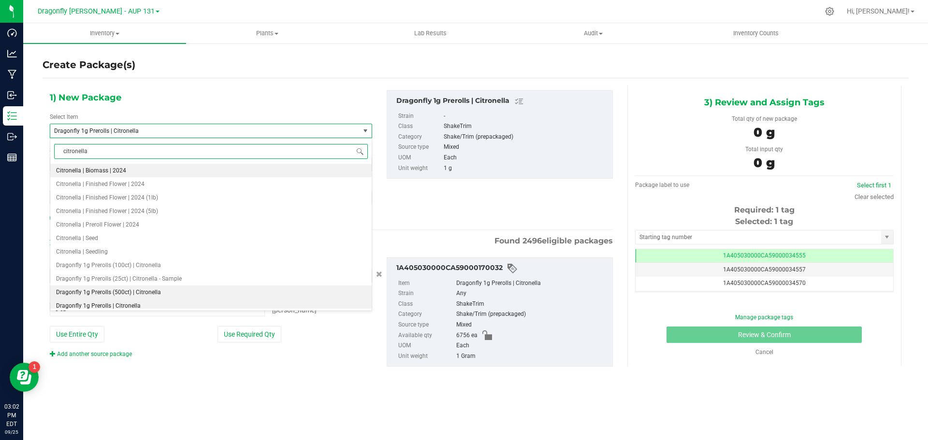
click at [149, 288] on li "Dragonfly 1g Prerolls (500ct) | Citronella" at bounding box center [210, 293] width 321 height 14
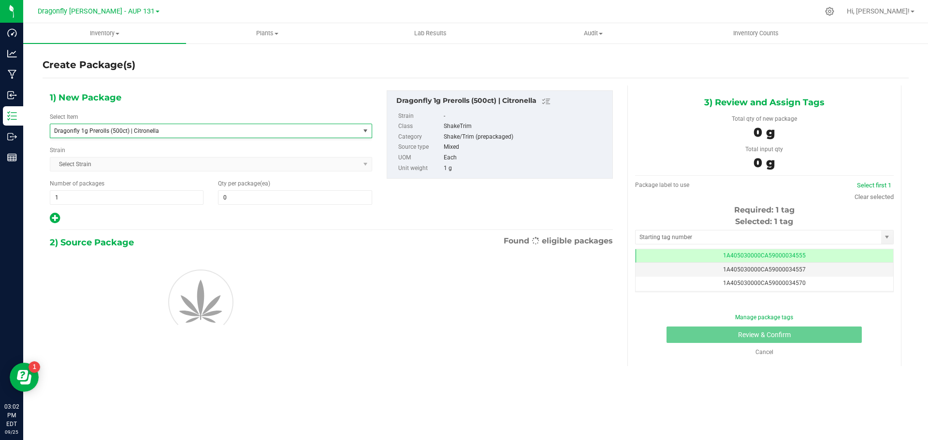
type input "0"
click at [163, 201] on span "1 1" at bounding box center [127, 197] width 154 height 15
click at [163, 202] on input "1" at bounding box center [126, 198] width 153 height 14
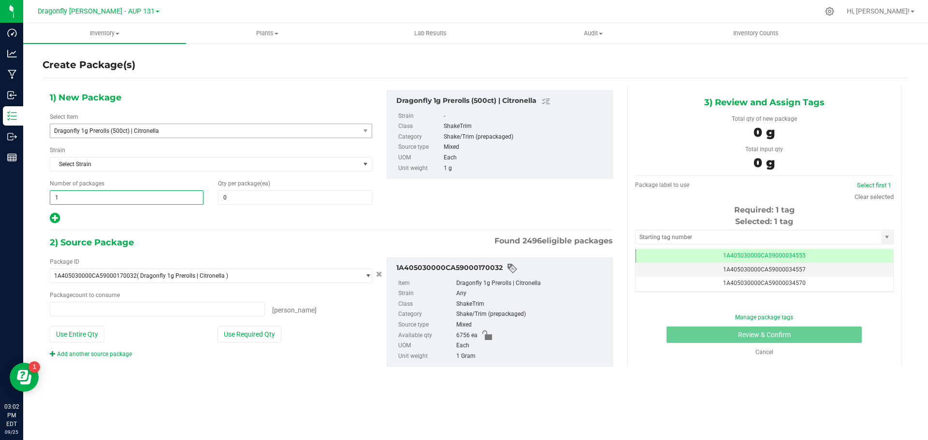
type input "0 ea"
type input "13"
click at [261, 201] on span "0 0" at bounding box center [295, 197] width 154 height 15
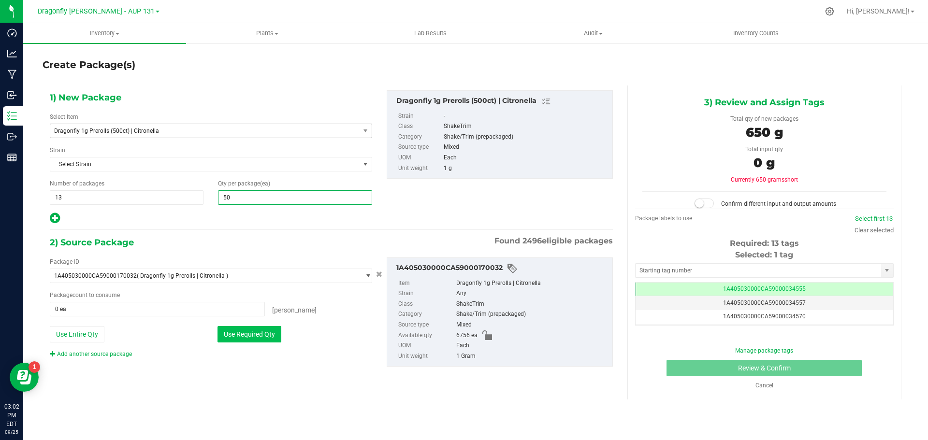
type input "500"
click at [256, 332] on button "Use Required Qty" at bounding box center [250, 334] width 64 height 16
type input "6500 ea"
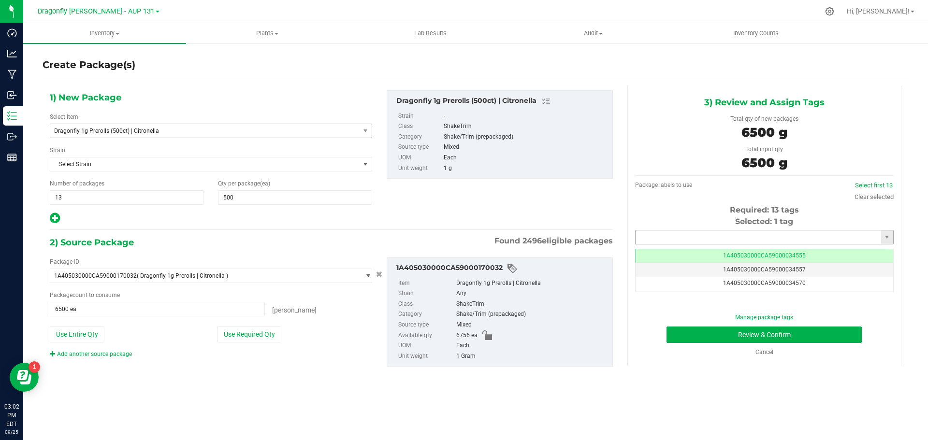
click at [687, 244] on input "text" at bounding box center [759, 238] width 246 height 14
click at [692, 248] on li "1A405030000CA59000240865" at bounding box center [765, 254] width 258 height 15
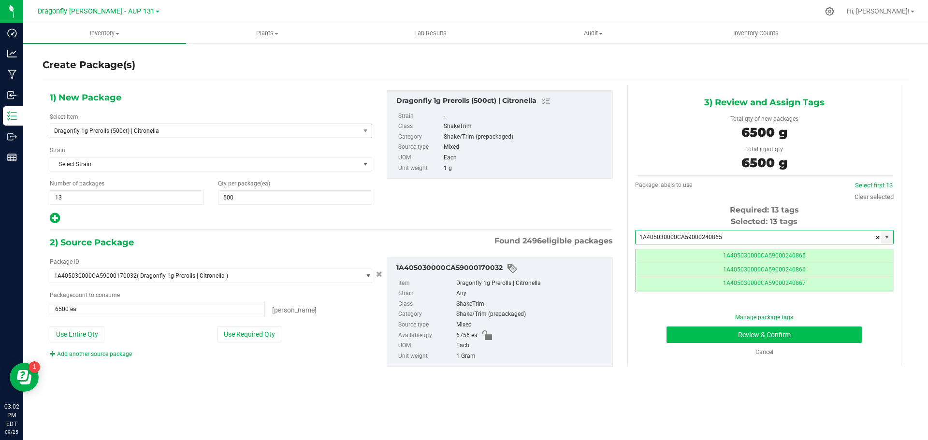
type input "1A405030000CA59000240865"
click at [783, 335] on button "Review & Confirm" at bounding box center [764, 335] width 195 height 16
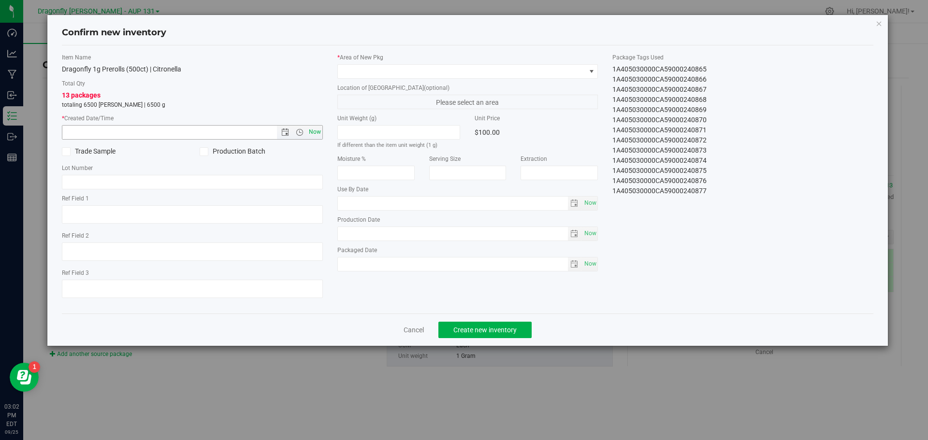
click at [315, 130] on span "Now" at bounding box center [315, 132] width 16 height 14
type input "9/25/2025 3:02 PM"
click at [387, 73] on span at bounding box center [462, 72] width 248 height 14
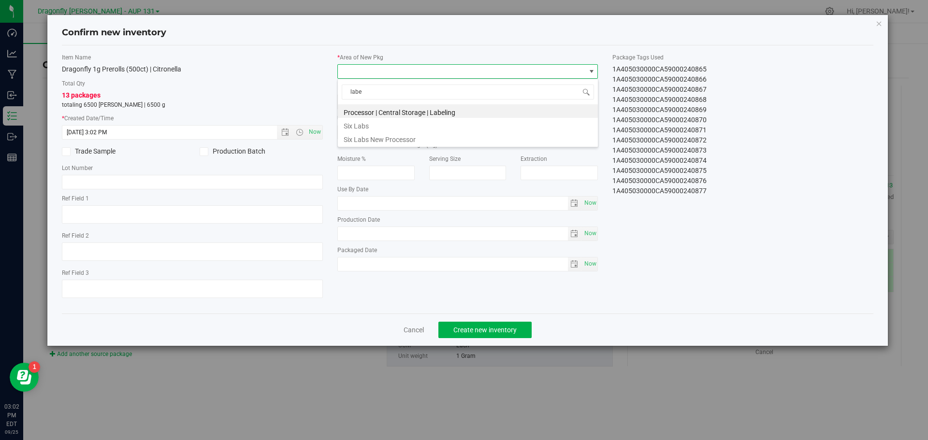
type input "label"
click at [407, 108] on li "Processor | Central Storage | Labeling" at bounding box center [468, 111] width 260 height 14
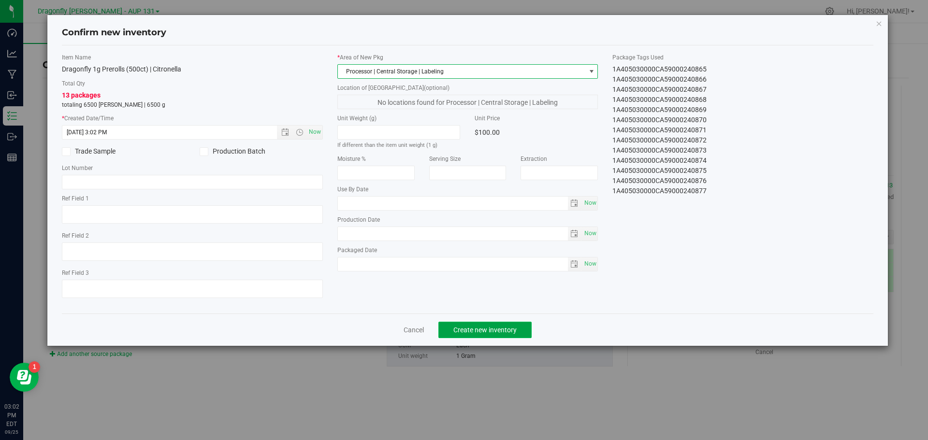
click at [482, 336] on button "Create new inventory" at bounding box center [484, 330] width 93 height 16
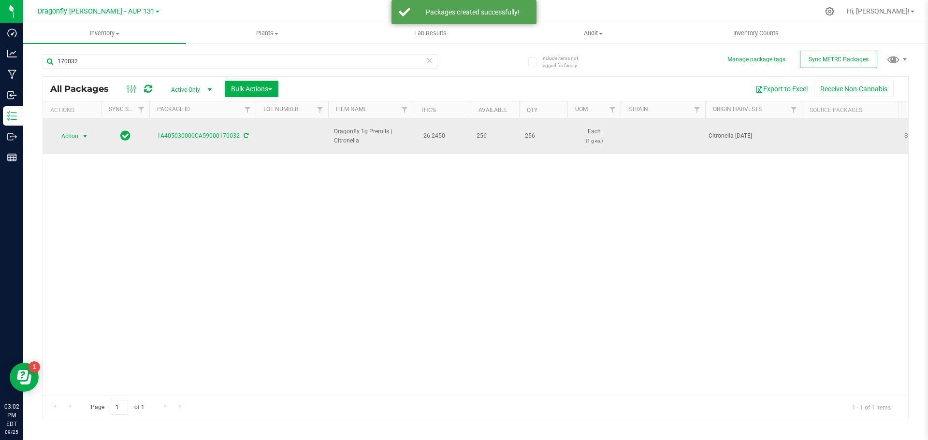
click at [78, 133] on span "Action" at bounding box center [66, 137] width 26 height 14
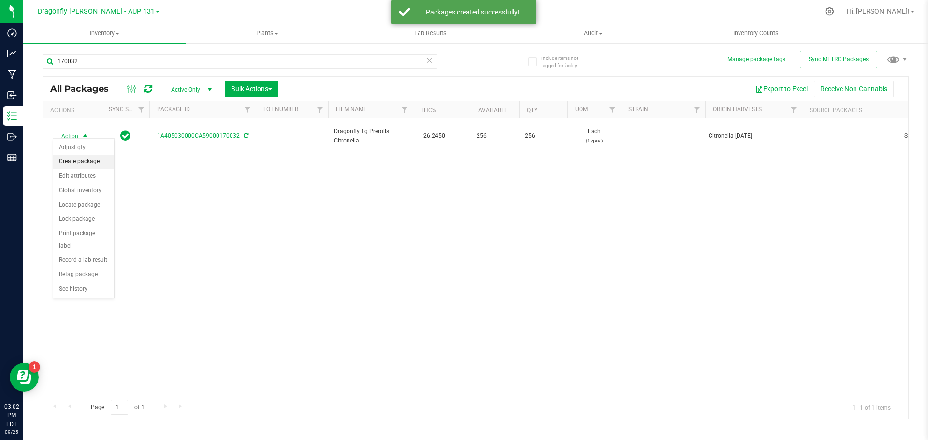
click at [79, 162] on li "Create package" at bounding box center [83, 162] width 61 height 15
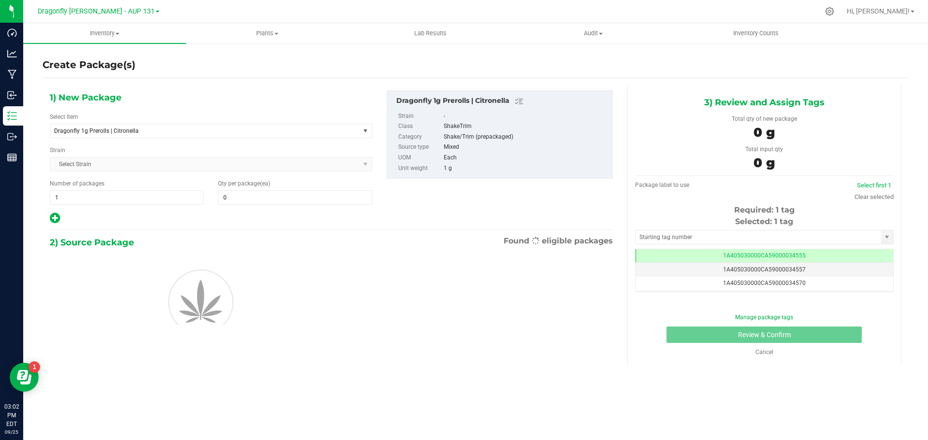
type input "0"
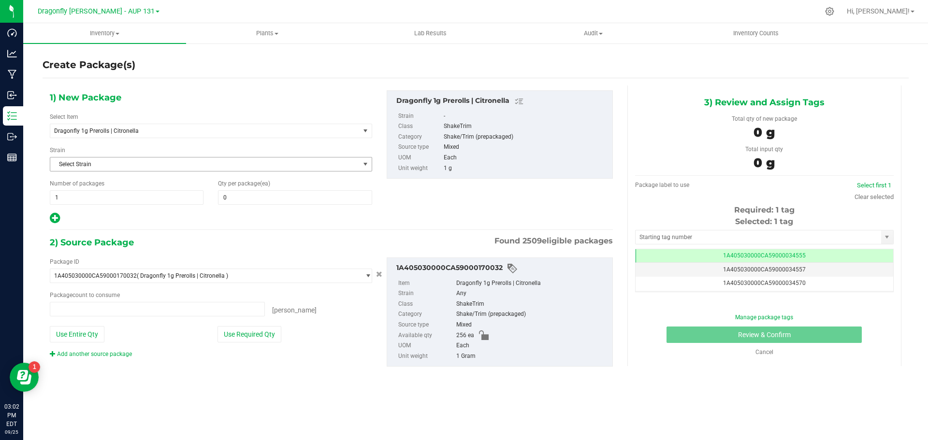
type input "0 ea"
click at [181, 134] on span "Dragonfly 1g Prerolls | Citronella" at bounding box center [204, 131] width 309 height 14
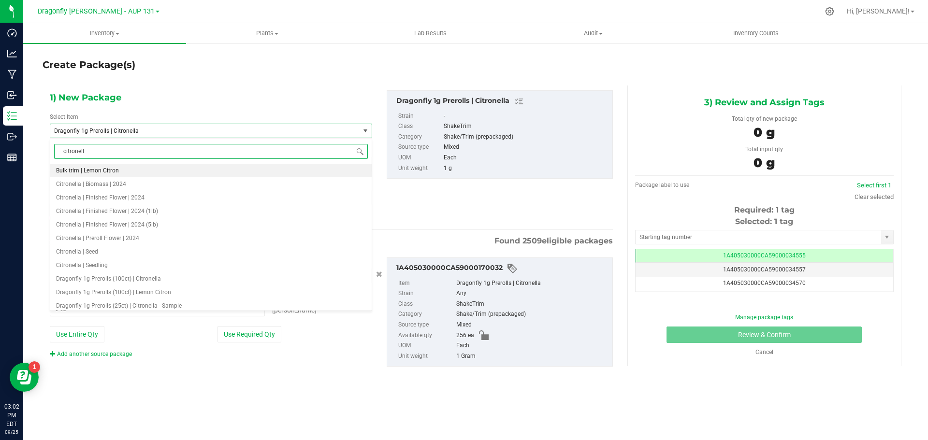
type input "citronella"
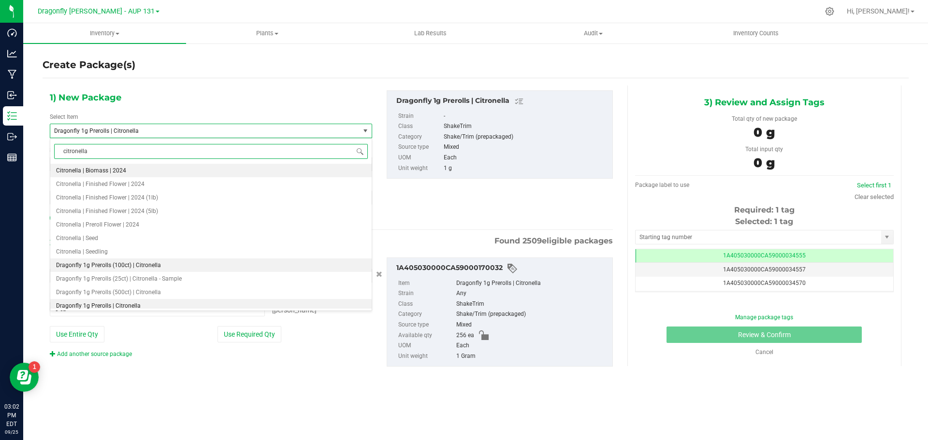
click at [144, 264] on span "Dragonfly 1g Prerolls (100ct) | Citronella" at bounding box center [108, 265] width 105 height 7
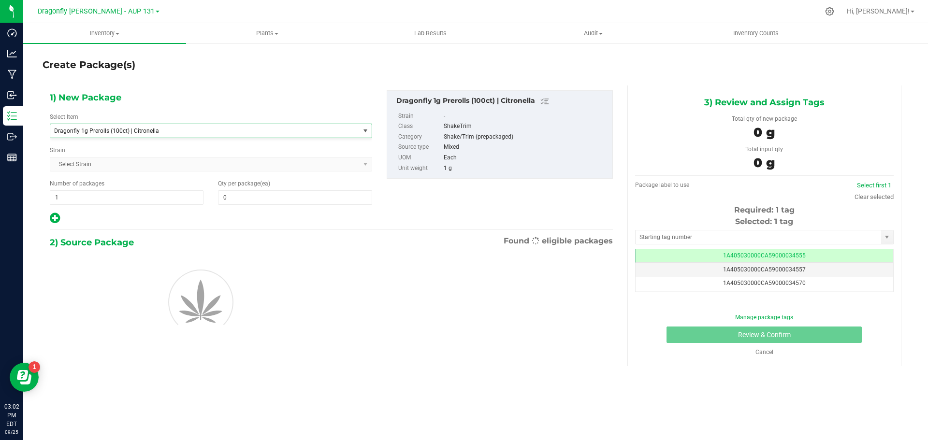
type input "0"
click at [153, 202] on span "1 1" at bounding box center [127, 197] width 154 height 15
click at [153, 202] on input "1" at bounding box center [126, 198] width 153 height 14
type input "2"
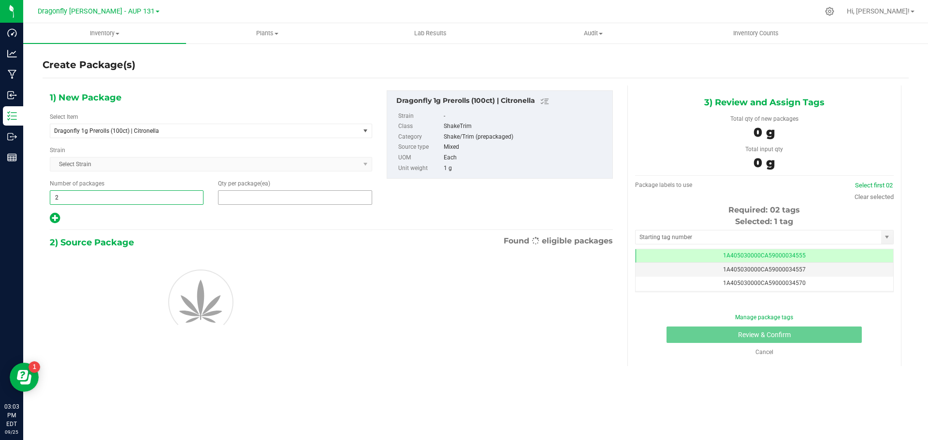
click at [290, 198] on span at bounding box center [295, 197] width 154 height 15
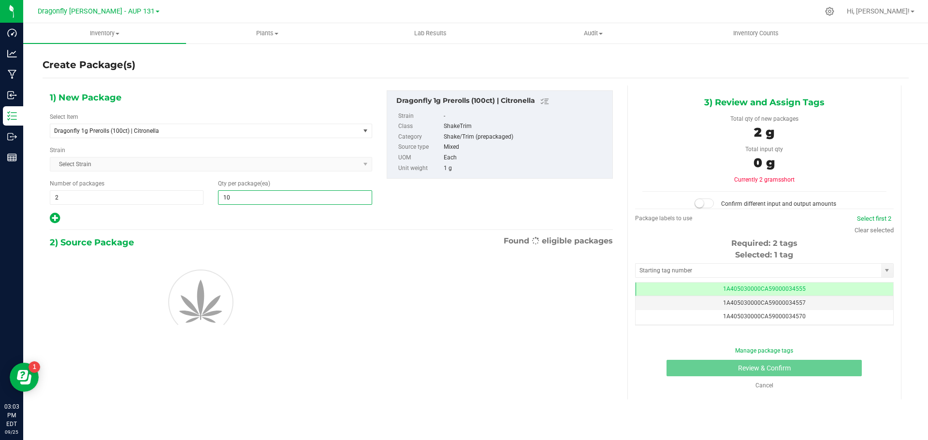
type input "100"
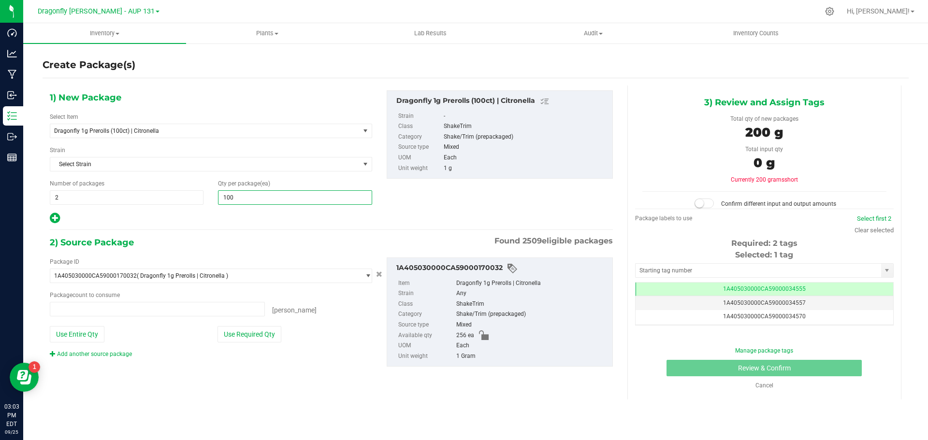
type input "0 ea"
type input "100"
click at [258, 336] on button "Use Required Qty" at bounding box center [250, 334] width 64 height 16
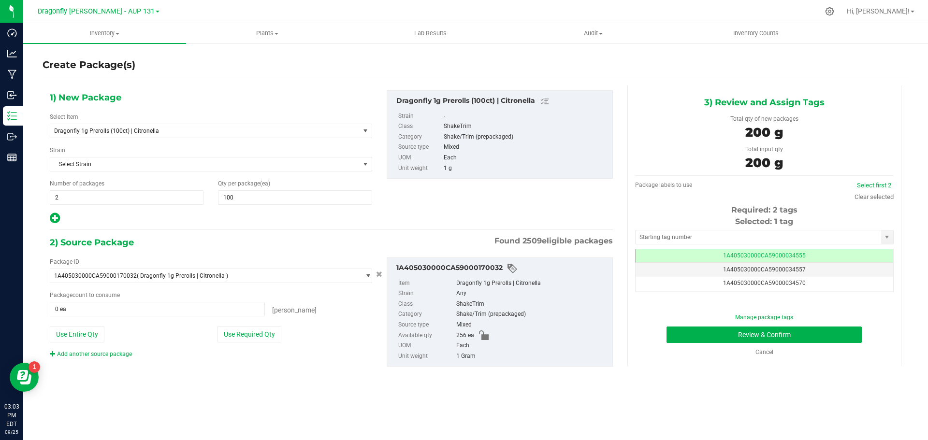
type input "200 ea"
click at [765, 234] on input "text" at bounding box center [759, 238] width 246 height 14
click at [727, 235] on input "text" at bounding box center [759, 238] width 246 height 14
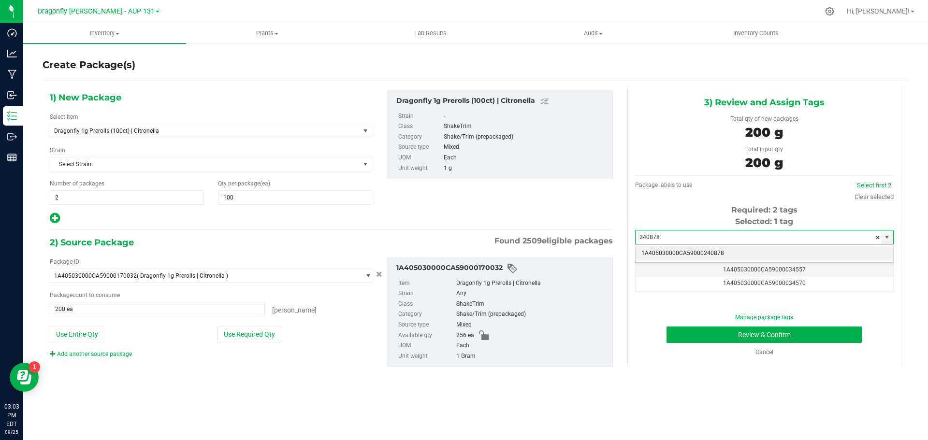
click at [711, 249] on li "1A405030000CA59000240878" at bounding box center [765, 254] width 258 height 15
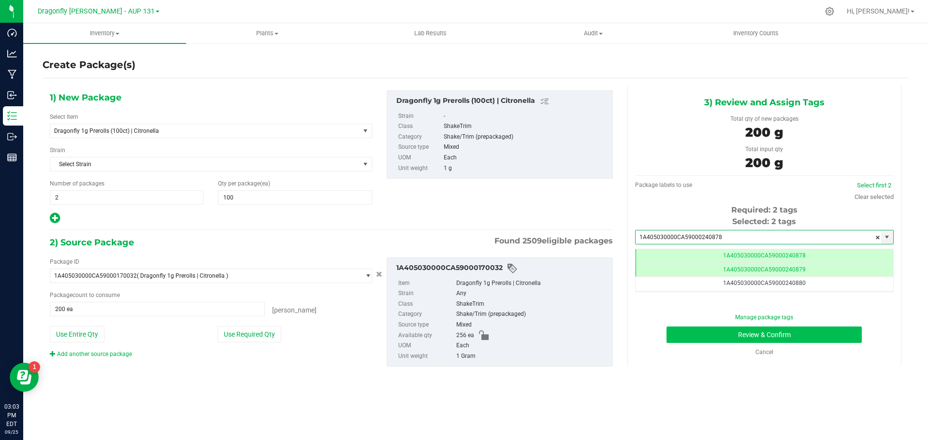
type input "1A405030000CA59000240878"
click at [773, 343] on button "Review & Confirm" at bounding box center [764, 335] width 195 height 16
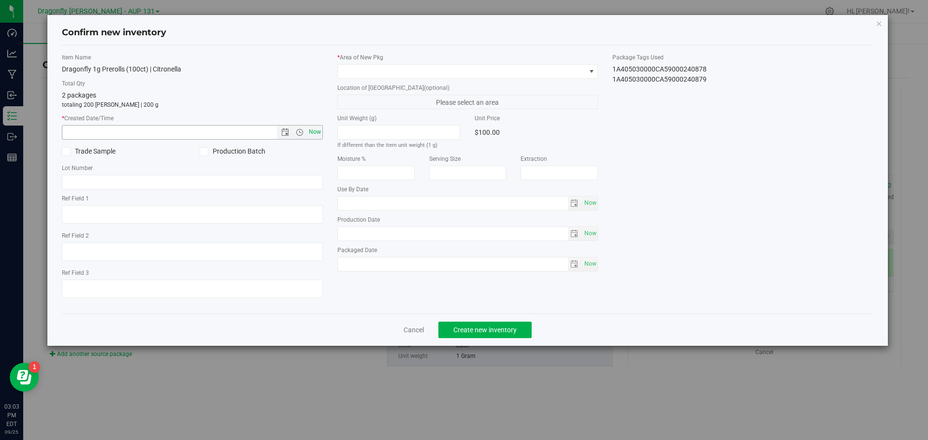
click at [319, 131] on span "Now" at bounding box center [315, 132] width 16 height 14
type input "9/25/2025 3:03 PM"
click at [387, 72] on span at bounding box center [462, 72] width 248 height 14
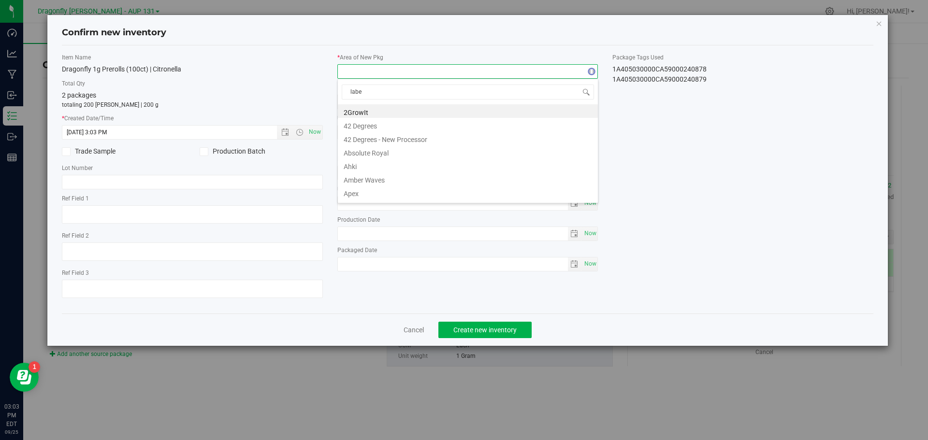
type input "label"
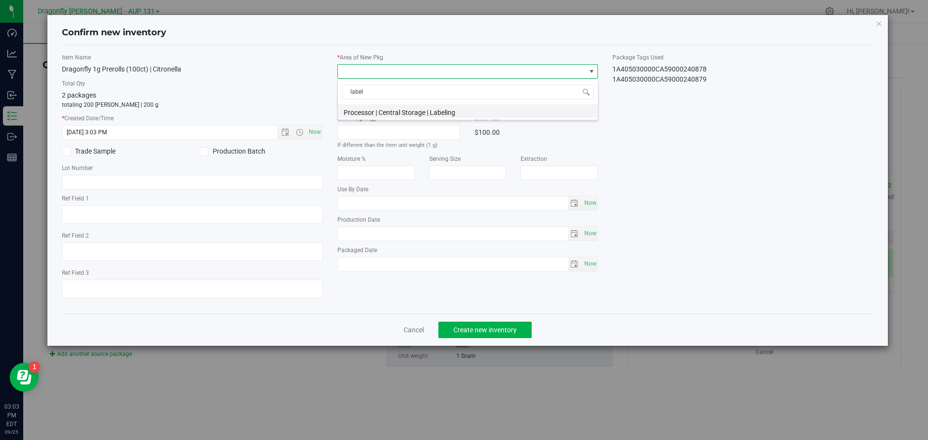
drag, startPoint x: 422, startPoint y: 110, endPoint x: 455, endPoint y: 142, distance: 46.2
click at [422, 110] on li "Processor | Central Storage | Labeling" at bounding box center [468, 111] width 260 height 14
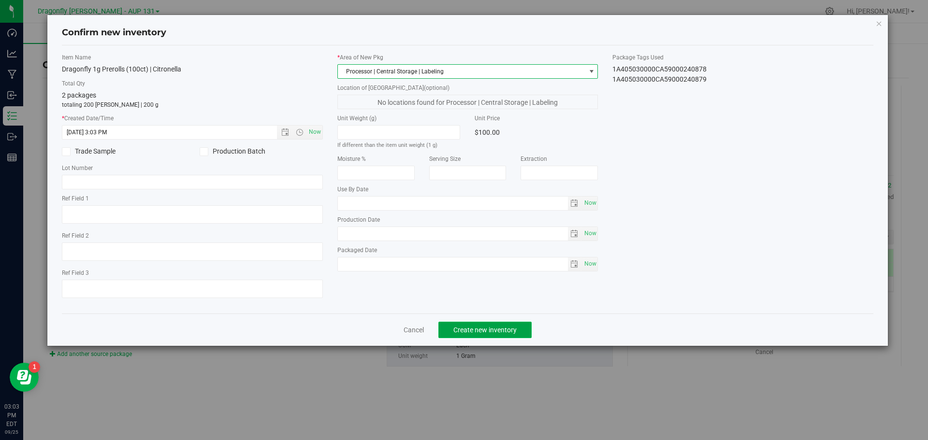
click at [506, 332] on span "Create new inventory" at bounding box center [484, 330] width 63 height 8
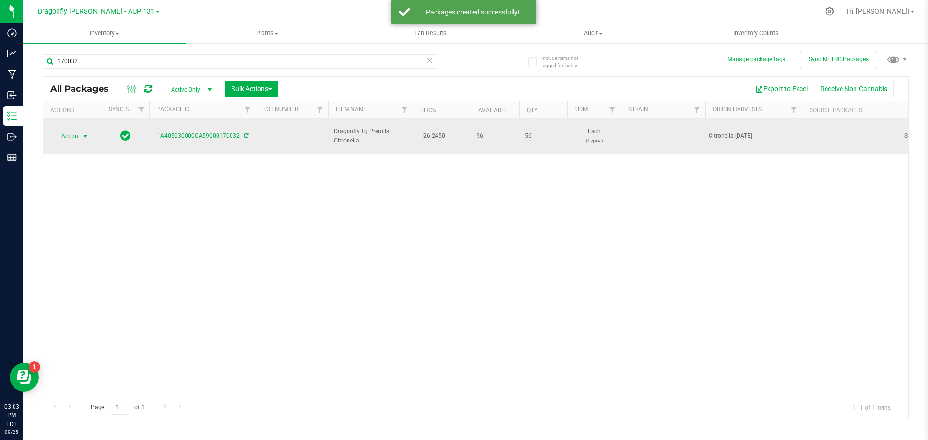
click at [81, 130] on span "select" at bounding box center [85, 137] width 12 height 14
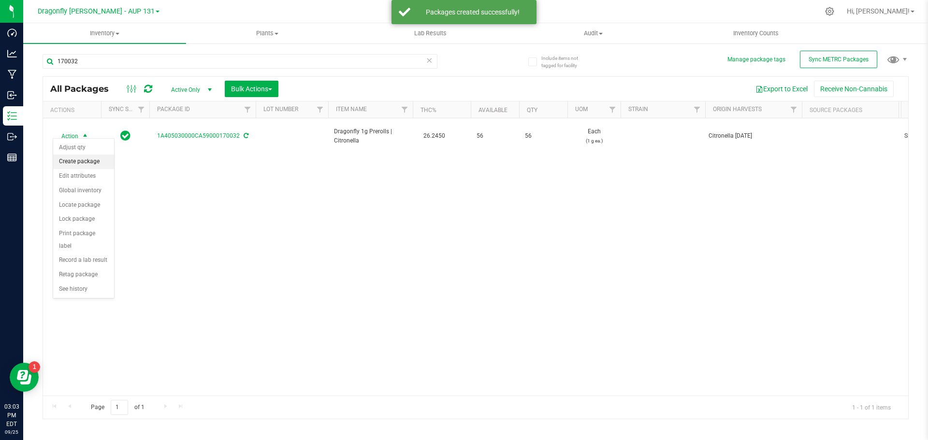
click at [99, 164] on li "Create package" at bounding box center [83, 162] width 61 height 15
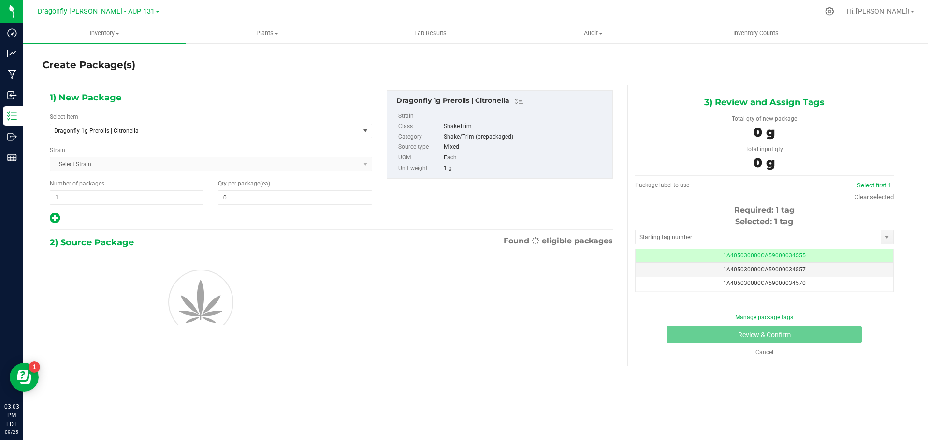
type input "0"
click at [252, 132] on span "Dragonfly 1g Prerolls | Citronella" at bounding box center [199, 131] width 290 height 7
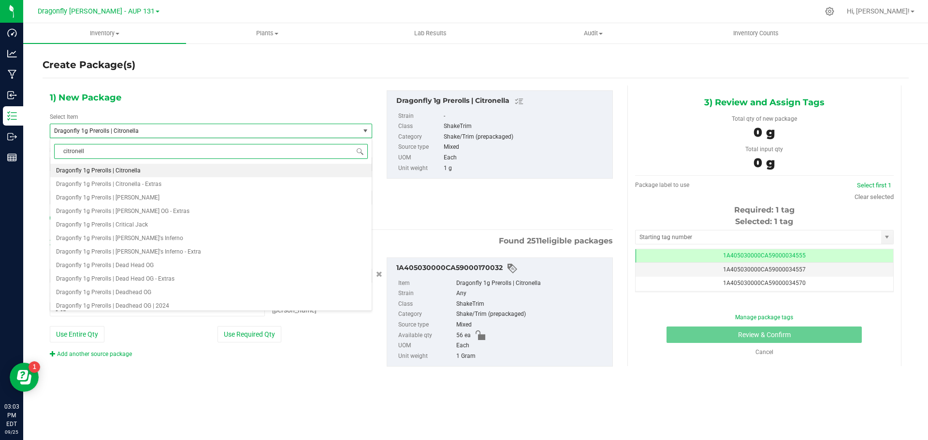
type input "citronella"
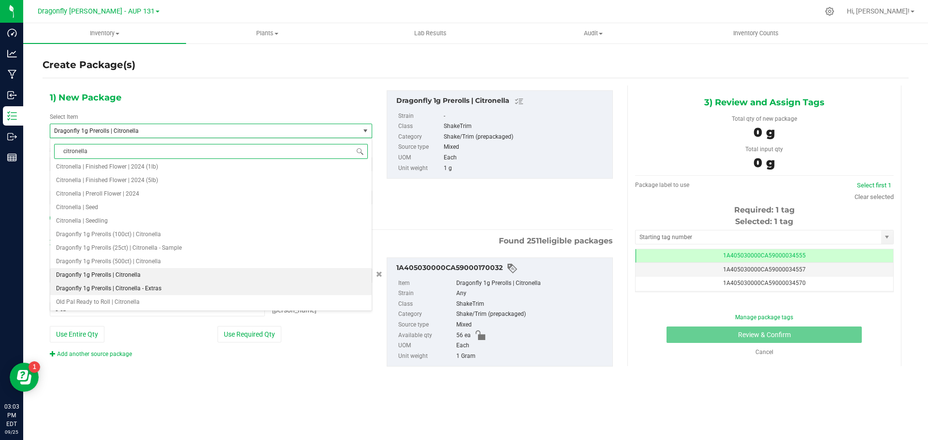
click at [158, 287] on span "Dragonfly 1g Prerolls | Citronella - Extras" at bounding box center [108, 288] width 105 height 7
type input "0"
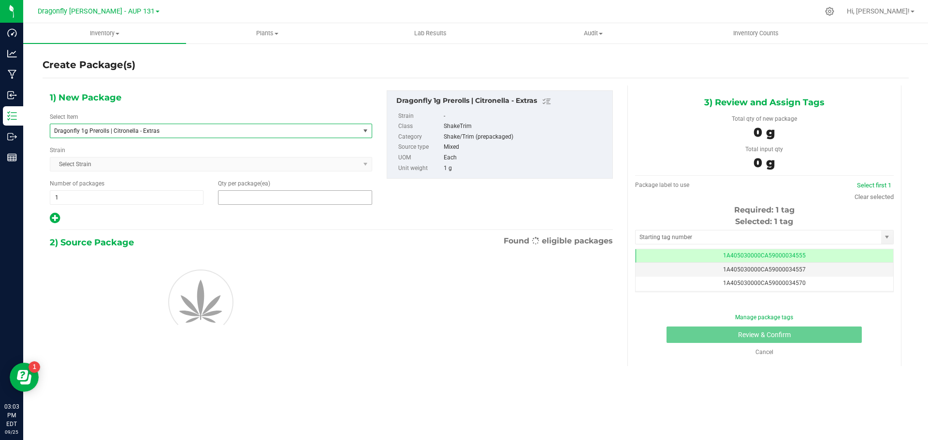
click at [267, 200] on span at bounding box center [295, 197] width 154 height 15
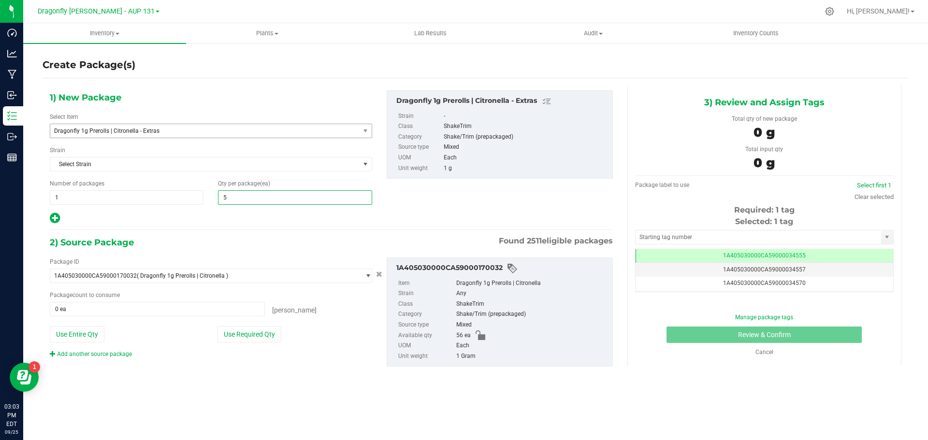
type input "56"
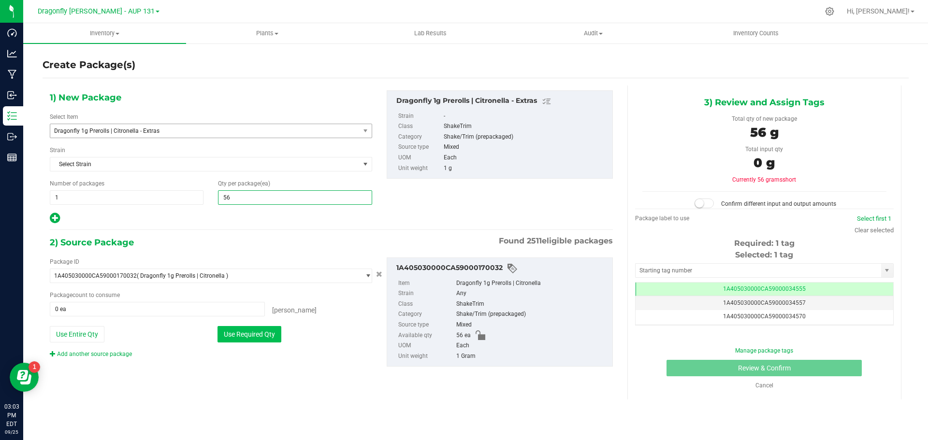
type input "56"
click at [237, 338] on button "Use Required Qty" at bounding box center [250, 334] width 64 height 16
type input "56 ea"
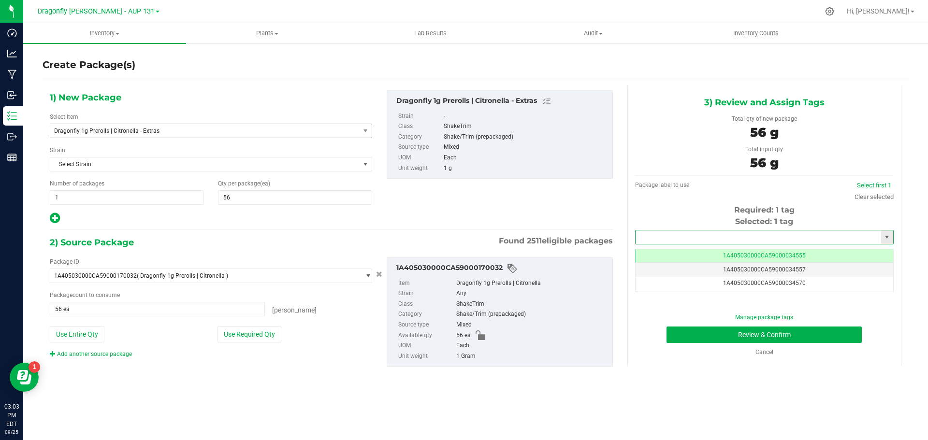
click at [792, 239] on input "text" at bounding box center [759, 238] width 246 height 14
click at [768, 250] on li "1A405030000CA59000234428" at bounding box center [765, 254] width 258 height 15
type input "1A405030000CA59000234428"
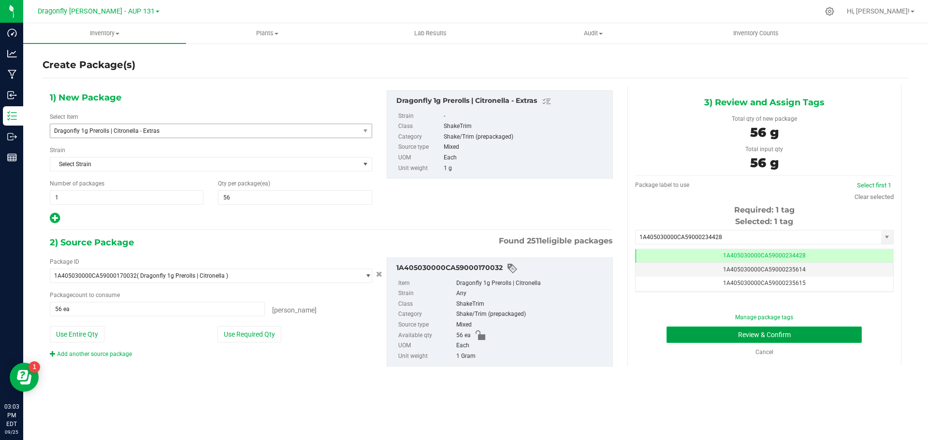
click at [782, 334] on button "Review & Confirm" at bounding box center [764, 335] width 195 height 16
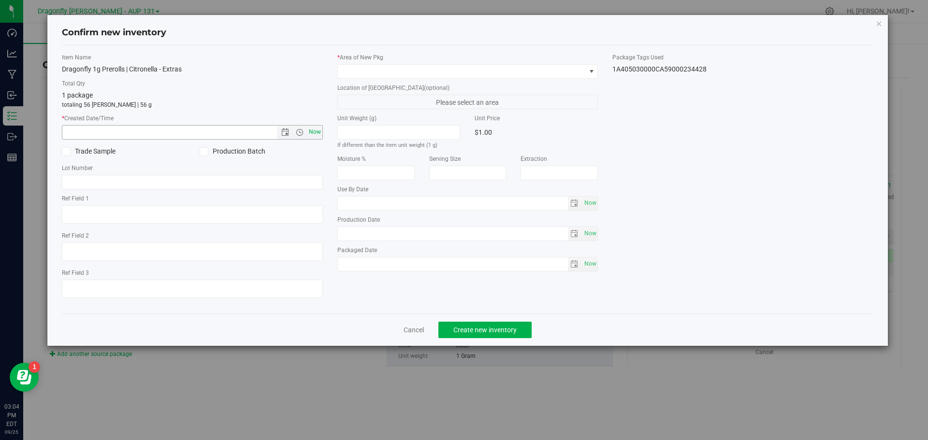
click at [316, 132] on span "Now" at bounding box center [315, 132] width 16 height 14
type input "9/25/2025 3:04 PM"
click at [395, 66] on span at bounding box center [462, 72] width 248 height 14
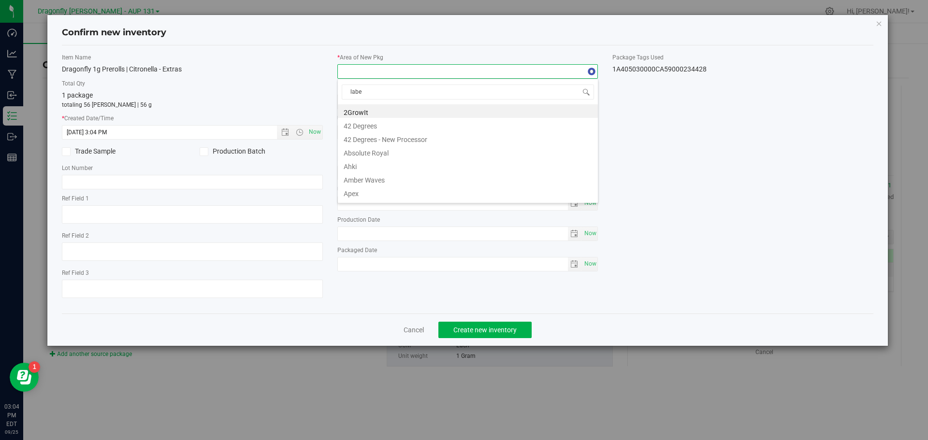
type input "label"
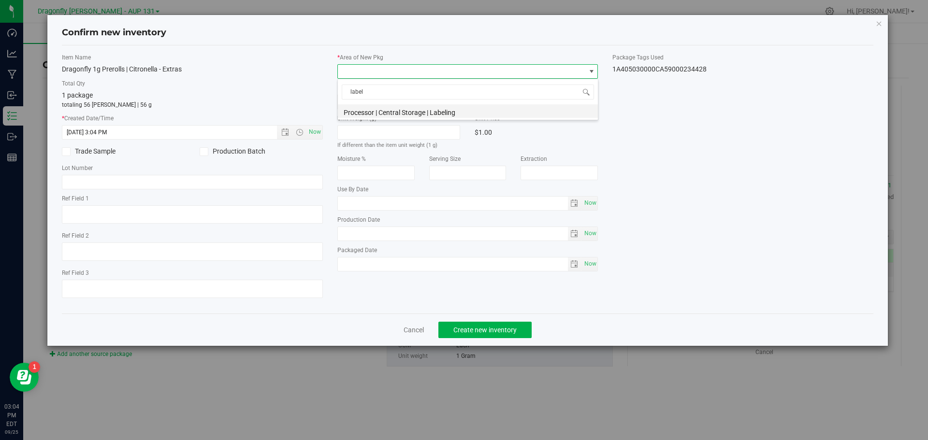
click at [428, 117] on li "Processor | Central Storage | Labeling" at bounding box center [468, 111] width 260 height 14
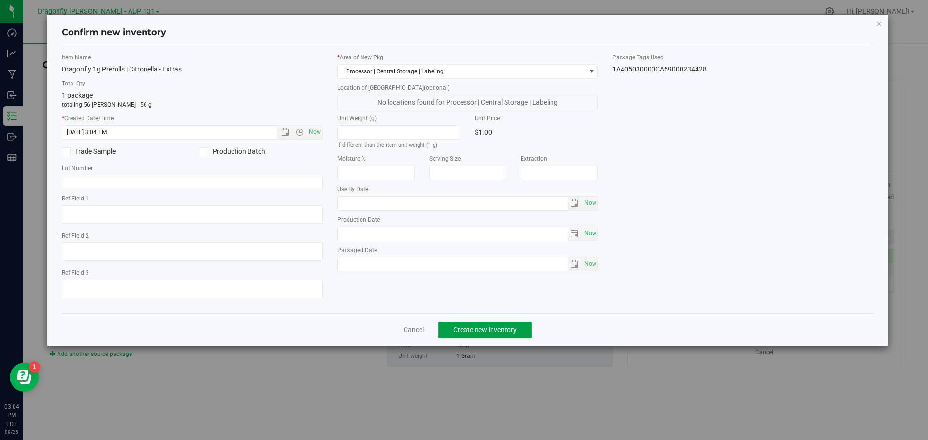
click at [485, 335] on button "Create new inventory" at bounding box center [484, 330] width 93 height 16
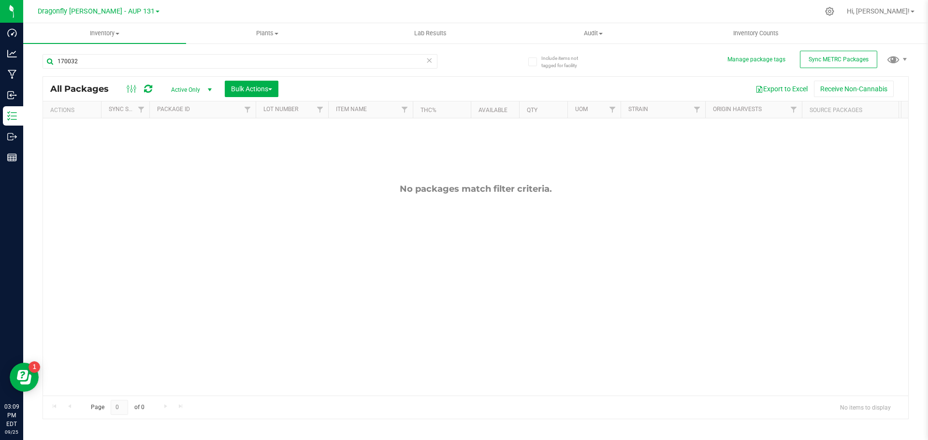
click at [428, 62] on icon at bounding box center [429, 60] width 7 height 12
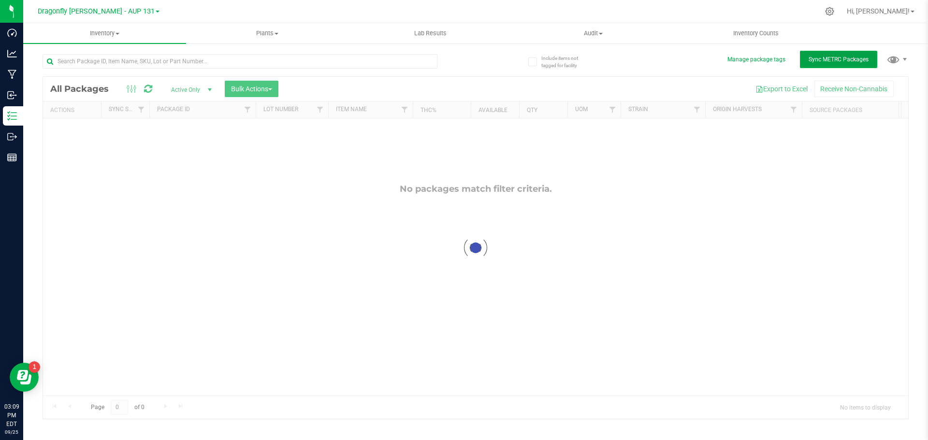
click at [834, 63] on button "Sync METRC Packages" at bounding box center [838, 59] width 77 height 17
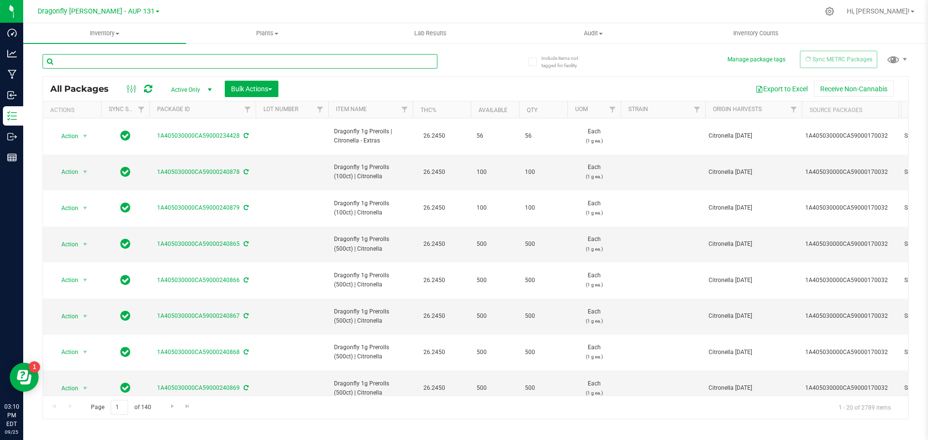
click at [234, 58] on input "text" at bounding box center [240, 61] width 395 height 15
click at [200, 63] on input "text" at bounding box center [240, 61] width 395 height 15
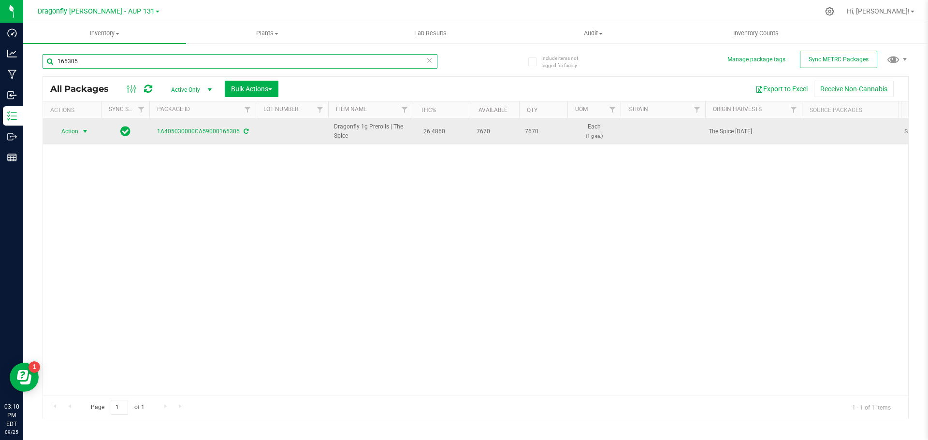
type input "165305"
click at [86, 135] on span "select" at bounding box center [85, 132] width 8 height 8
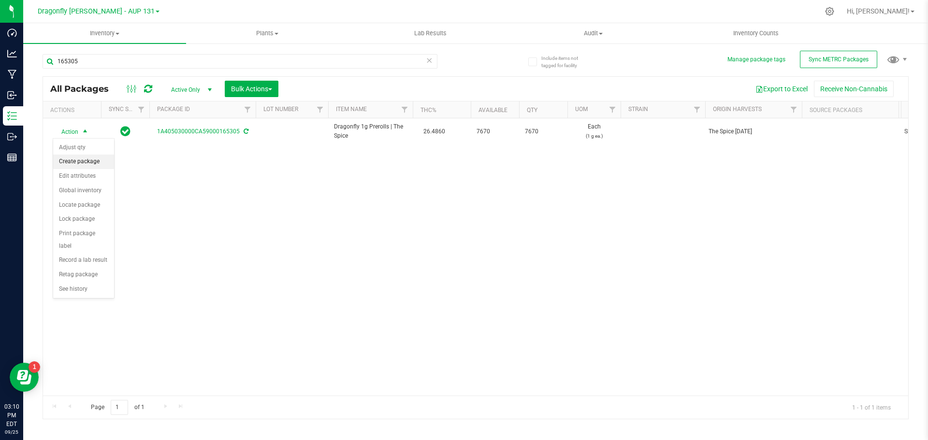
click at [95, 165] on li "Create package" at bounding box center [83, 162] width 61 height 15
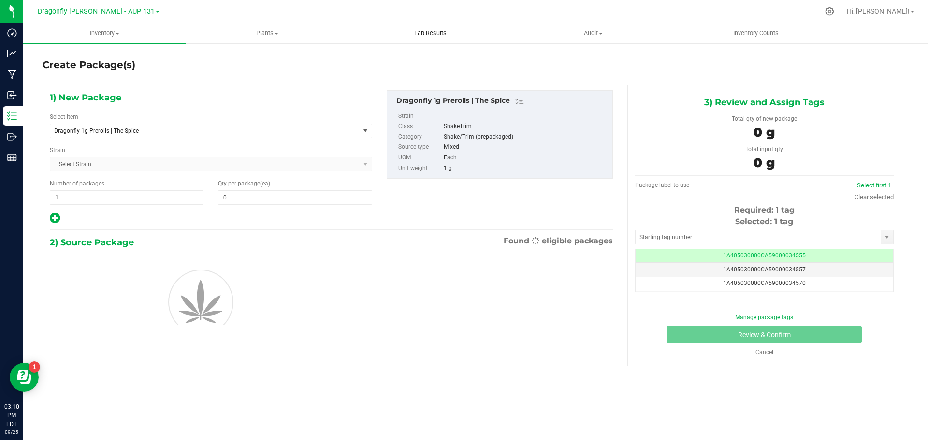
type input "0"
click at [170, 132] on span "Dragonfly 1g Prerolls | The Spice" at bounding box center [199, 131] width 290 height 7
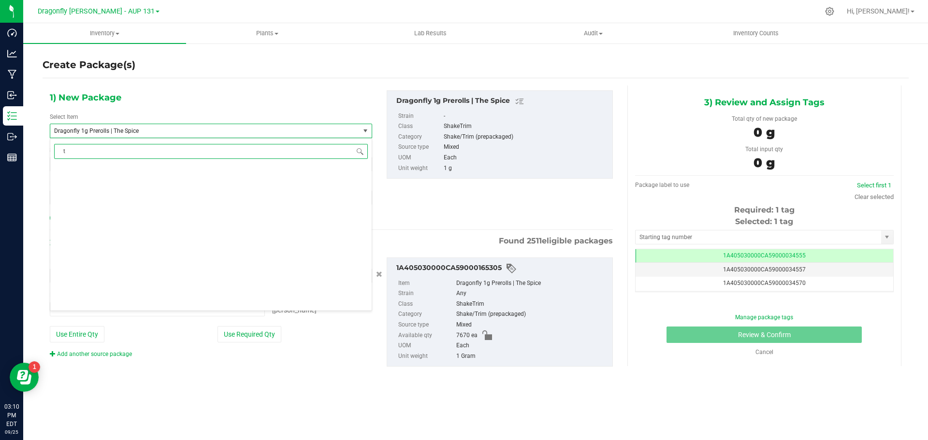
type input "th"
type input "0 ea"
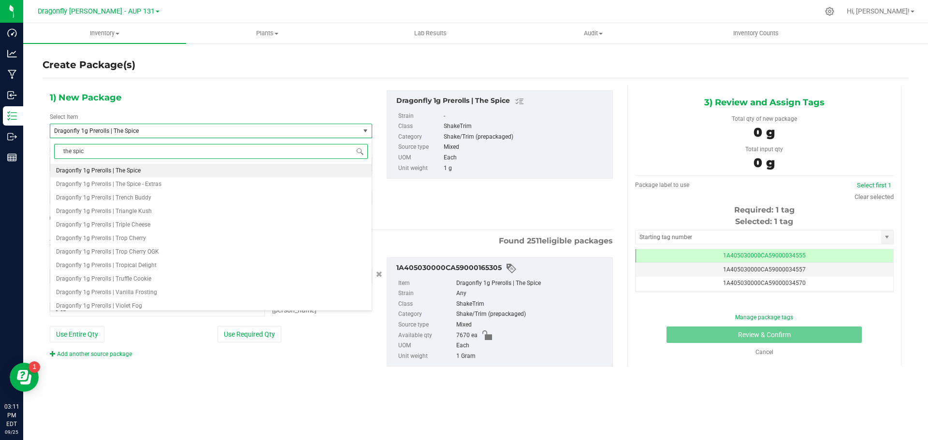
type input "the spice"
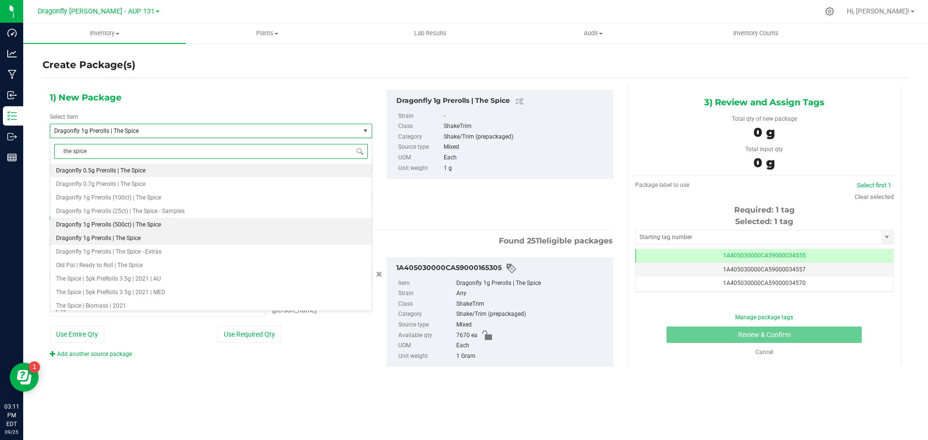
click at [130, 226] on span "Dragonfly 1g Prerolls (500ct) | The Spice" at bounding box center [108, 224] width 105 height 7
type input "0"
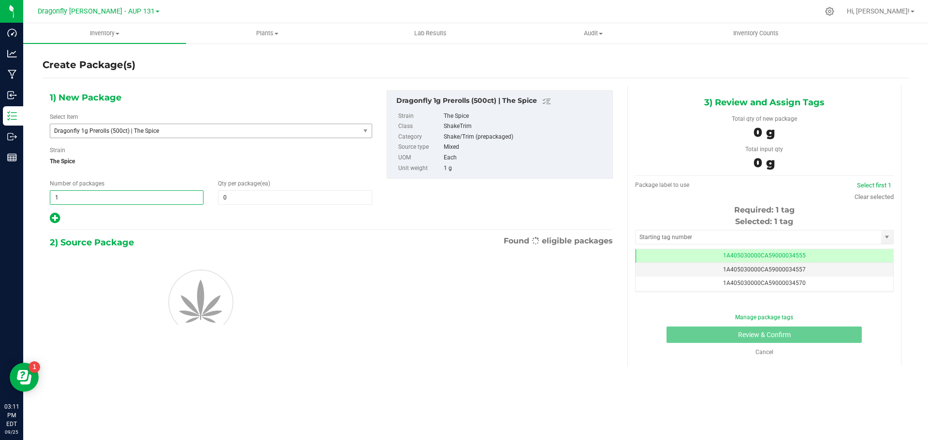
click at [123, 200] on span "1 1" at bounding box center [127, 197] width 154 height 15
click at [123, 200] on input "1" at bounding box center [126, 198] width 153 height 14
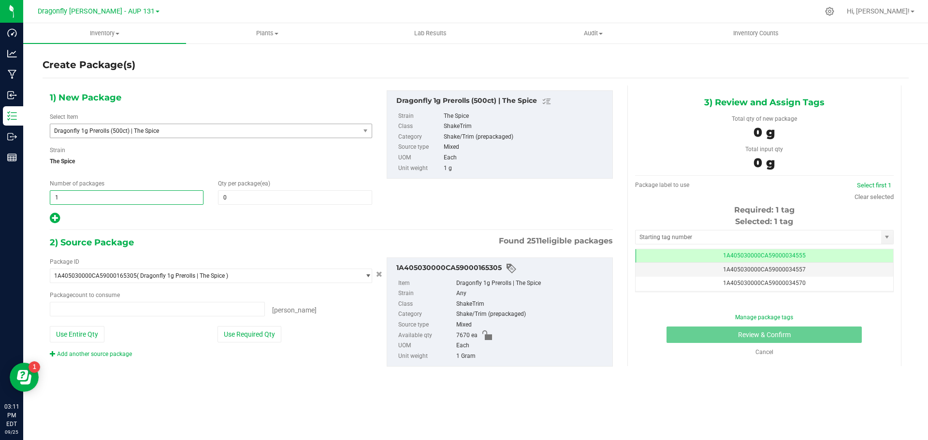
type input "0 ea"
click at [122, 200] on input "1" at bounding box center [126, 198] width 153 height 14
type input "15"
click at [319, 195] on span at bounding box center [295, 197] width 154 height 15
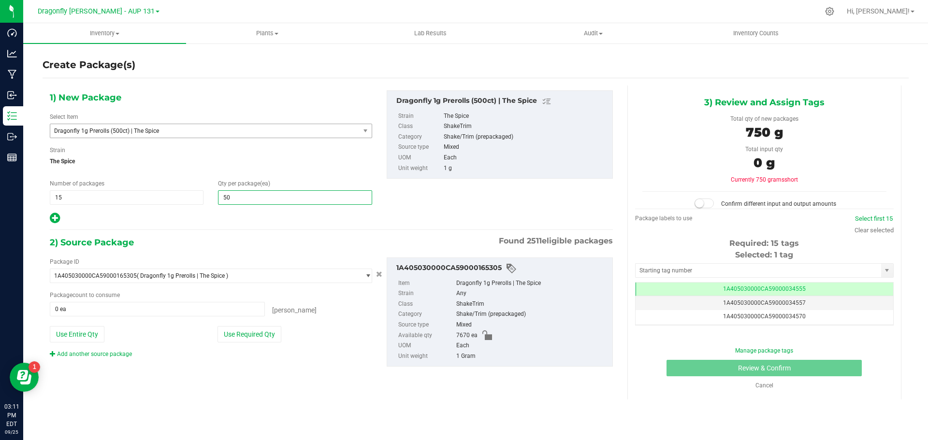
type input "500"
click at [250, 335] on button "Use Required Qty" at bounding box center [250, 334] width 64 height 16
type input "7500 ea"
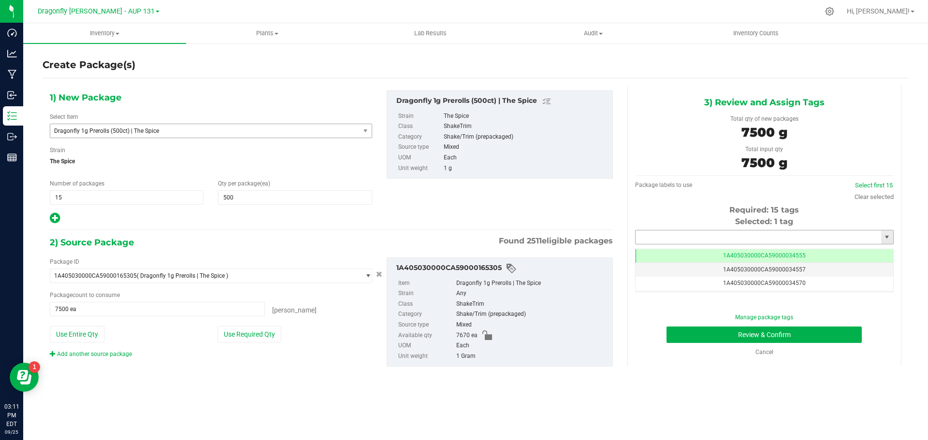
click at [716, 234] on input "text" at bounding box center [759, 238] width 246 height 14
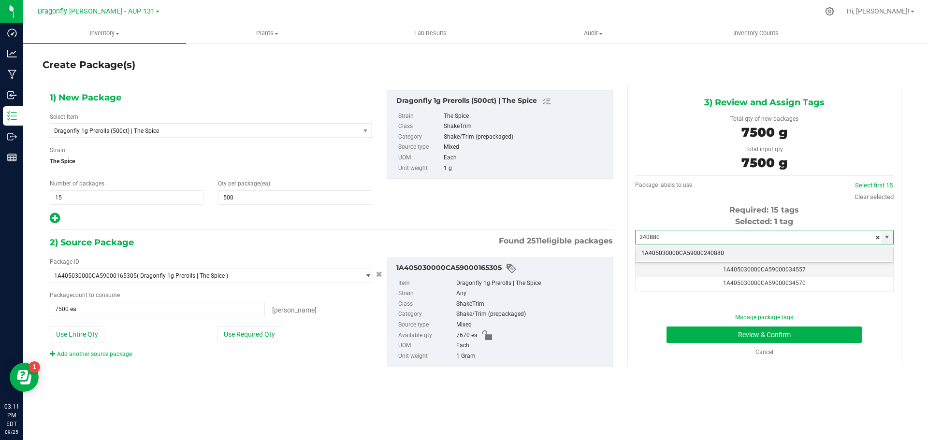
click at [711, 249] on li "1A405030000CA59000240880" at bounding box center [765, 254] width 258 height 15
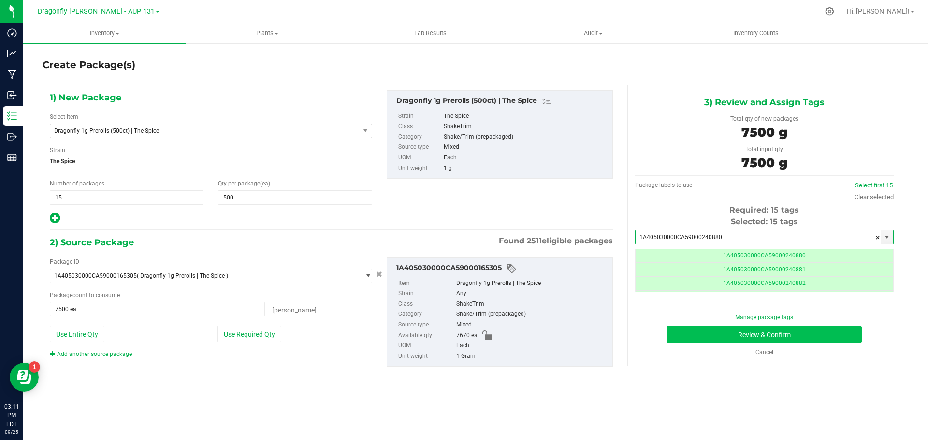
type input "1A405030000CA59000240880"
click at [738, 332] on button "Review & Confirm" at bounding box center [764, 335] width 195 height 16
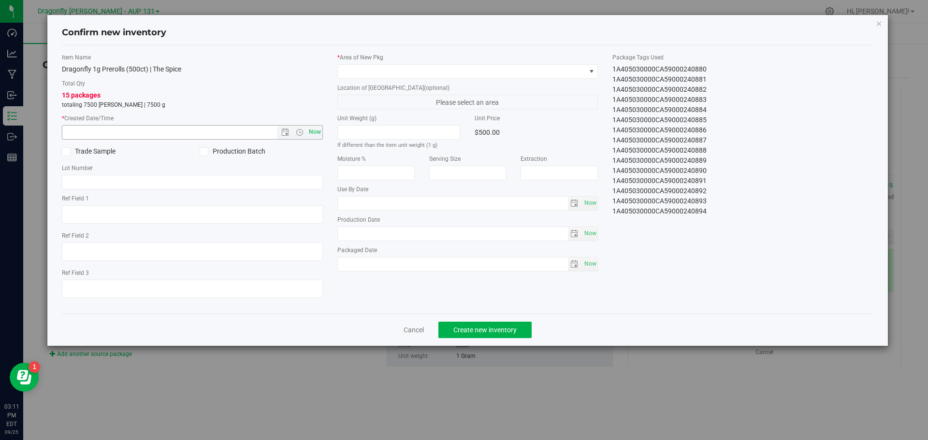
click at [317, 131] on span "Now" at bounding box center [315, 132] width 16 height 14
type input "9/25/2025 3:11 PM"
click at [381, 71] on span at bounding box center [462, 72] width 248 height 14
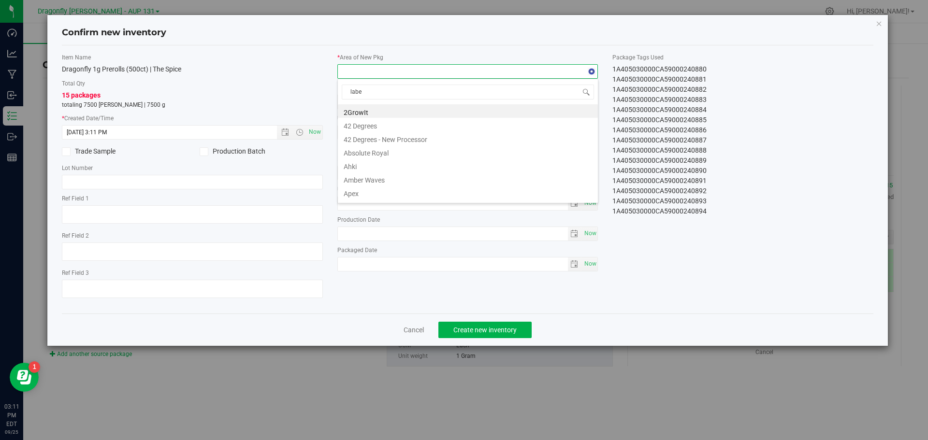
type input "label"
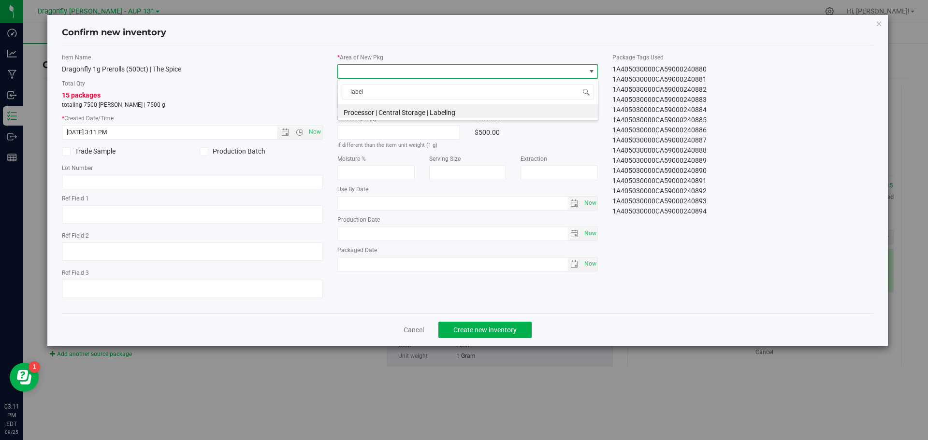
click at [395, 115] on li "Processor | Central Storage | Labeling" at bounding box center [468, 111] width 260 height 14
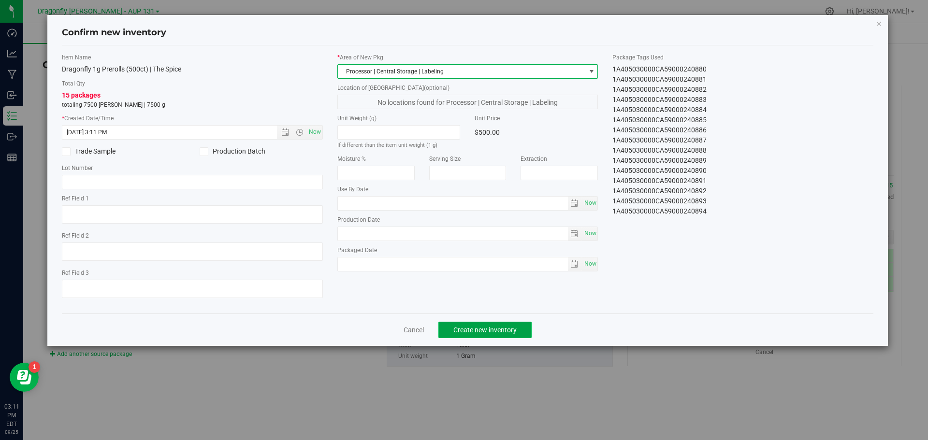
click at [469, 331] on span "Create new inventory" at bounding box center [484, 330] width 63 height 8
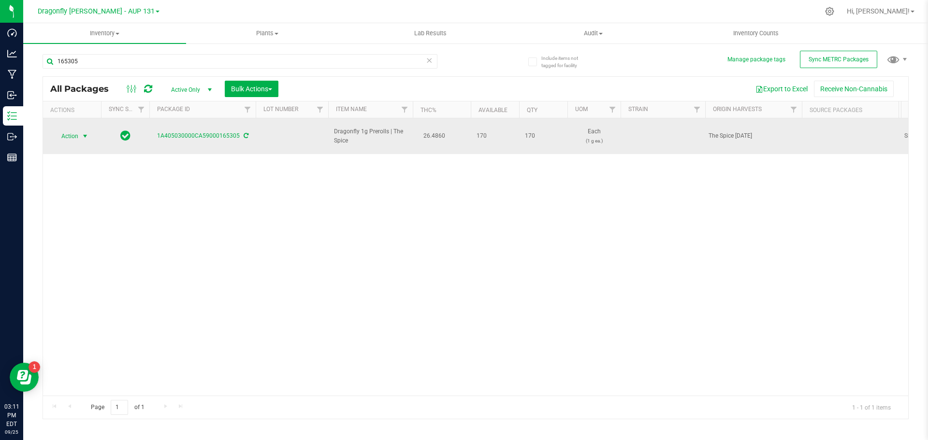
click at [81, 133] on span "select" at bounding box center [85, 136] width 8 height 8
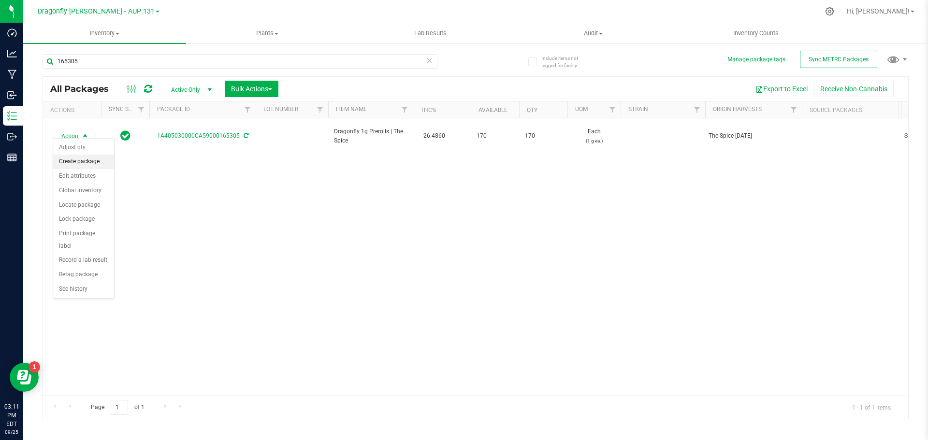
click at [86, 165] on li "Create package" at bounding box center [83, 162] width 61 height 15
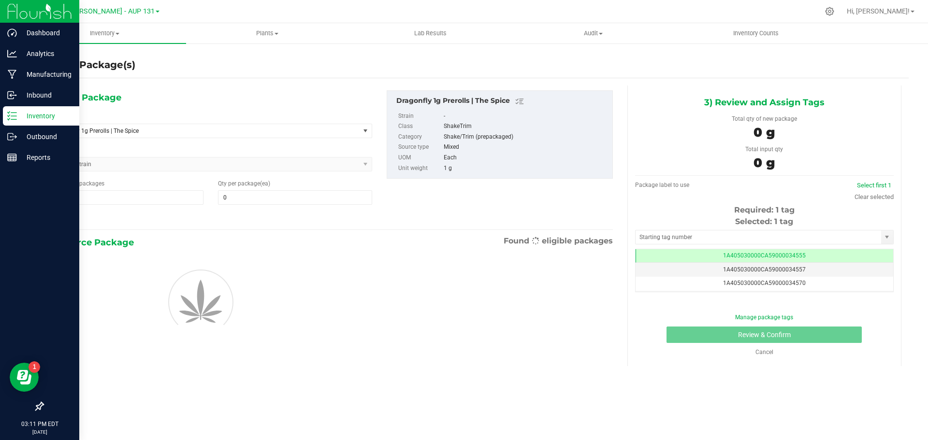
type input "0"
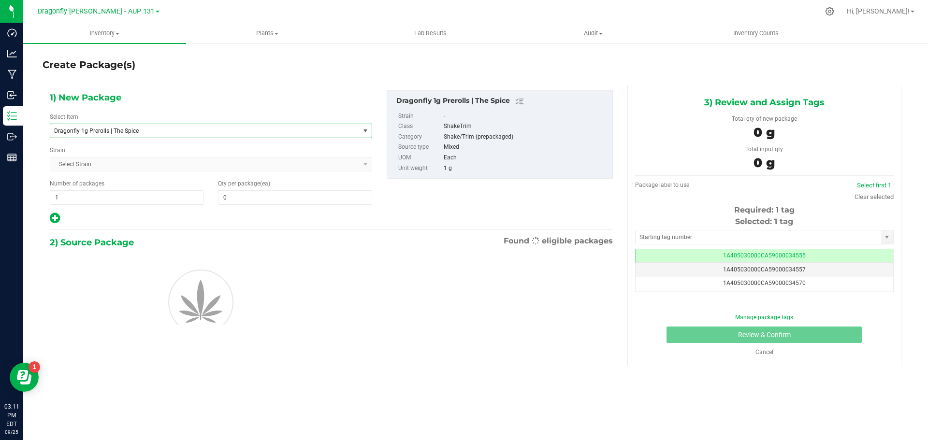
click at [151, 130] on span "Dragonfly 1g Prerolls | The Spice" at bounding box center [199, 131] width 290 height 7
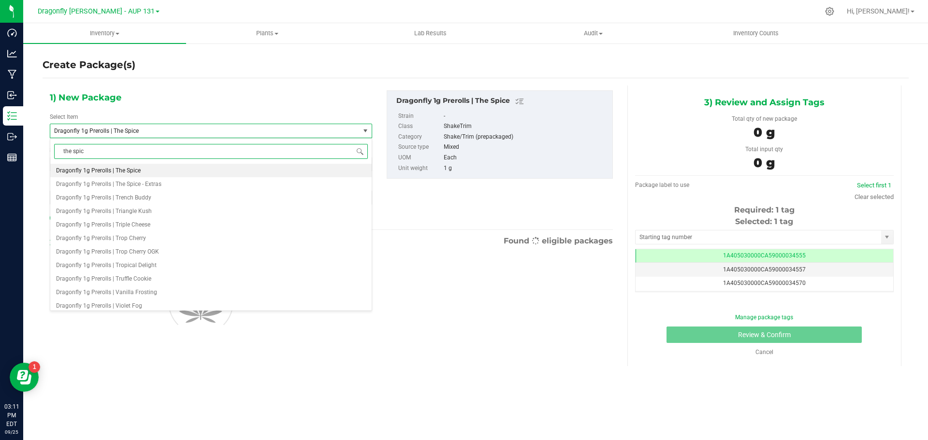
type input "the spice"
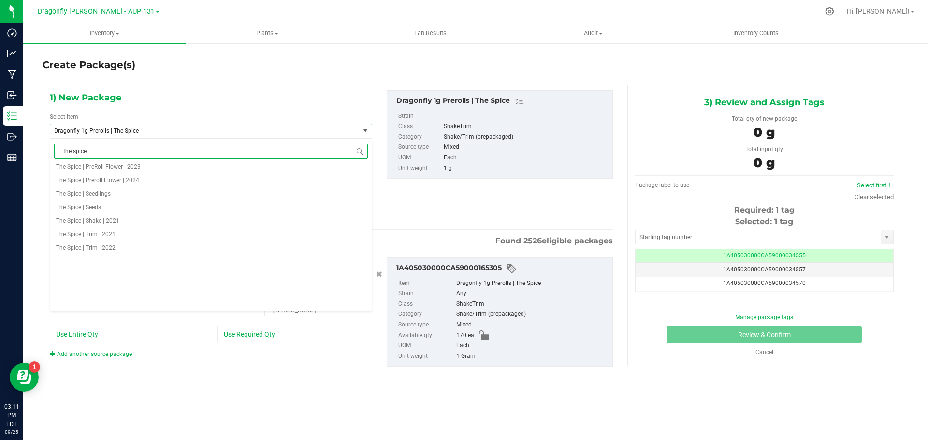
type input "0 ea"
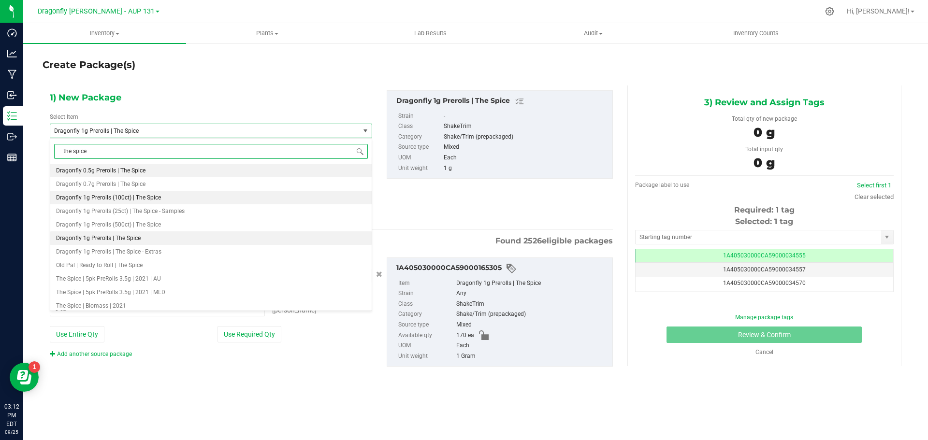
click at [141, 200] on span "Dragonfly 1g Prerolls (100ct) | The Spice" at bounding box center [108, 197] width 105 height 7
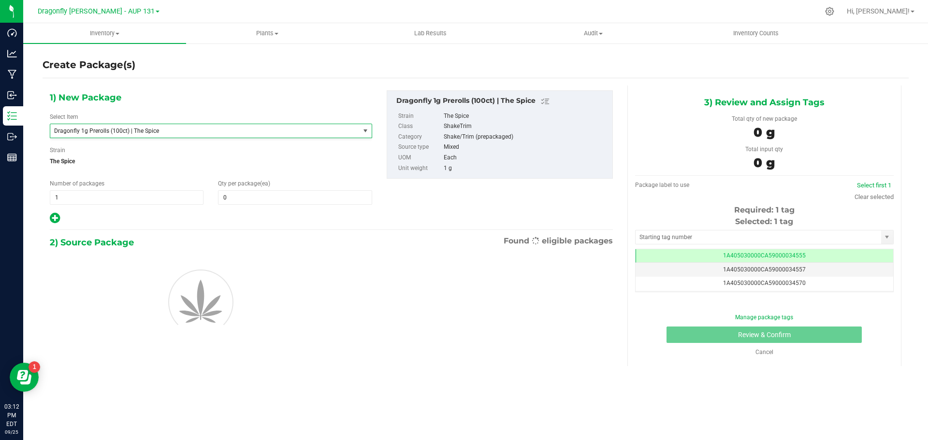
type input "0"
click at [249, 197] on span at bounding box center [295, 197] width 154 height 15
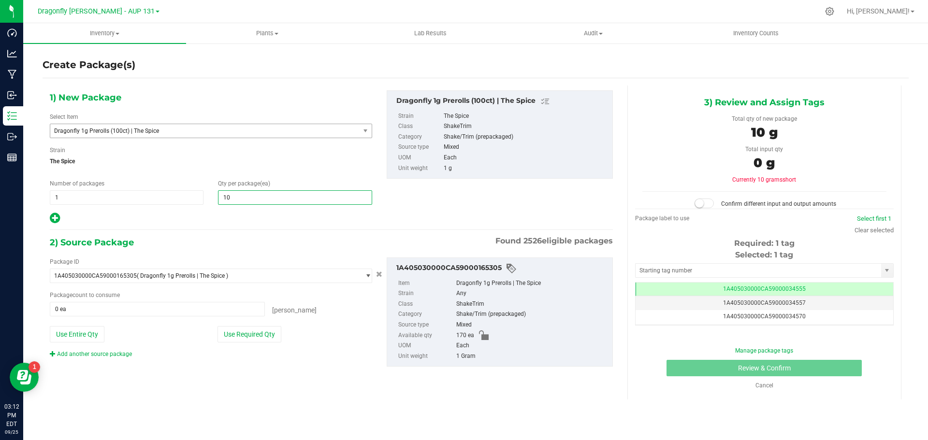
type input "100"
click at [250, 333] on button "Use Required Qty" at bounding box center [250, 334] width 64 height 16
type input "100 ea"
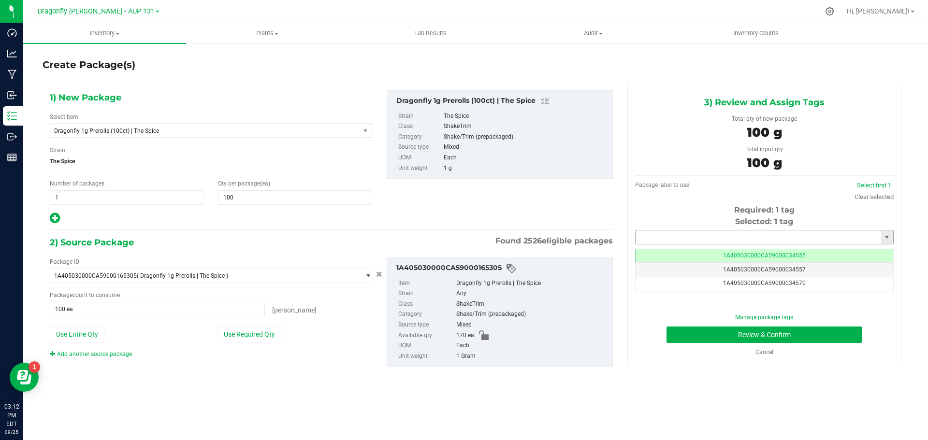
click at [761, 241] on input "text" at bounding box center [759, 238] width 246 height 14
click at [742, 254] on li "1A405030000CA59000240895" at bounding box center [765, 254] width 258 height 15
type input "1A405030000CA59000240895"
click at [789, 337] on button "Review & Confirm" at bounding box center [764, 335] width 195 height 16
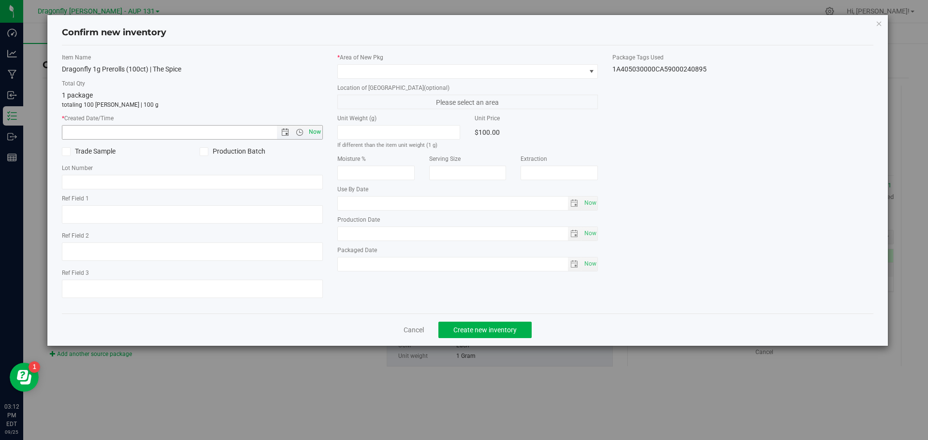
drag, startPoint x: 309, startPoint y: 131, endPoint x: 319, endPoint y: 126, distance: 11.0
click at [310, 131] on span "Now" at bounding box center [315, 132] width 16 height 14
type input "9/25/2025 3:12 PM"
click at [361, 71] on span at bounding box center [462, 72] width 248 height 14
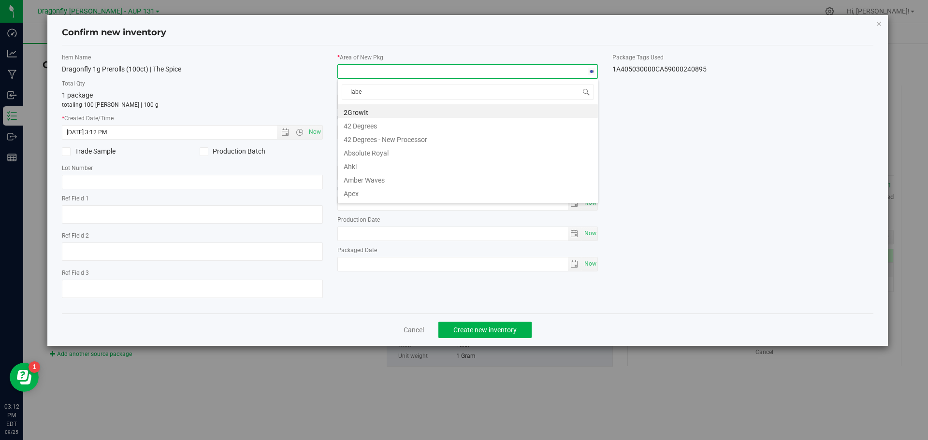
type input "label"
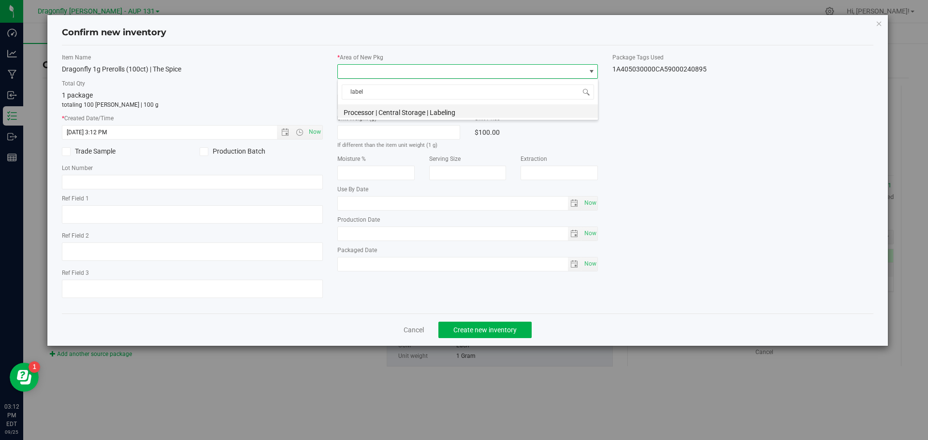
click at [385, 110] on li "Processor | Central Storage | Labeling" at bounding box center [468, 111] width 260 height 14
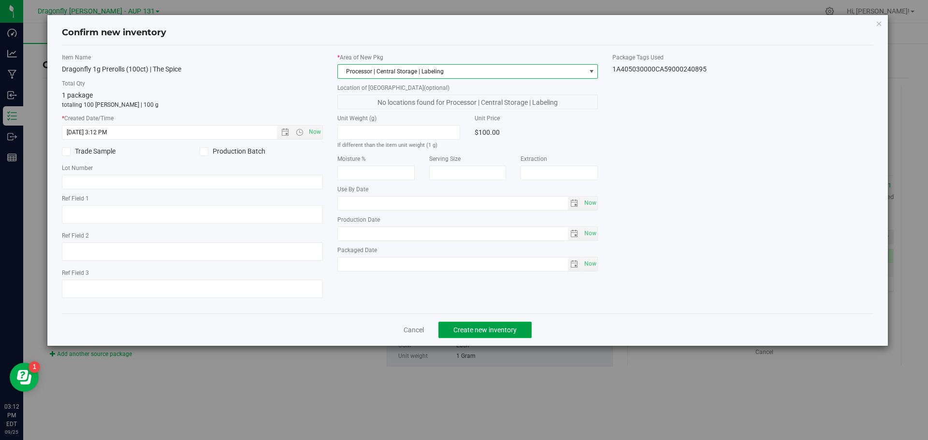
click at [493, 333] on span "Create new inventory" at bounding box center [484, 330] width 63 height 8
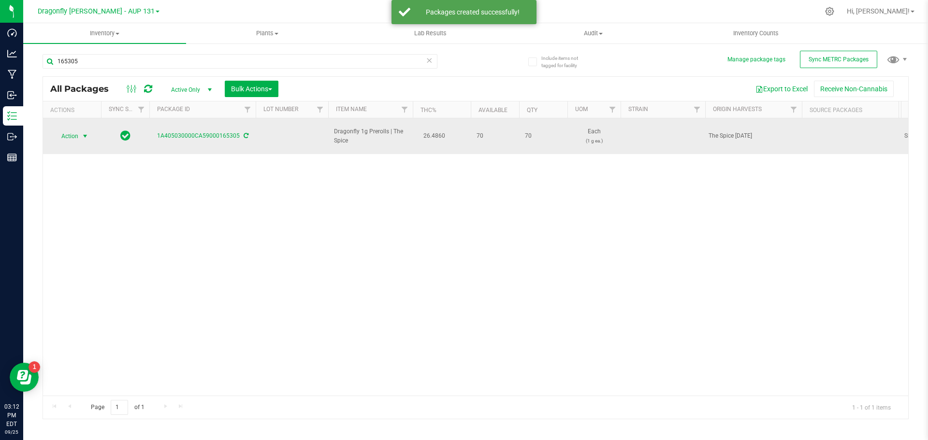
click at [74, 133] on span "Action" at bounding box center [66, 137] width 26 height 14
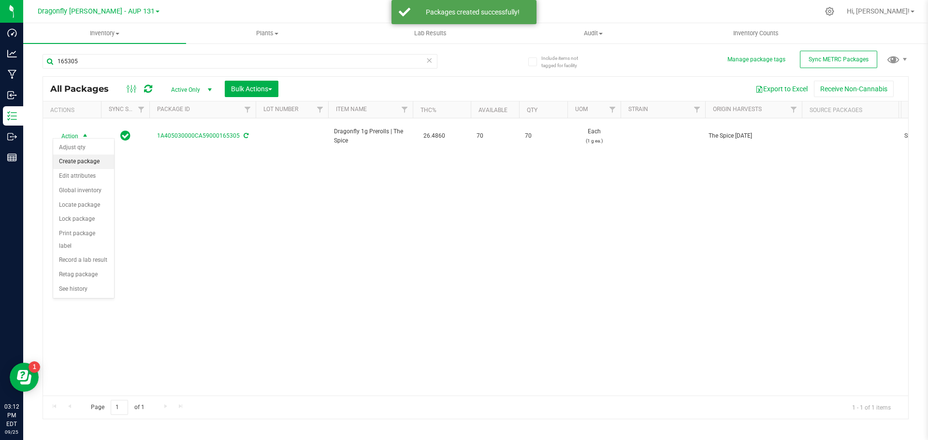
click at [95, 158] on li "Create package" at bounding box center [83, 162] width 61 height 15
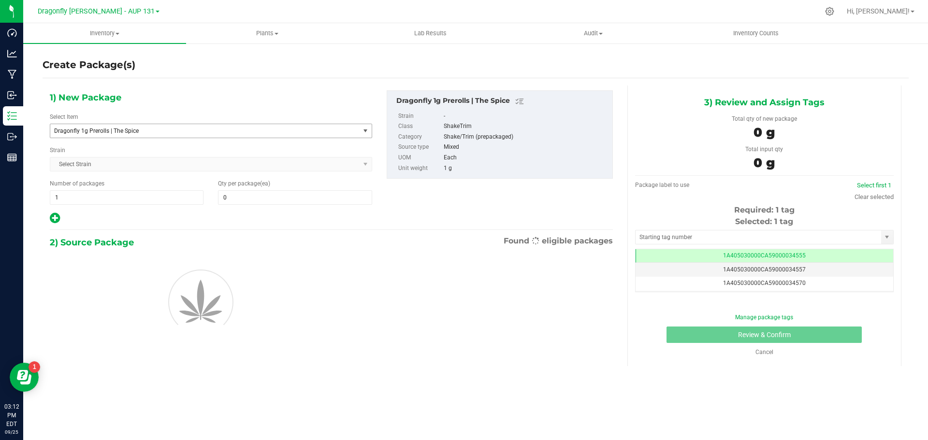
click at [225, 128] on span "Dragonfly 1g Prerolls | The Spice" at bounding box center [199, 131] width 290 height 7
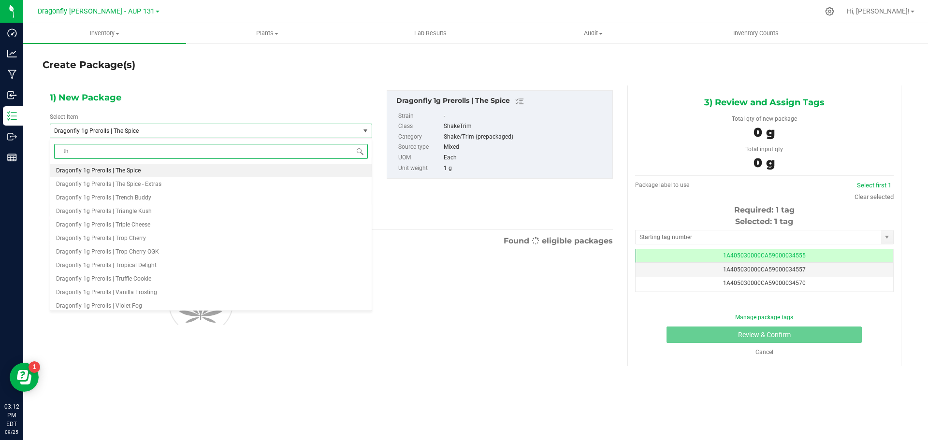
type input "the"
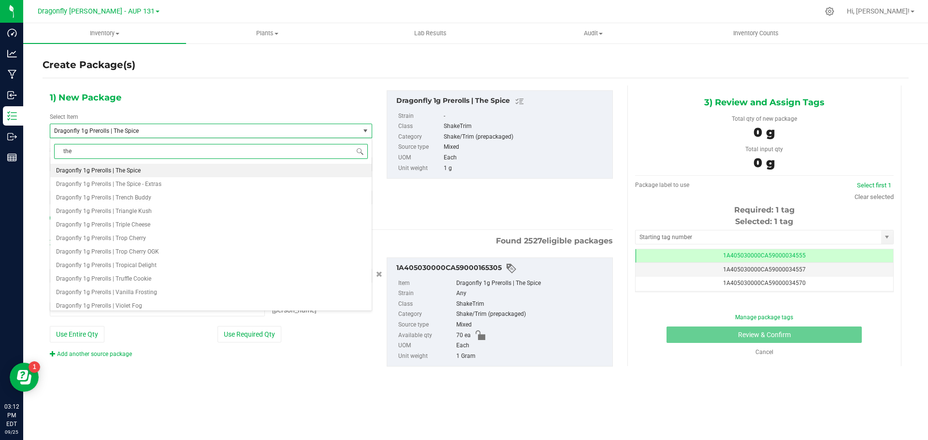
type input "0 ea"
type input "the spice"
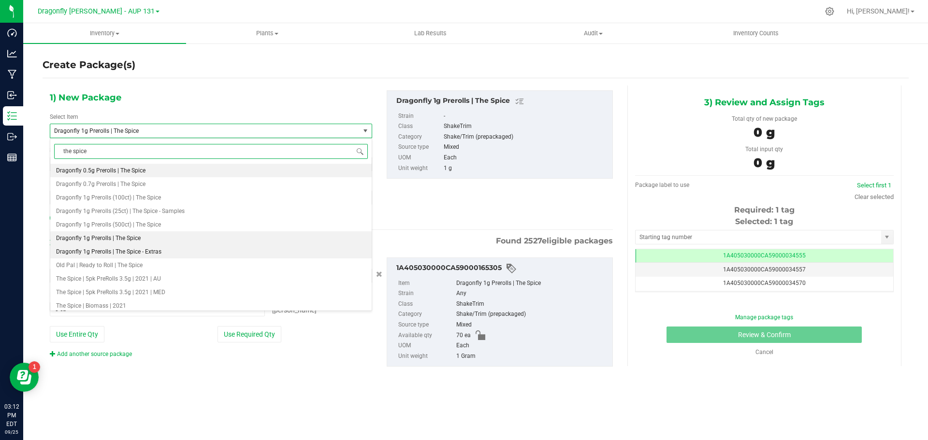
click at [149, 250] on span "Dragonfly 1g Prerolls | The Spice - Extras" at bounding box center [108, 251] width 105 height 7
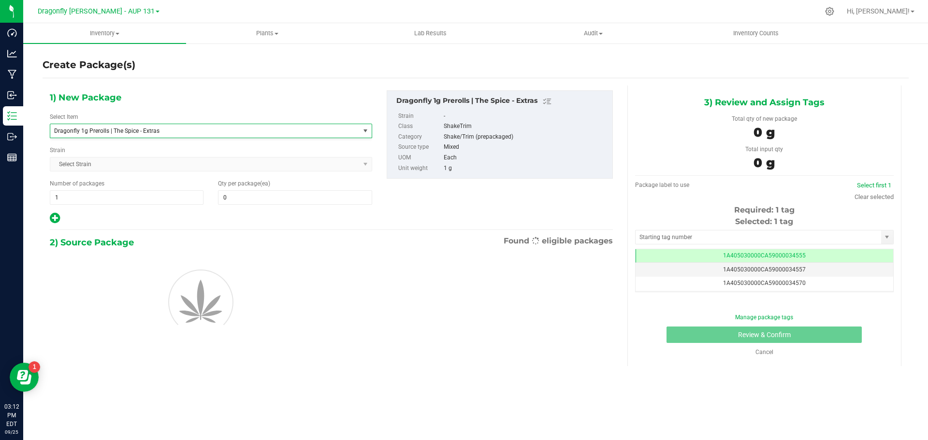
type input "0"
click at [264, 197] on span at bounding box center [295, 197] width 154 height 15
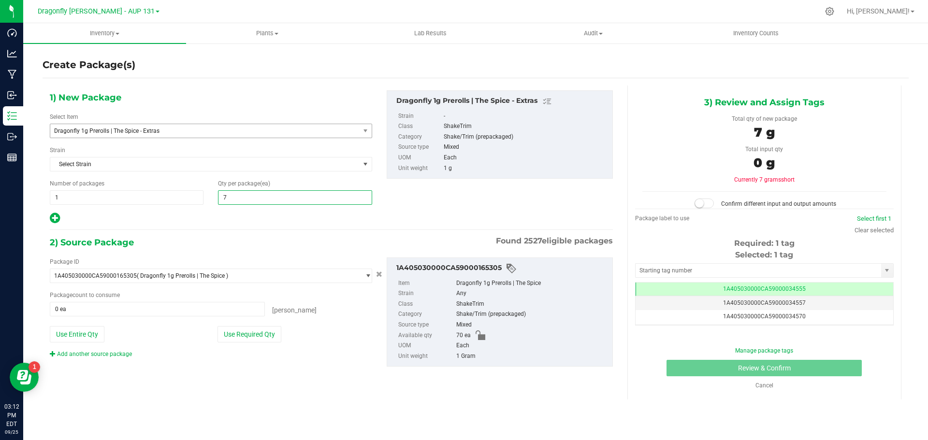
type input "70"
click at [266, 333] on button "Use Required Qty" at bounding box center [250, 334] width 64 height 16
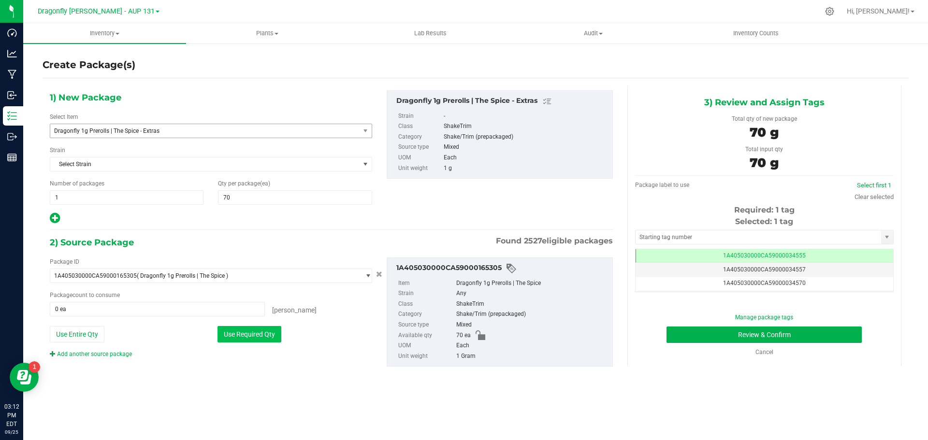
type input "70 ea"
click at [750, 229] on div "Selected: 1 tag Tag 1A405030000CA59000034555 1A405030000CA59000034557 1A4050300…" at bounding box center [764, 254] width 259 height 76
click at [751, 241] on input "text" at bounding box center [759, 238] width 246 height 14
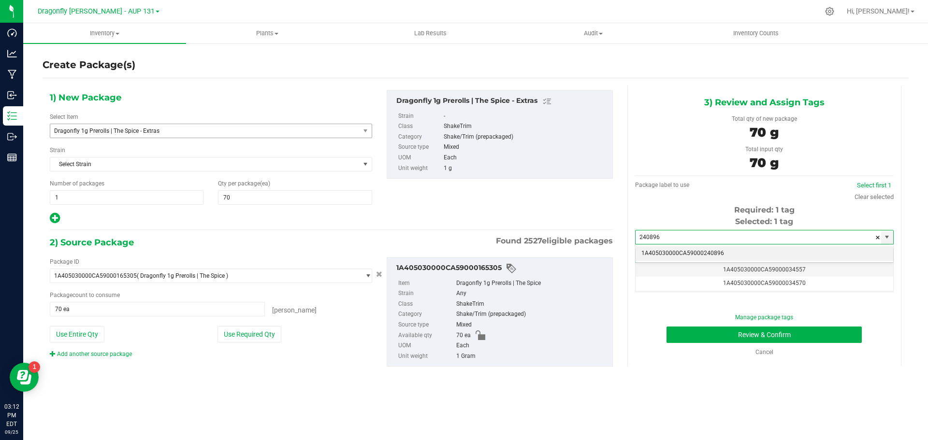
click at [749, 248] on li "1A405030000CA59000240896" at bounding box center [765, 254] width 258 height 15
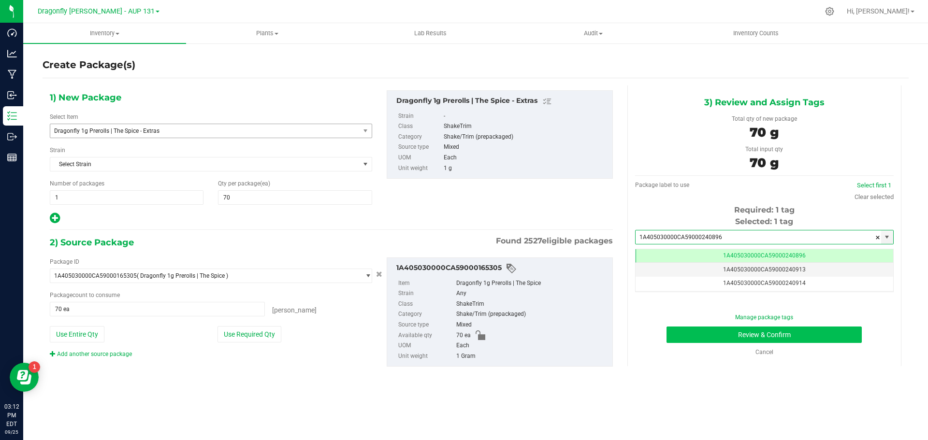
type input "1A405030000CA59000240896"
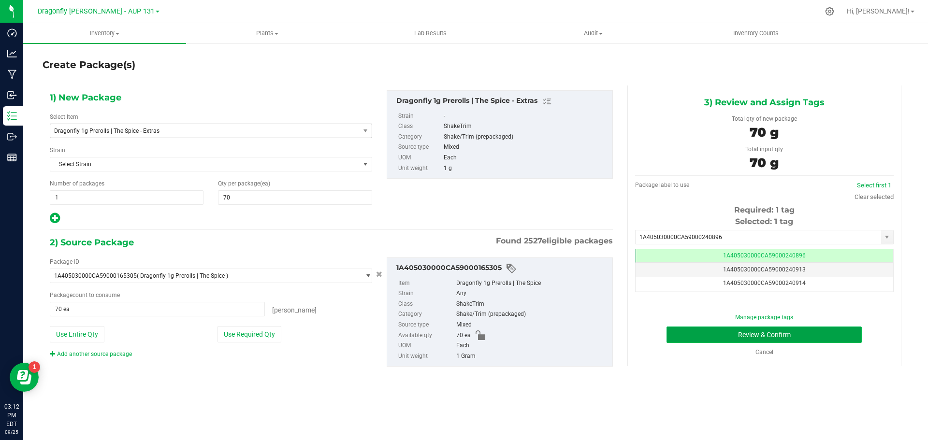
click at [832, 332] on button "Review & Confirm" at bounding box center [764, 335] width 195 height 16
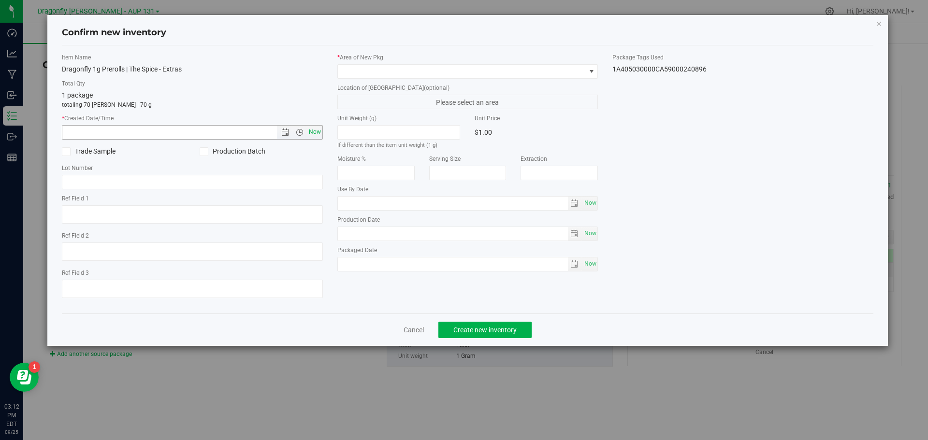
click at [312, 135] on span "Now" at bounding box center [315, 132] width 16 height 14
type input "9/25/2025 3:12 PM"
click at [393, 69] on span at bounding box center [462, 72] width 248 height 14
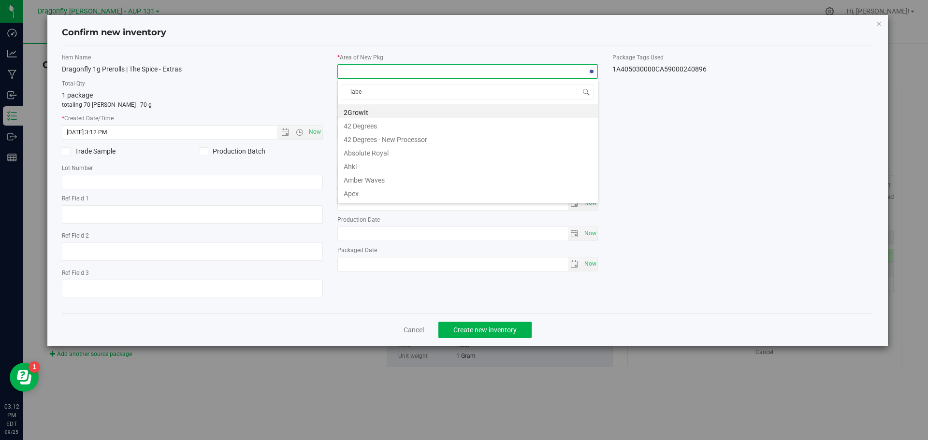
type input "label"
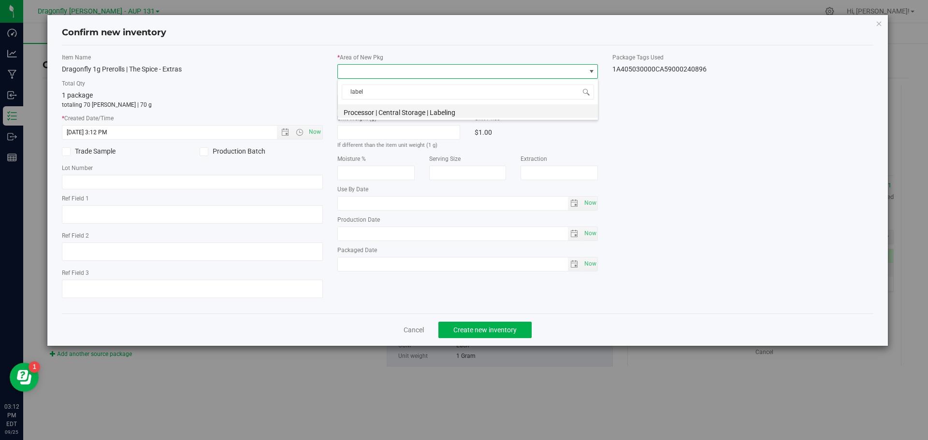
click at [547, 112] on li "Processor | Central Storage | Labeling" at bounding box center [468, 111] width 260 height 14
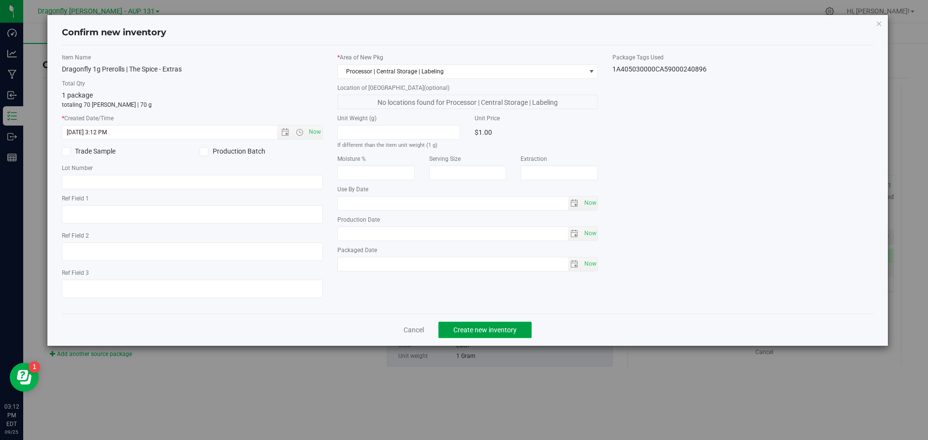
click at [510, 335] on button "Create new inventory" at bounding box center [484, 330] width 93 height 16
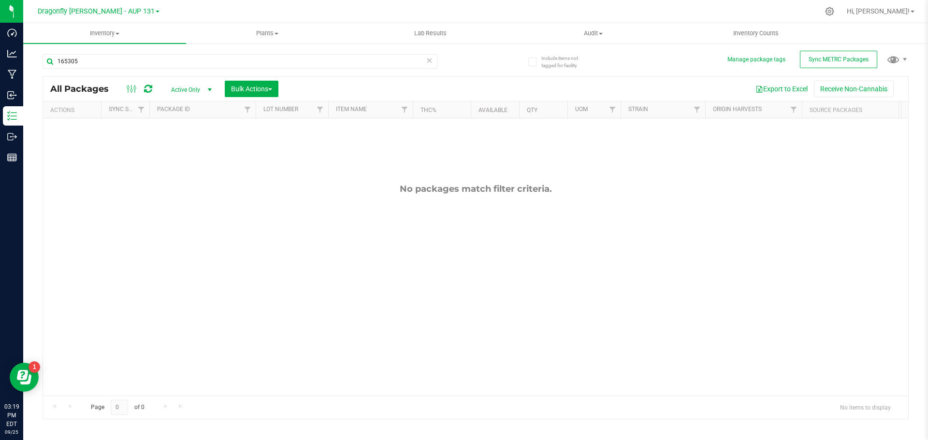
click at [430, 58] on icon at bounding box center [429, 60] width 7 height 12
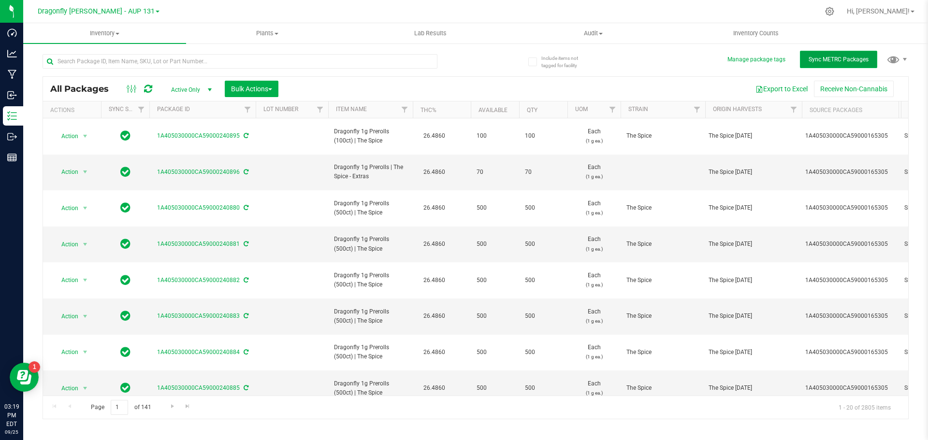
click at [853, 61] on span "Sync METRC Packages" at bounding box center [839, 59] width 60 height 7
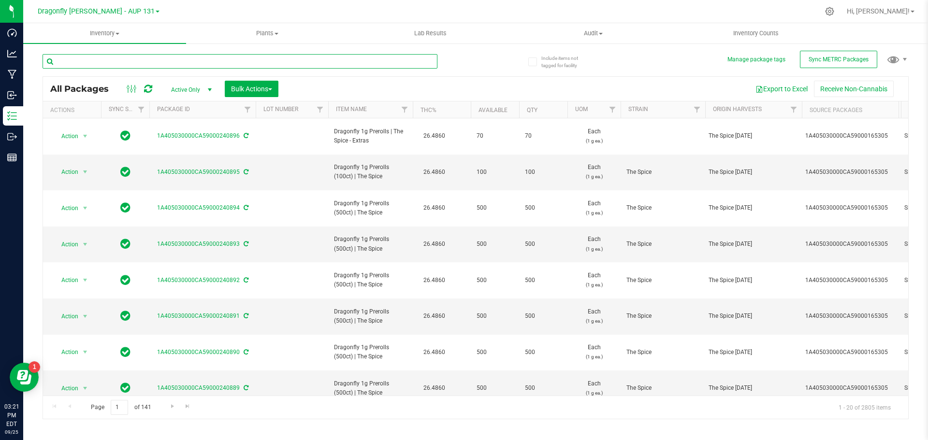
click at [172, 59] on input "text" at bounding box center [240, 61] width 395 height 15
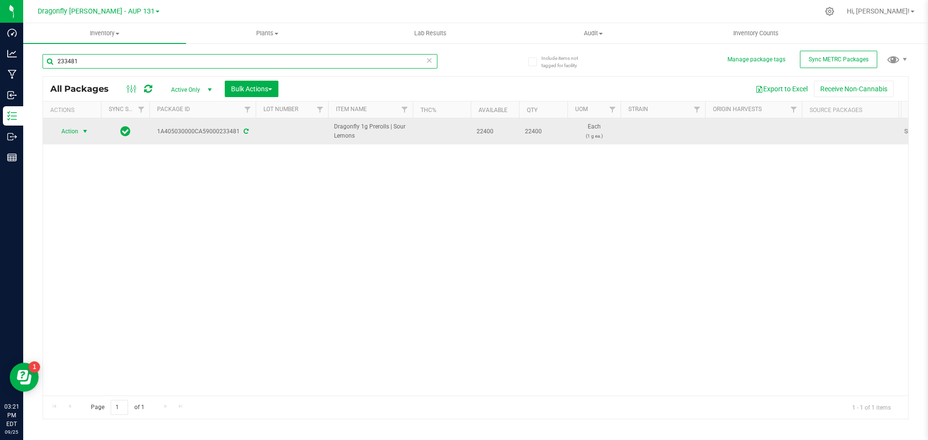
type input "233481"
click at [73, 132] on span "Action" at bounding box center [66, 132] width 26 height 14
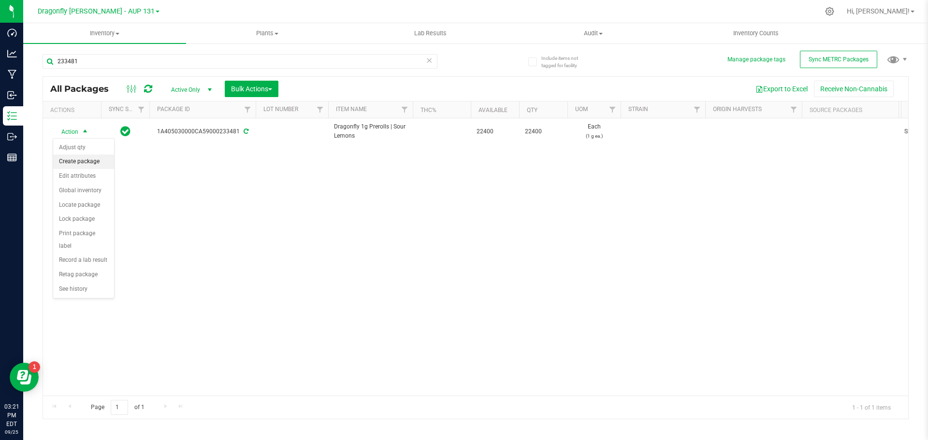
click at [82, 161] on li "Create package" at bounding box center [83, 162] width 61 height 15
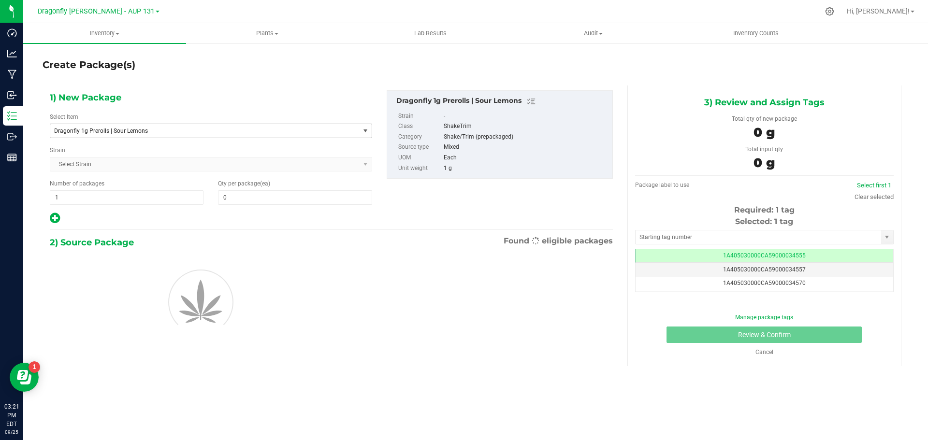
click at [217, 135] on span "Dragonfly 1g Prerolls | Sour Lemons" at bounding box center [204, 131] width 309 height 14
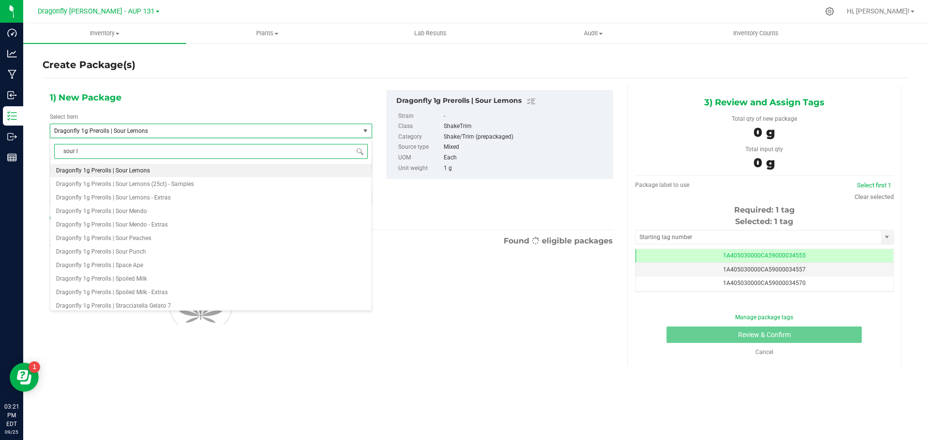
type input "sour le"
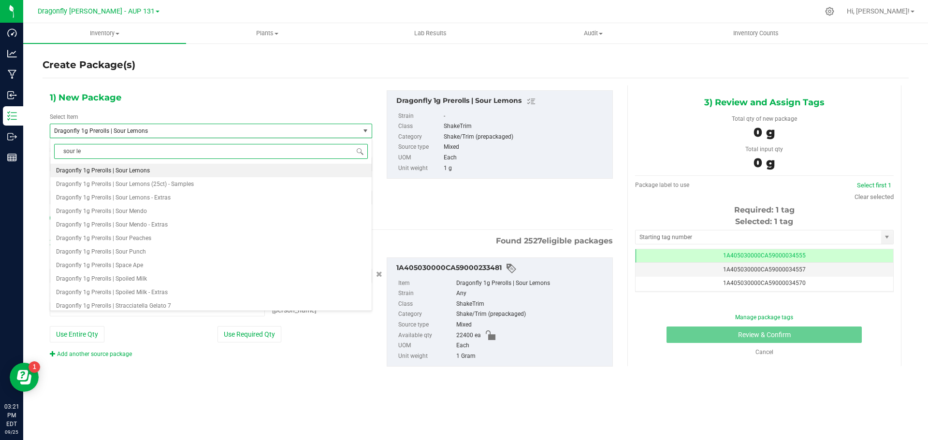
type input "0 ea"
click at [197, 154] on input "sour lemons" at bounding box center [211, 151] width 314 height 15
type input "s"
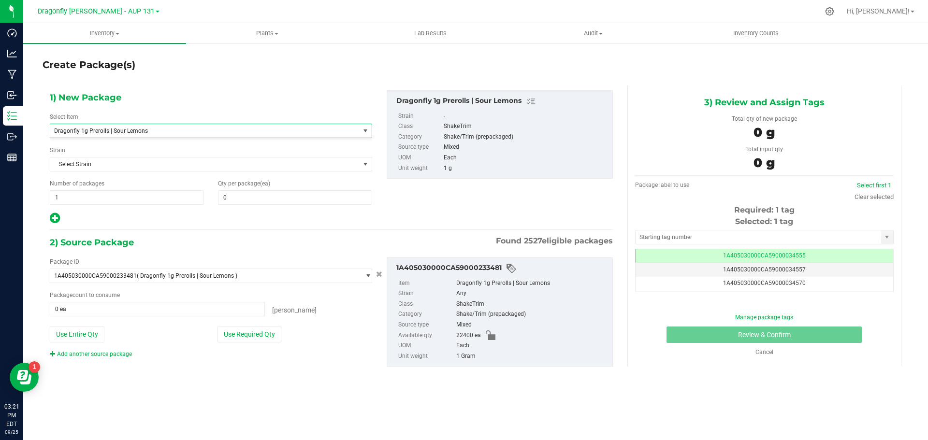
click at [217, 99] on div "1) New Package Select Item Dragonfly 1g Prerolls | Sour Lemons AAB x Sour Orang…" at bounding box center [211, 157] width 337 height 134
click at [159, 198] on span "1 1" at bounding box center [127, 197] width 154 height 15
click at [0, 0] on input "1" at bounding box center [0, 0] width 0 height 0
type input "44"
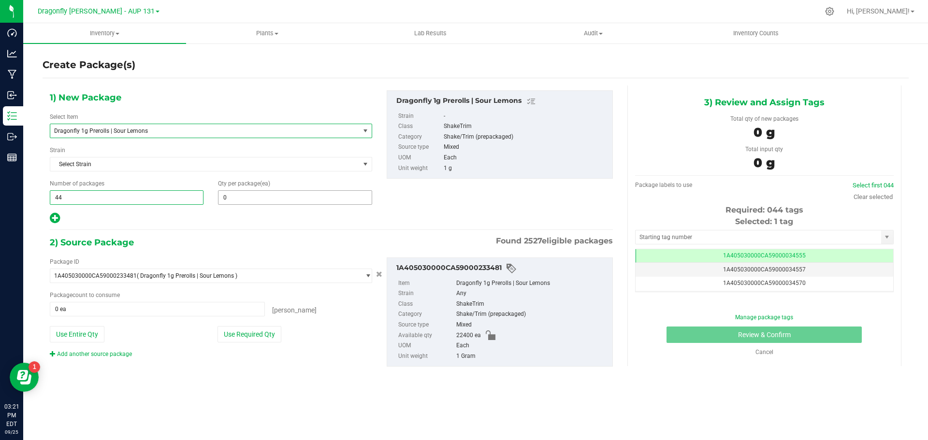
click at [263, 204] on span "0 0" at bounding box center [295, 197] width 154 height 15
click at [263, 195] on span at bounding box center [295, 197] width 154 height 15
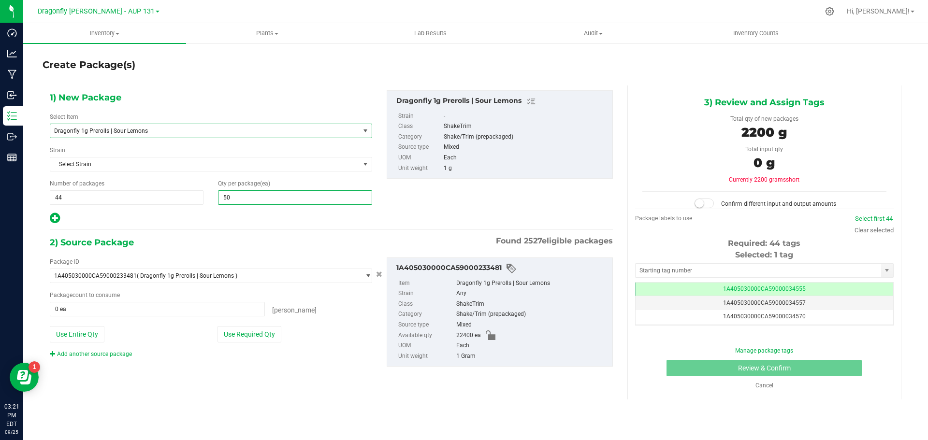
type input "500"
drag, startPoint x: 261, startPoint y: 331, endPoint x: 361, endPoint y: 321, distance: 101.1
click at [261, 331] on button "Use Required Qty" at bounding box center [250, 334] width 64 height 16
type input "22000 ea"
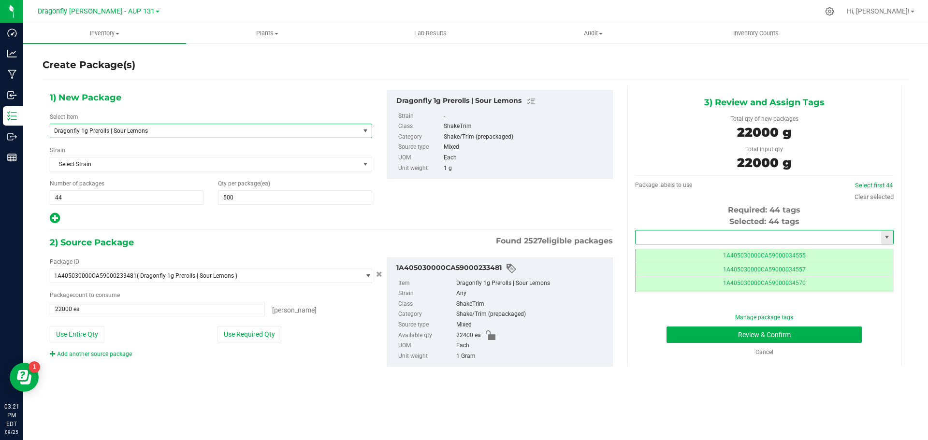
click at [721, 234] on input "text" at bounding box center [759, 238] width 246 height 14
click at [715, 251] on li "1A405030000CA59000245675" at bounding box center [765, 254] width 258 height 15
type input "1A405030000CA59000245675"
click at [786, 340] on button "Review & Confirm" at bounding box center [764, 335] width 195 height 16
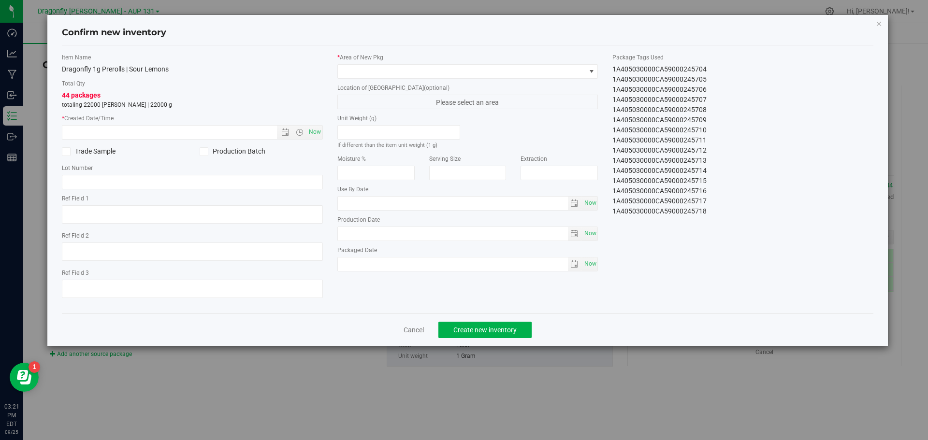
drag, startPoint x: 611, startPoint y: 69, endPoint x: 732, endPoint y: 232, distance: 203.2
click at [732, 232] on div "Item Name Dragonfly 1g Prerolls | Sour Lemons Total Qty 44 packages totaling 22…" at bounding box center [468, 179] width 827 height 253
copy div "1A405030000CA59000245675 1A405030000CA59000245676 1A405030000CA59000245677 1A40…"
click at [413, 331] on link "Cancel" at bounding box center [414, 330] width 20 height 10
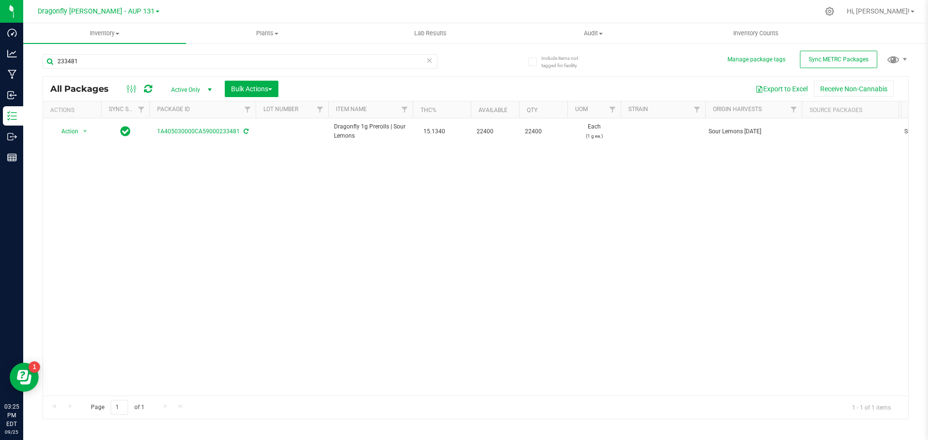
click at [427, 60] on icon at bounding box center [429, 60] width 7 height 12
